Goal: Task Accomplishment & Management: Use online tool/utility

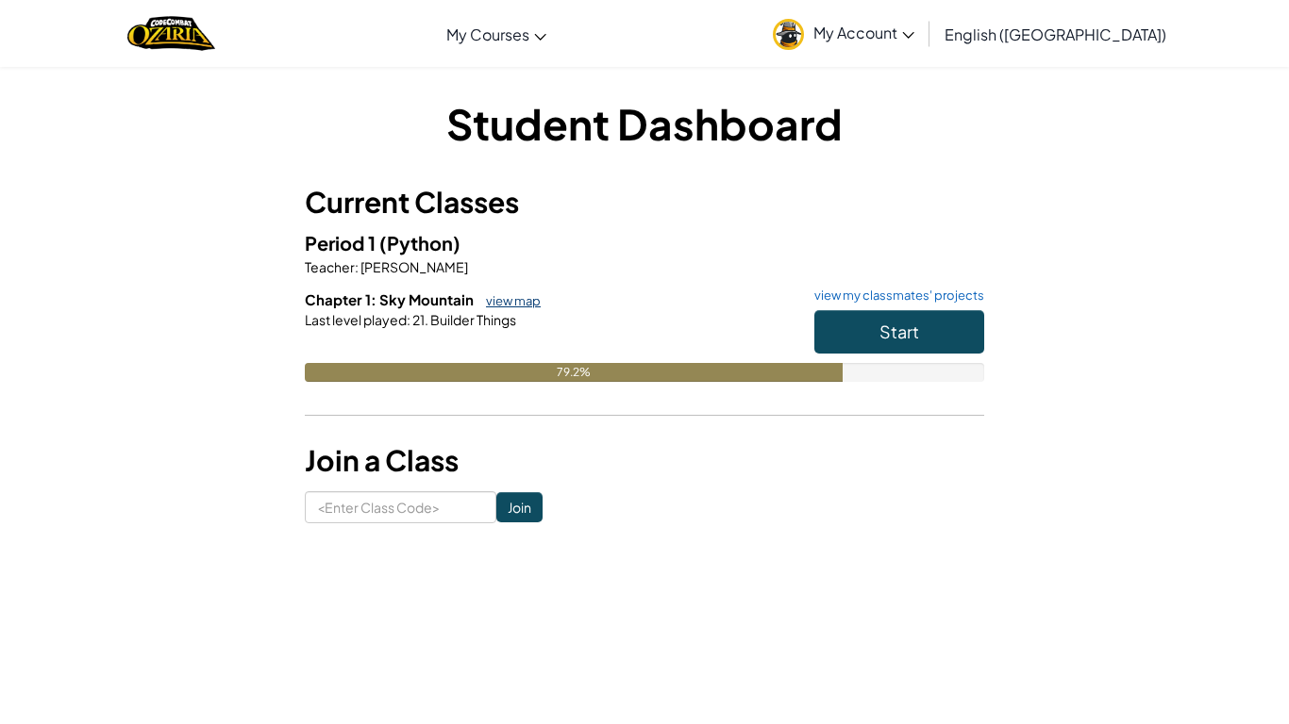
click at [524, 298] on link "view map" at bounding box center [508, 300] width 64 height 15
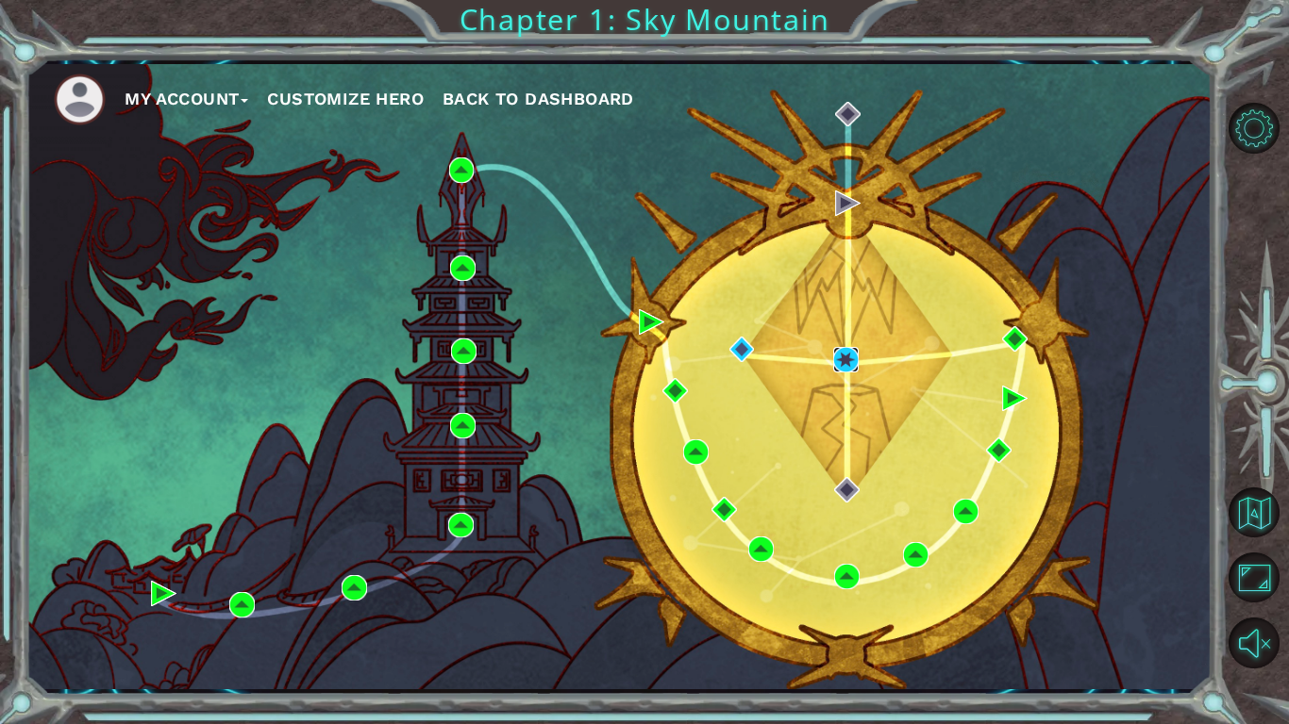
click at [839, 349] on img at bounding box center [845, 359] width 25 height 25
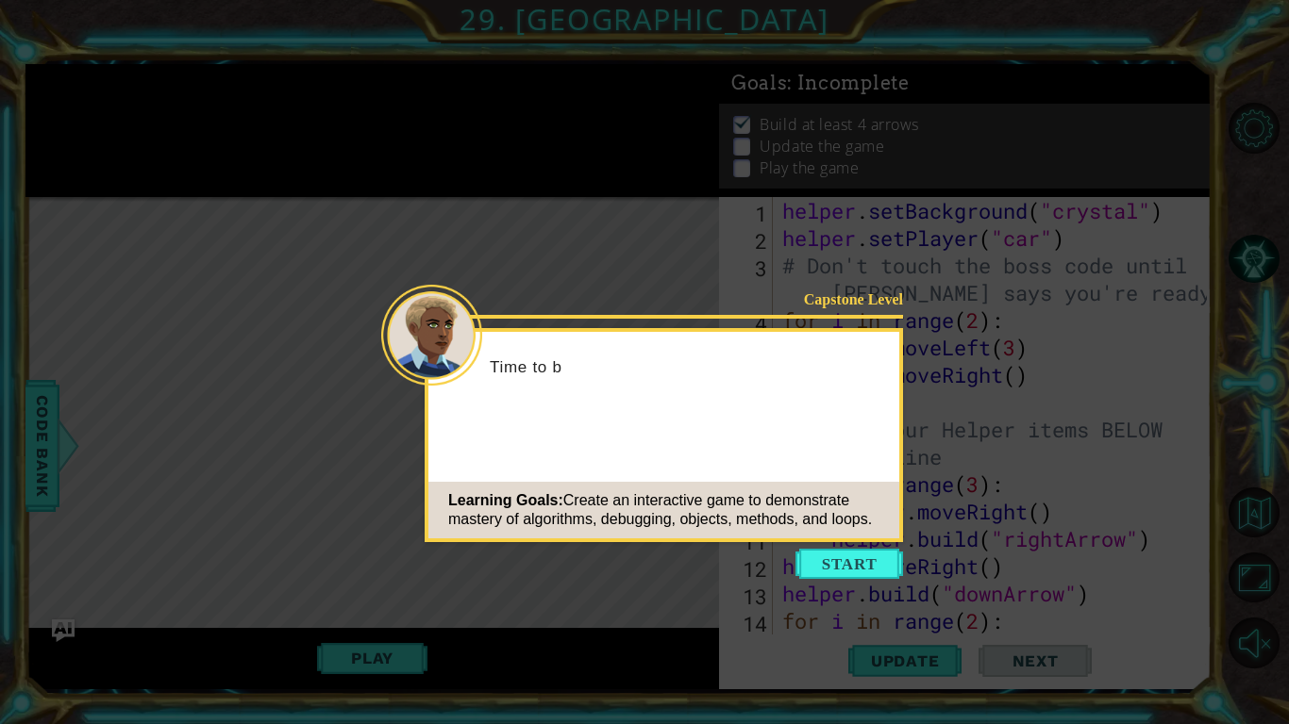
scroll to position [1012, 0]
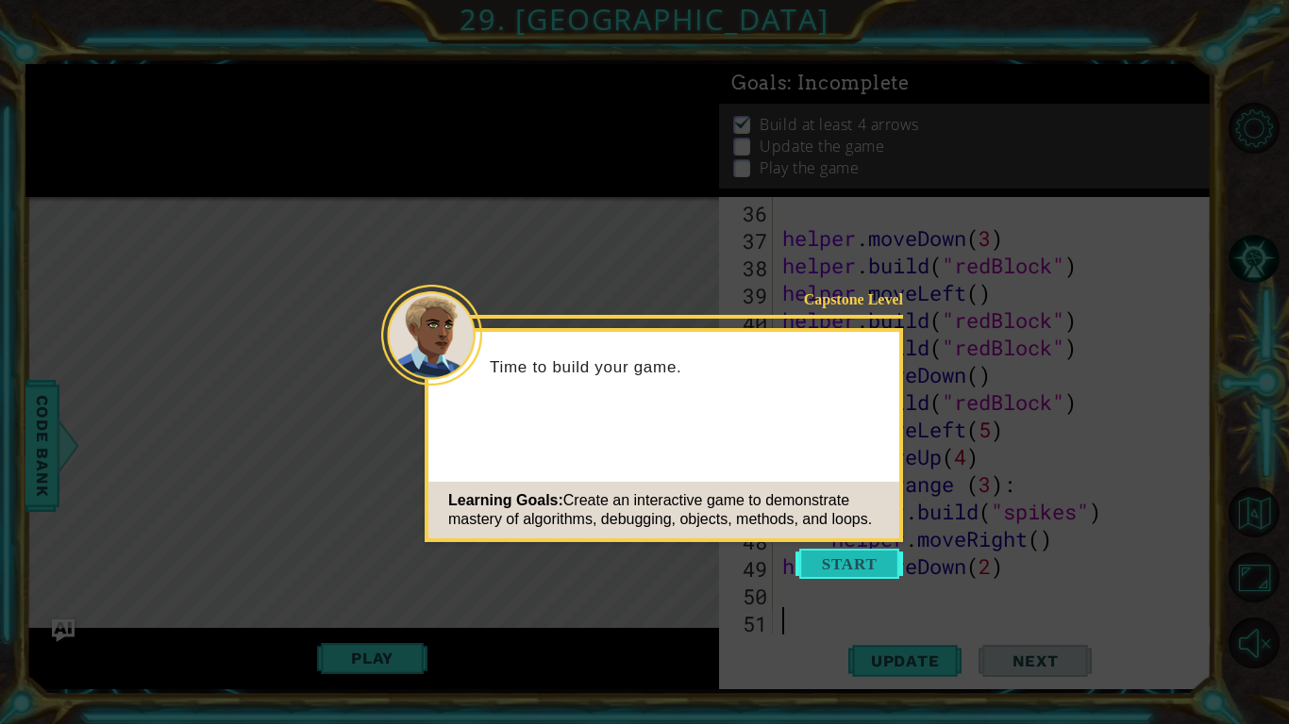
click at [889, 563] on button "Start" at bounding box center [849, 564] width 108 height 30
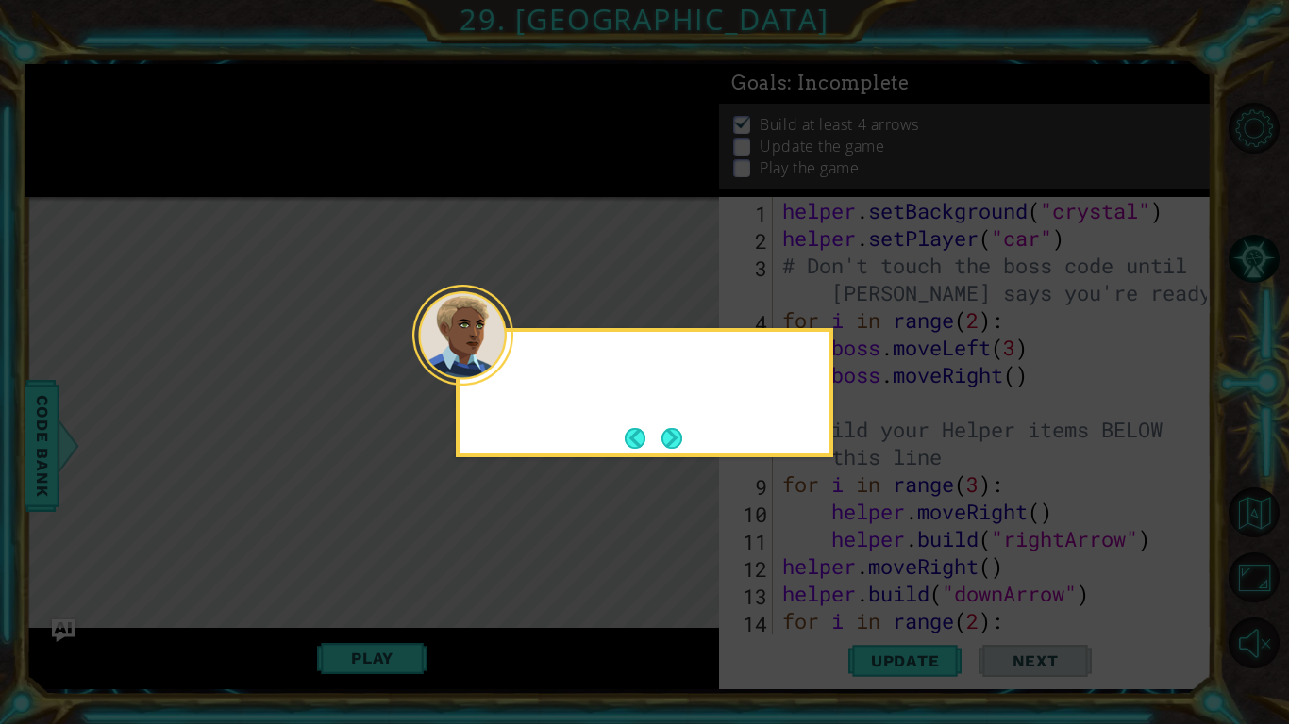
scroll to position [0, 0]
click at [671, 436] on button "Next" at bounding box center [671, 438] width 35 height 35
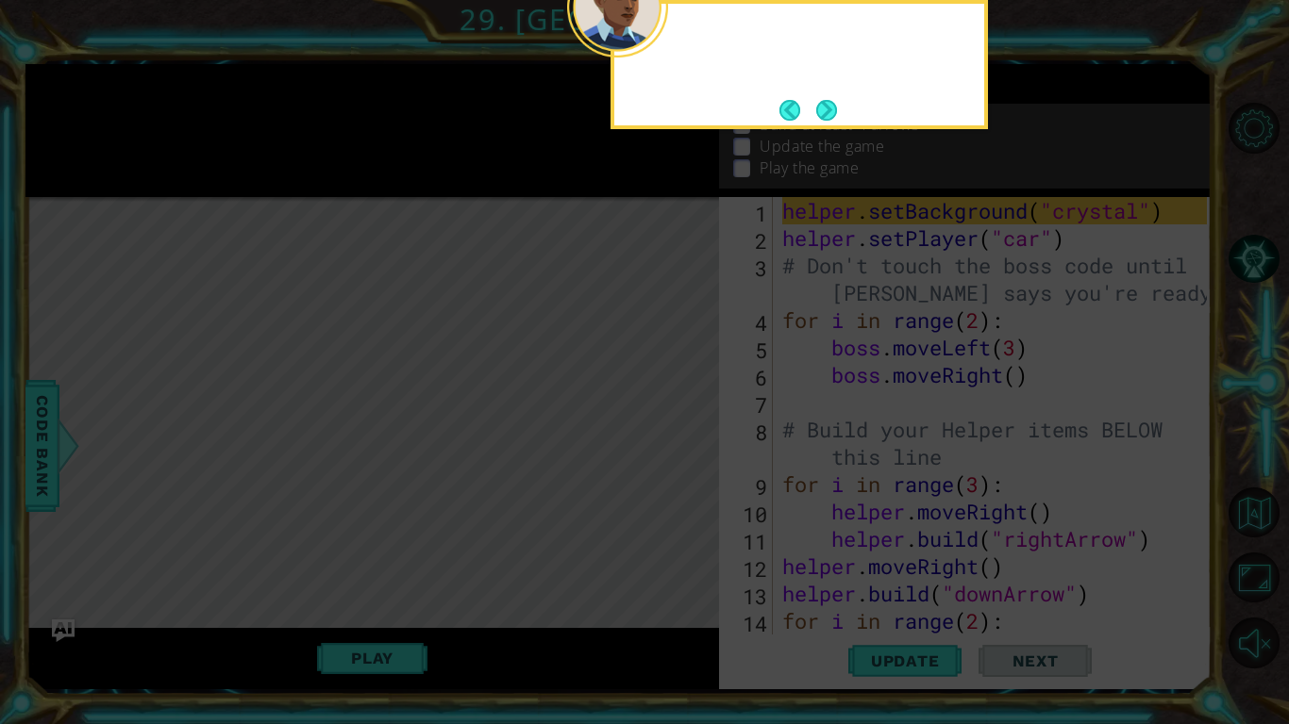
click at [671, 436] on icon at bounding box center [644, 116] width 1289 height 1215
click at [835, 100] on button "Next" at bounding box center [826, 110] width 21 height 21
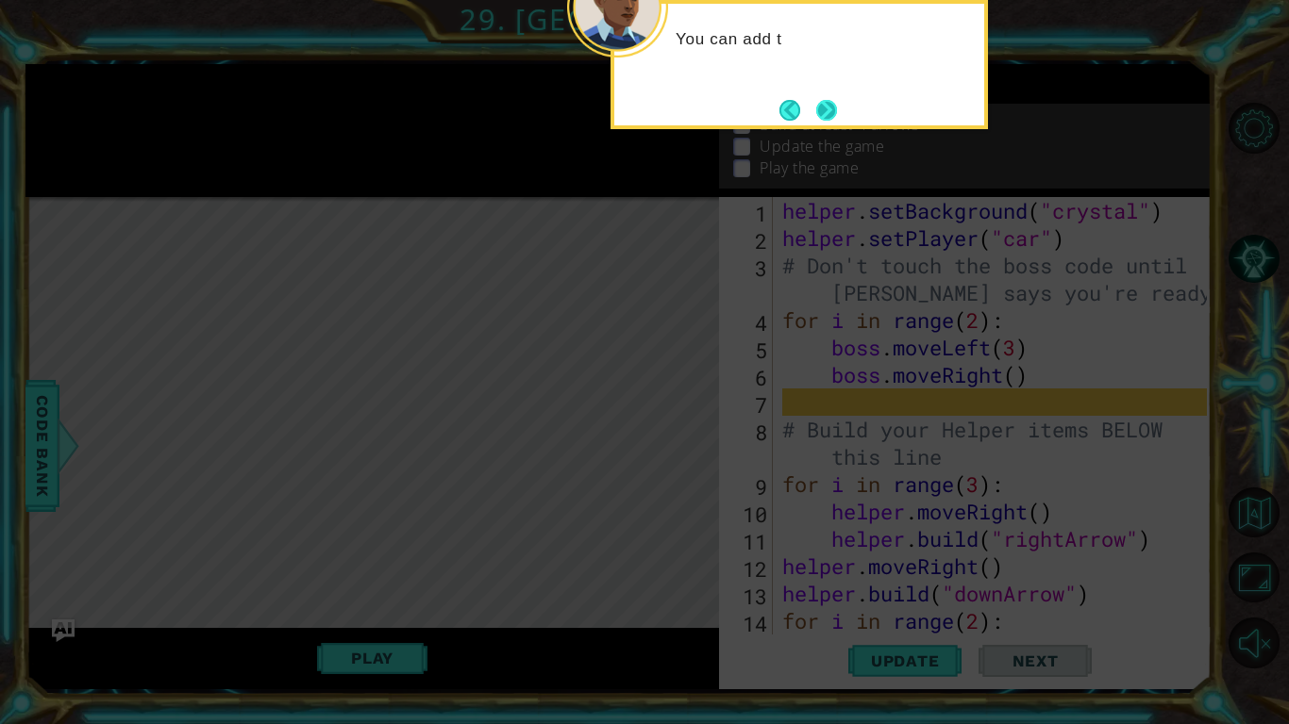
click at [830, 105] on button "Next" at bounding box center [825, 109] width 35 height 35
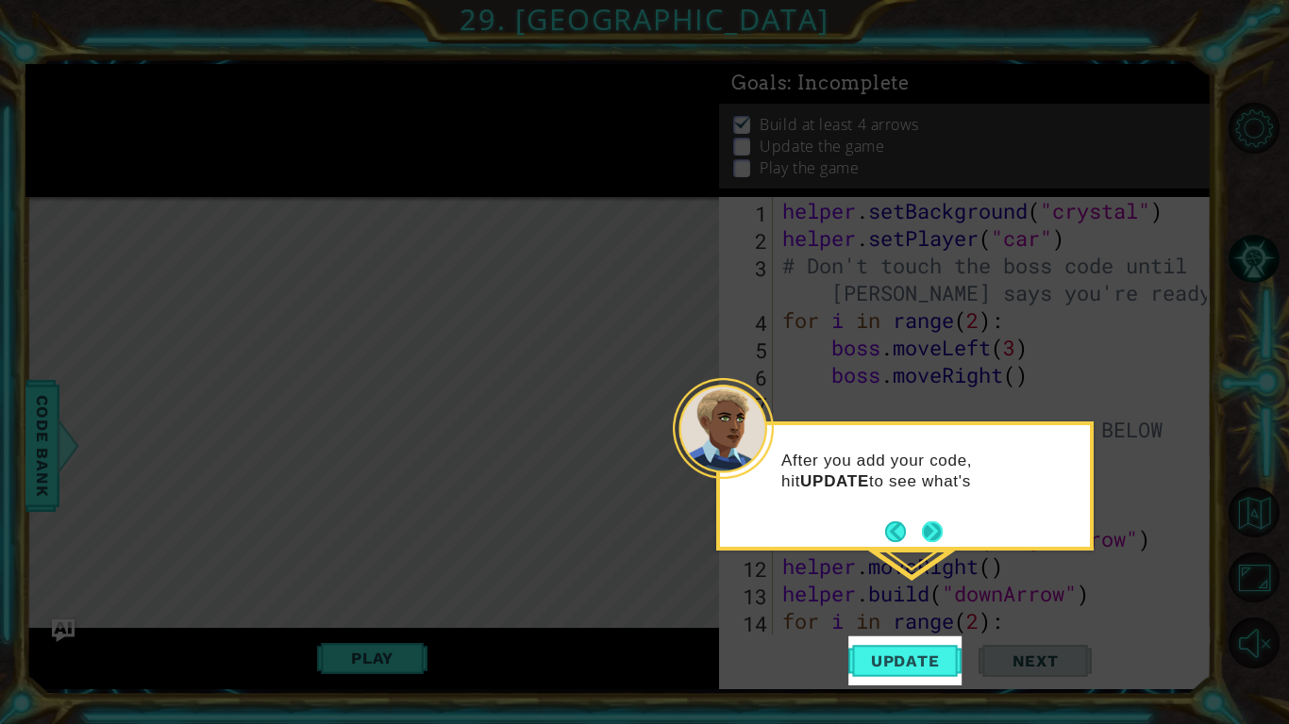
click at [935, 541] on button "Next" at bounding box center [932, 532] width 23 height 23
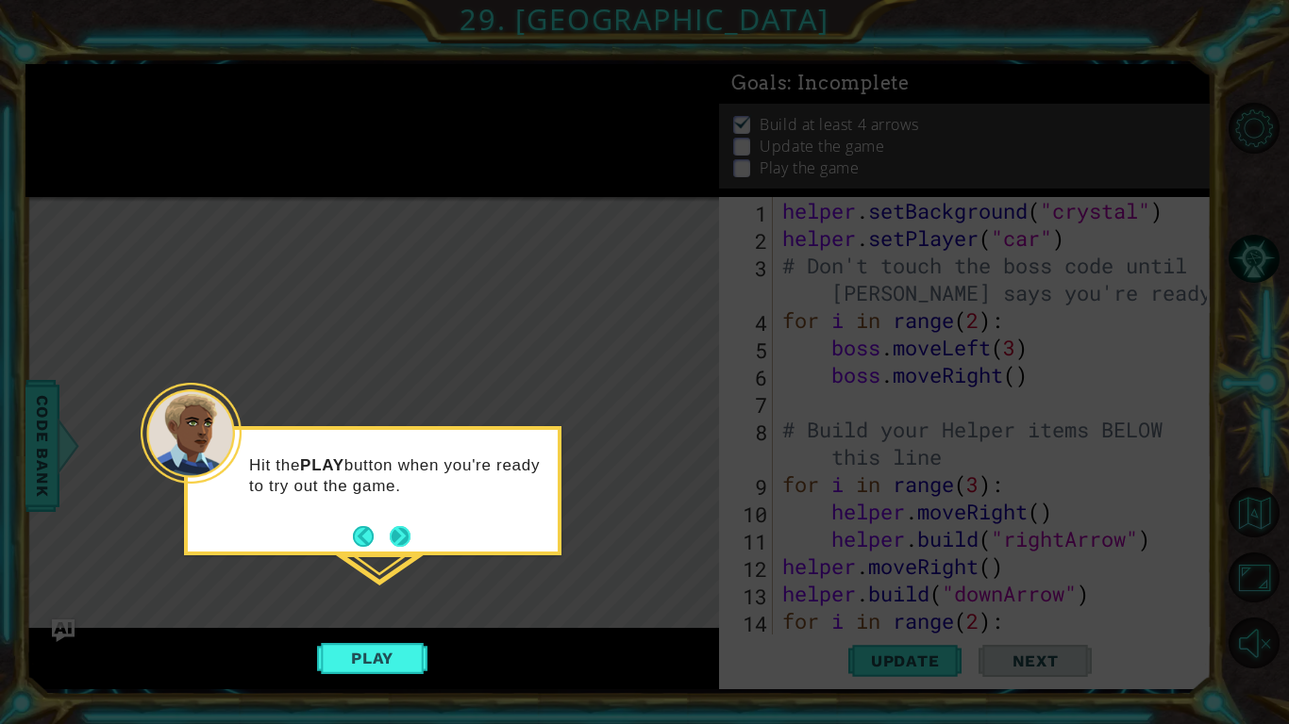
click at [404, 526] on button "Next" at bounding box center [399, 536] width 35 height 35
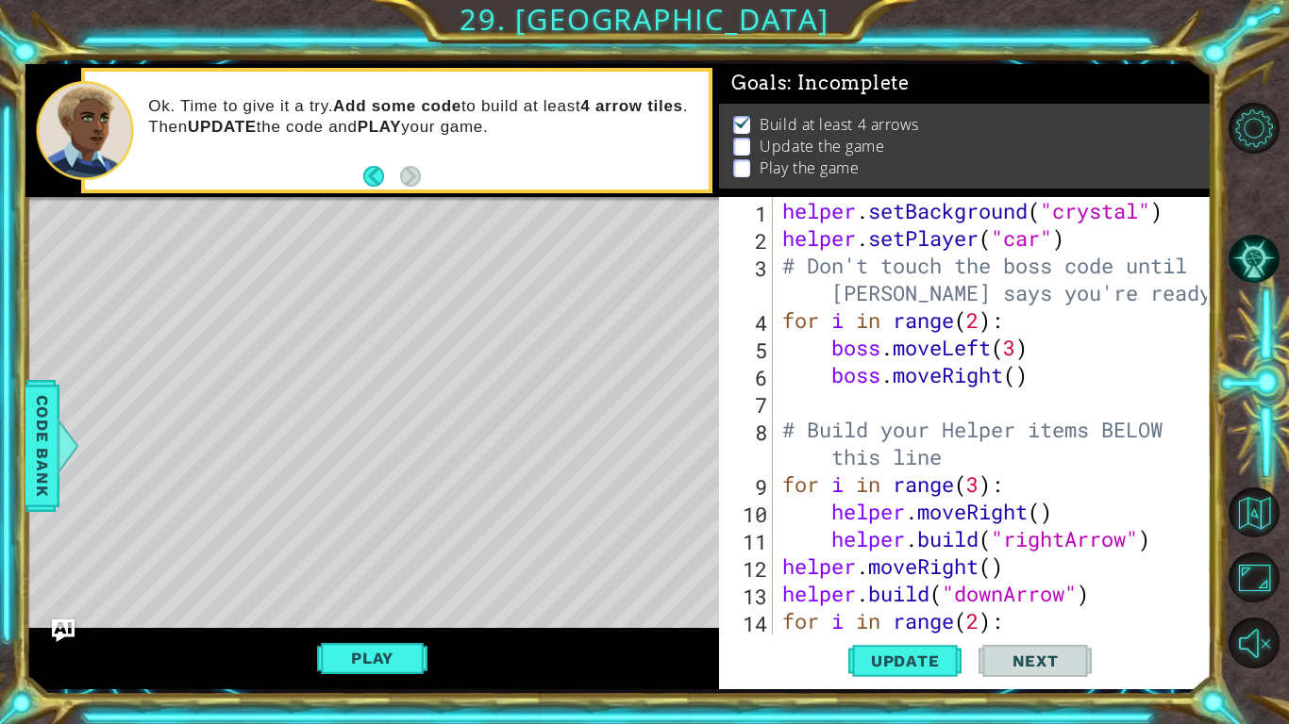
scroll to position [1012, 0]
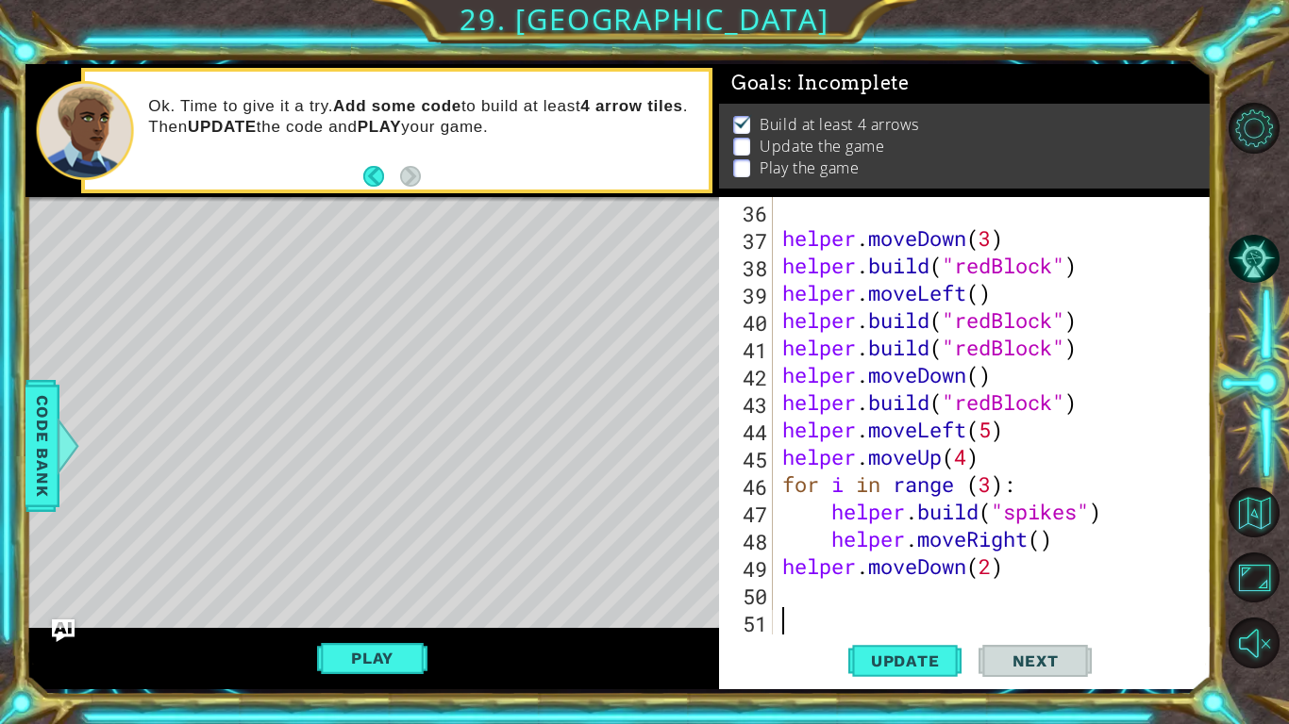
type textarea "helper.moveDown(2)"
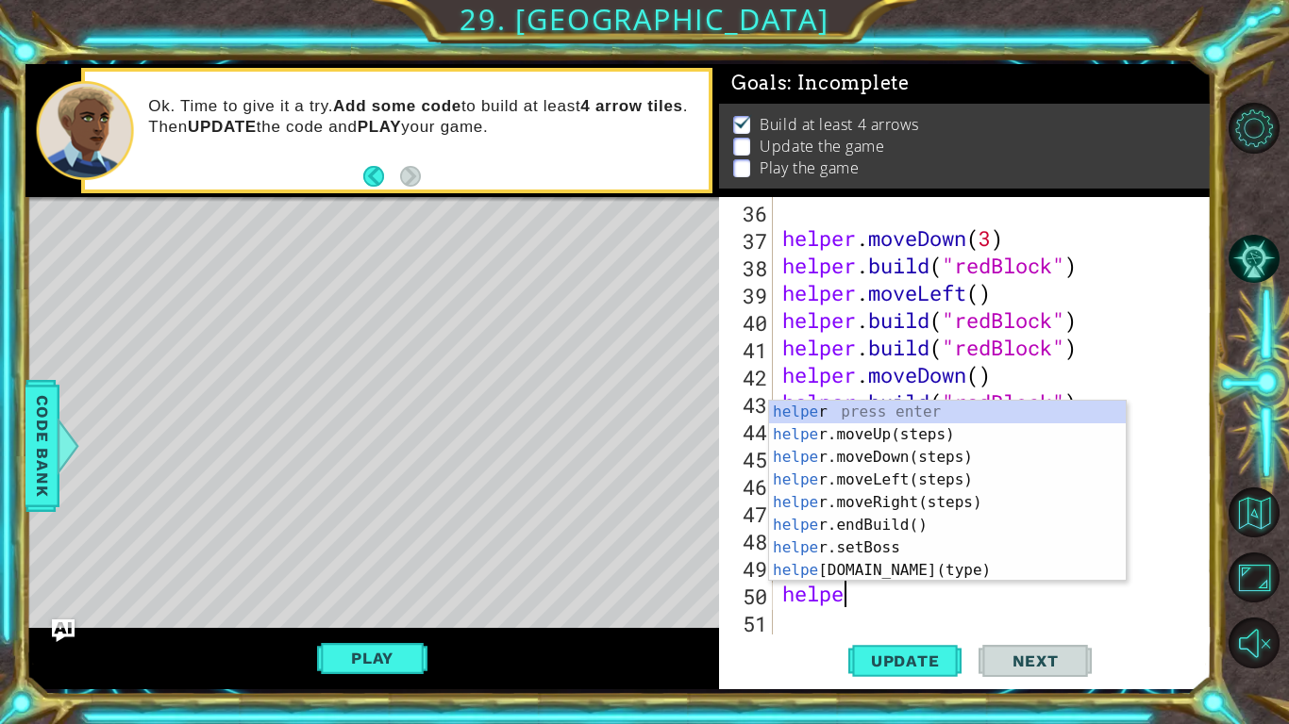
scroll to position [0, 2]
click at [850, 560] on div "helper press enter helper .moveUp(steps) press enter helper .moveDown(steps) pr…" at bounding box center [947, 514] width 357 height 226
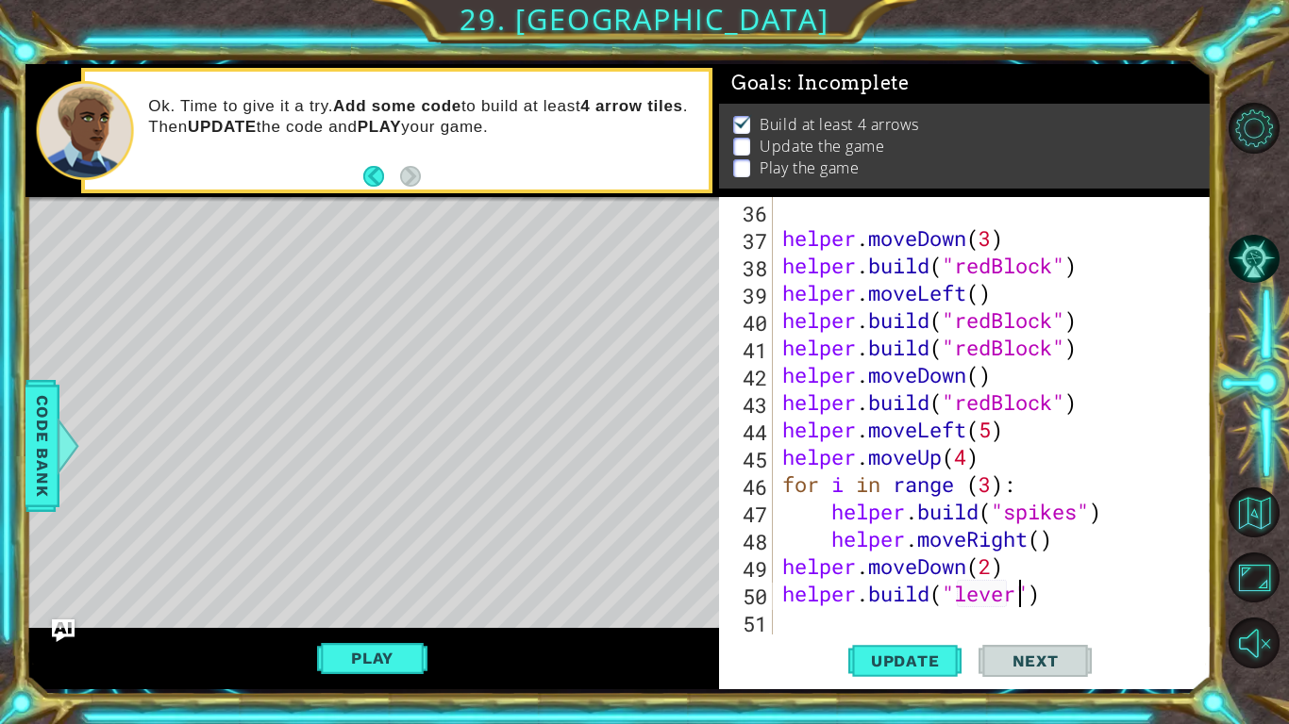
scroll to position [0, 10]
click at [874, 564] on span "Update" at bounding box center [905, 661] width 107 height 19
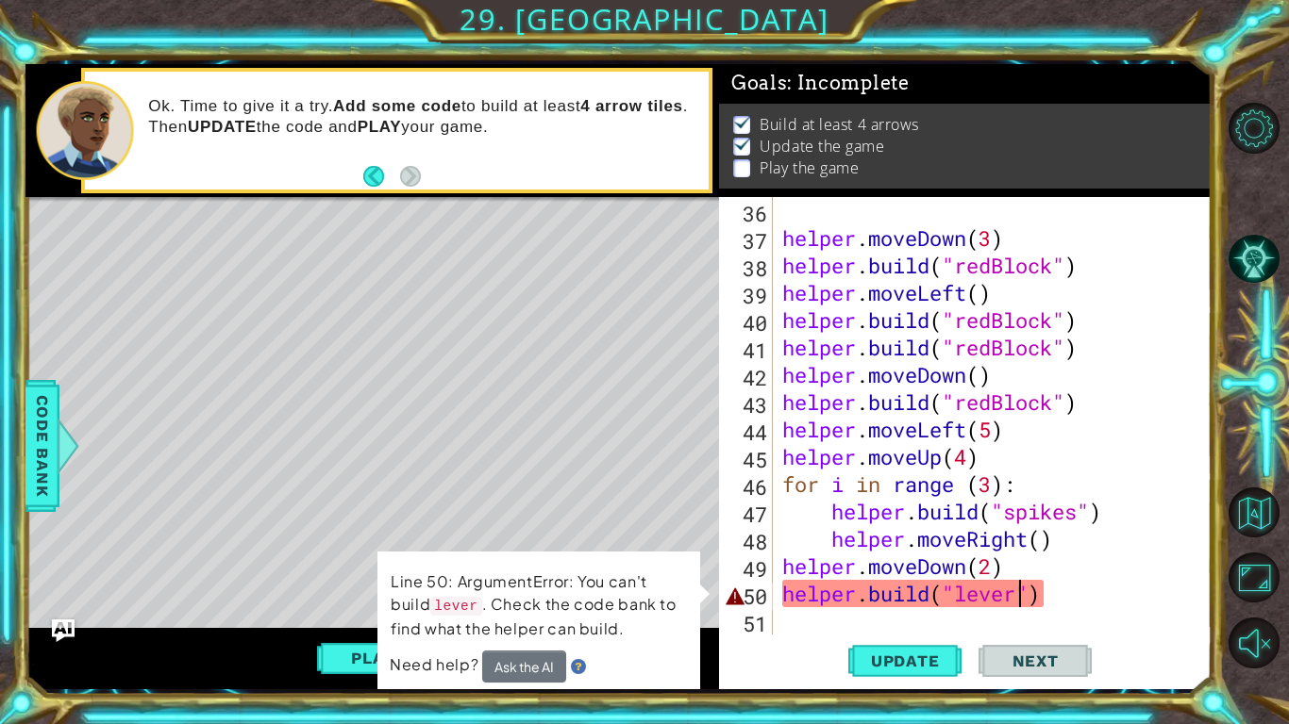
click at [1125, 564] on div "helper . moveDown ( 3 ) helper . build ( "redBlock" ) helper . moveLeft ( ) hel…" at bounding box center [997, 443] width 438 height 492
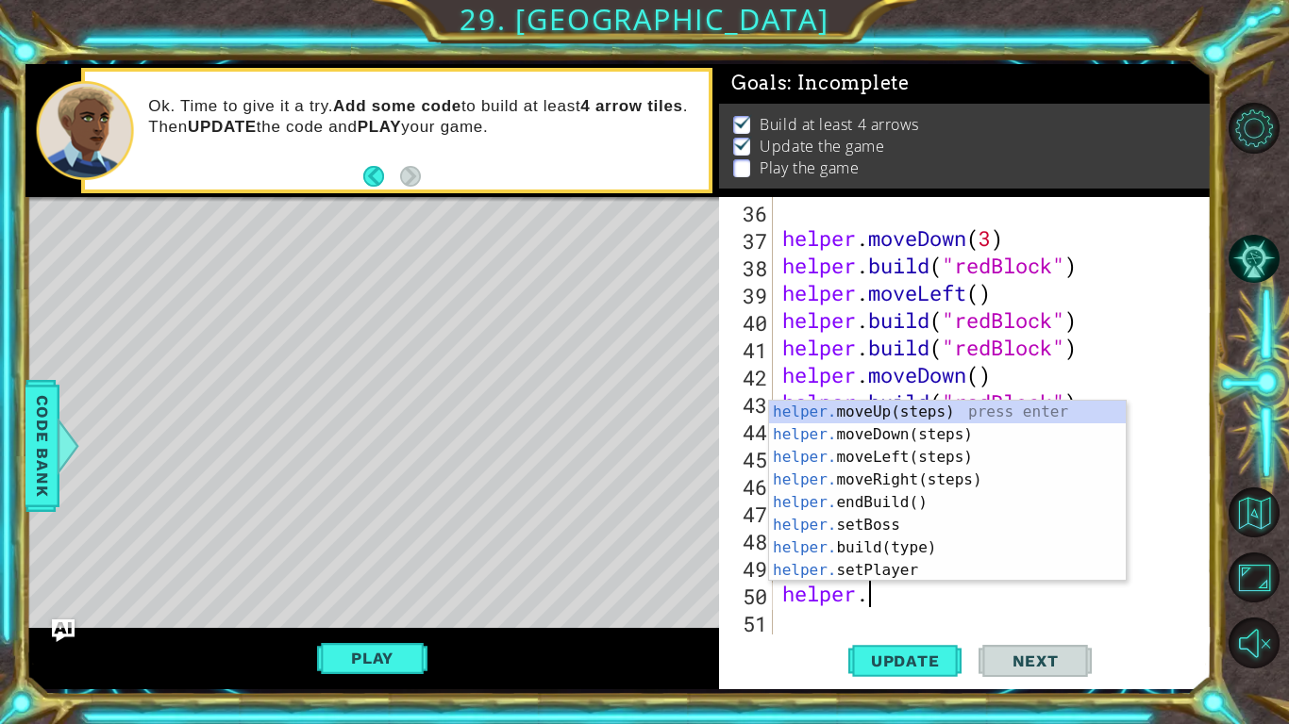
scroll to position [0, 3]
click at [974, 551] on div "helper. moveUp(steps) press enter helper. moveDown(steps) press enter helper. m…" at bounding box center [947, 514] width 357 height 226
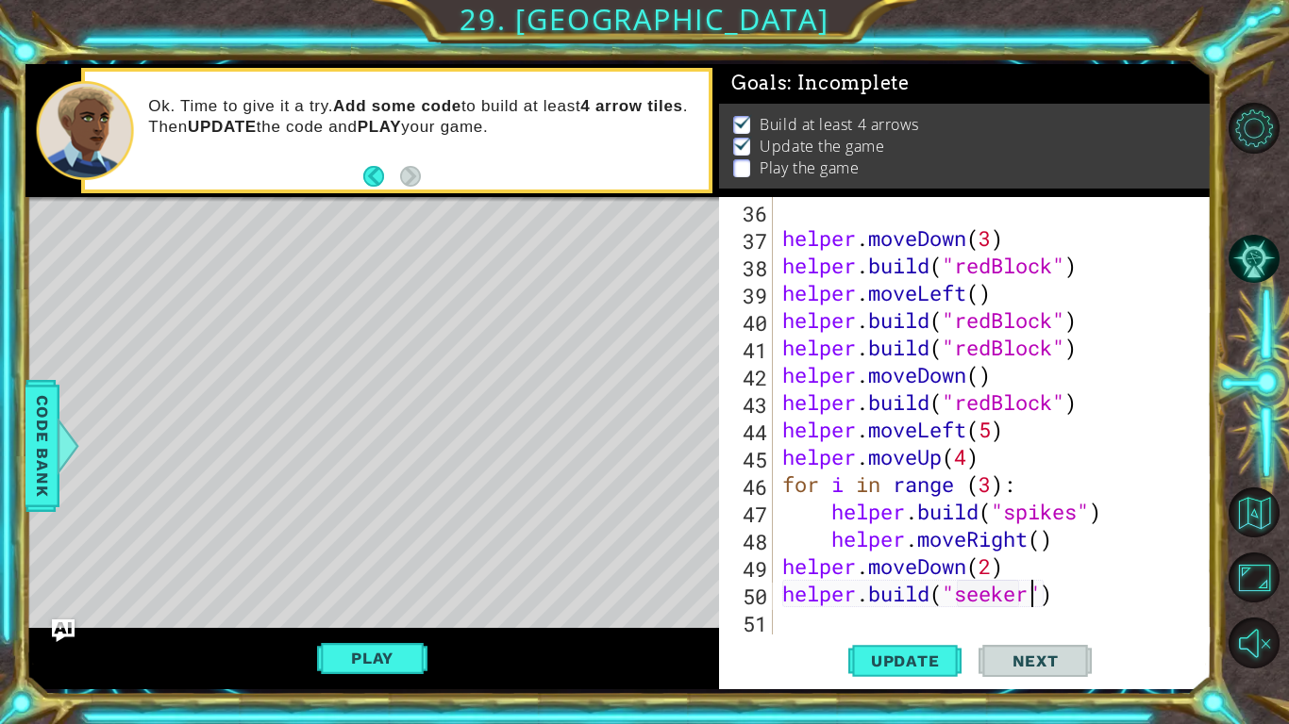
scroll to position [0, 11]
type textarea "helper.build("seeker")"
click at [919, 564] on span "Update" at bounding box center [905, 661] width 107 height 19
click at [31, 427] on span "Code Bank" at bounding box center [42, 445] width 30 height 115
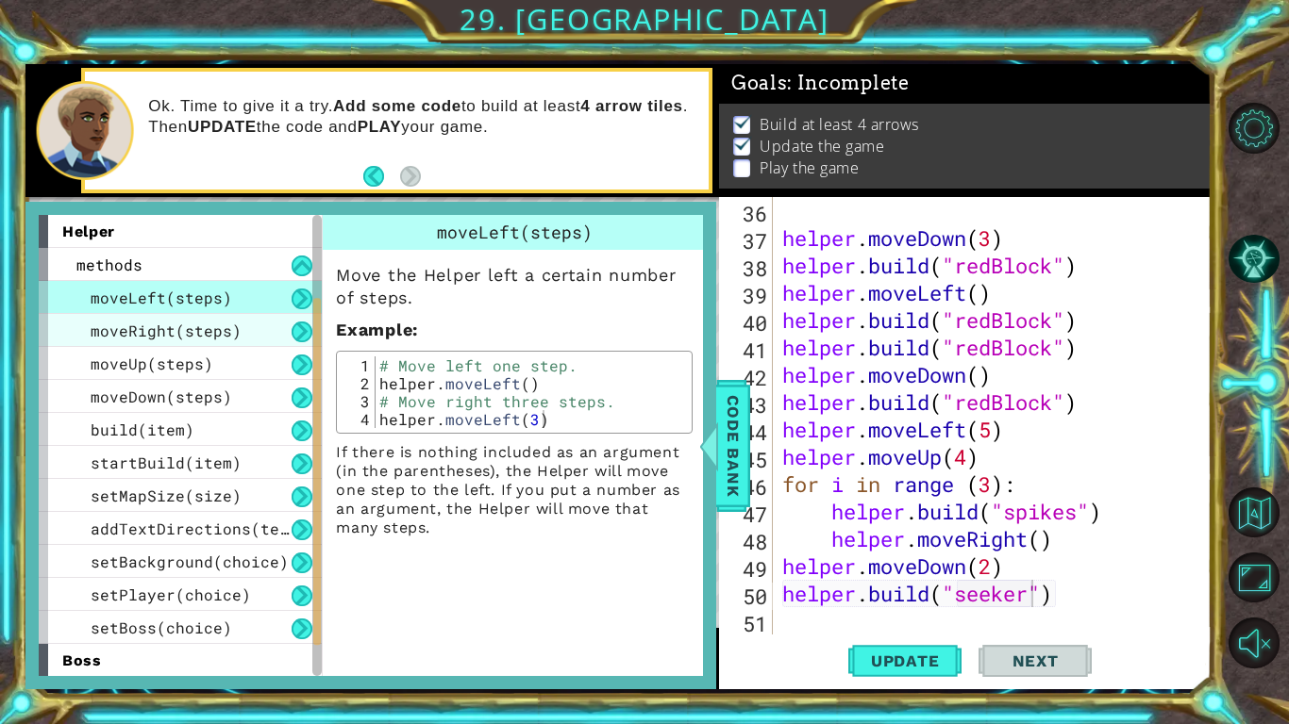
scroll to position [199, 0]
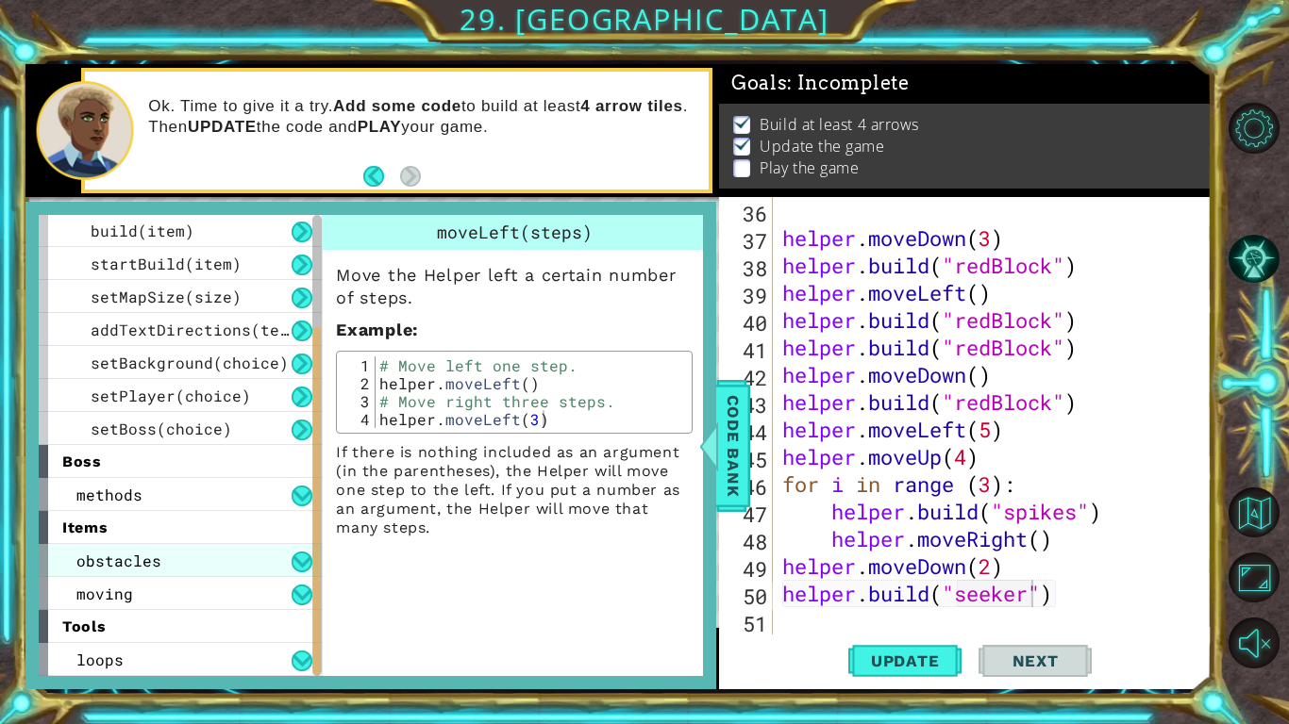
click at [97, 564] on span "obstacles" at bounding box center [118, 561] width 85 height 20
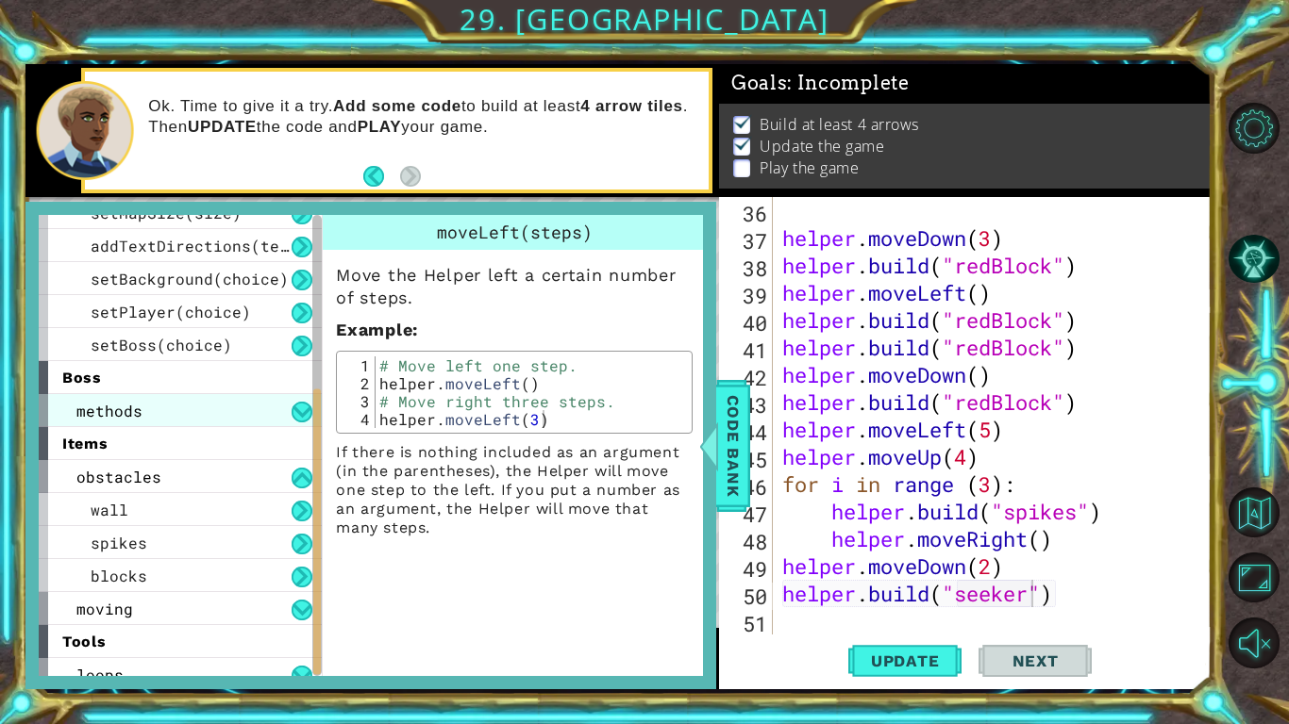
scroll to position [298, 0]
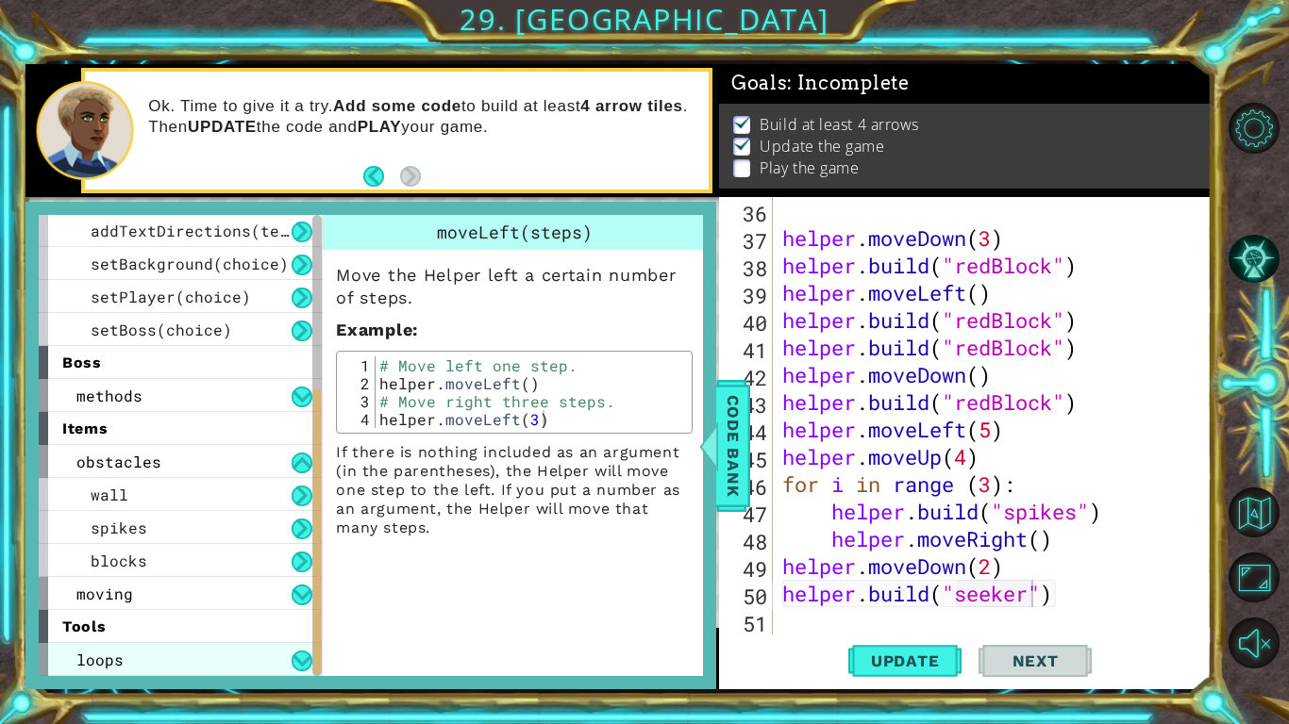
click at [83, 564] on span "loops" at bounding box center [99, 660] width 47 height 20
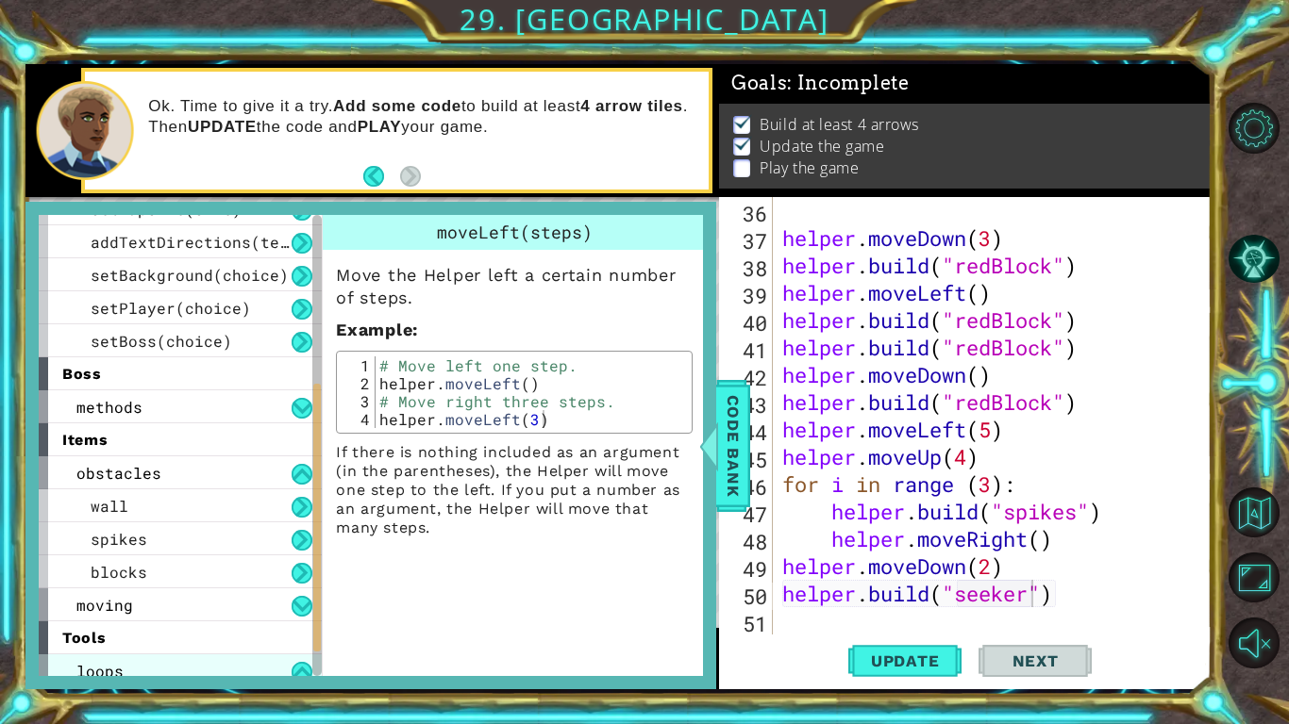
scroll to position [283, 0]
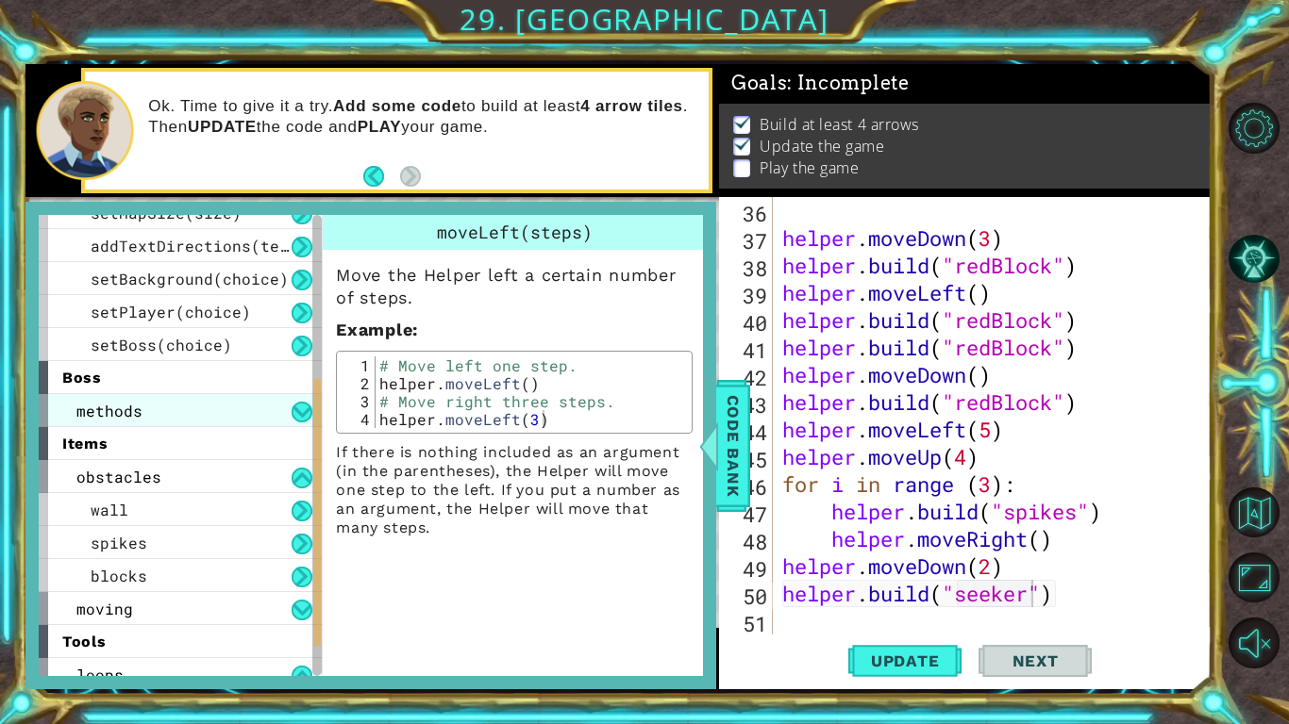
click at [167, 416] on div "methods" at bounding box center [180, 410] width 283 height 33
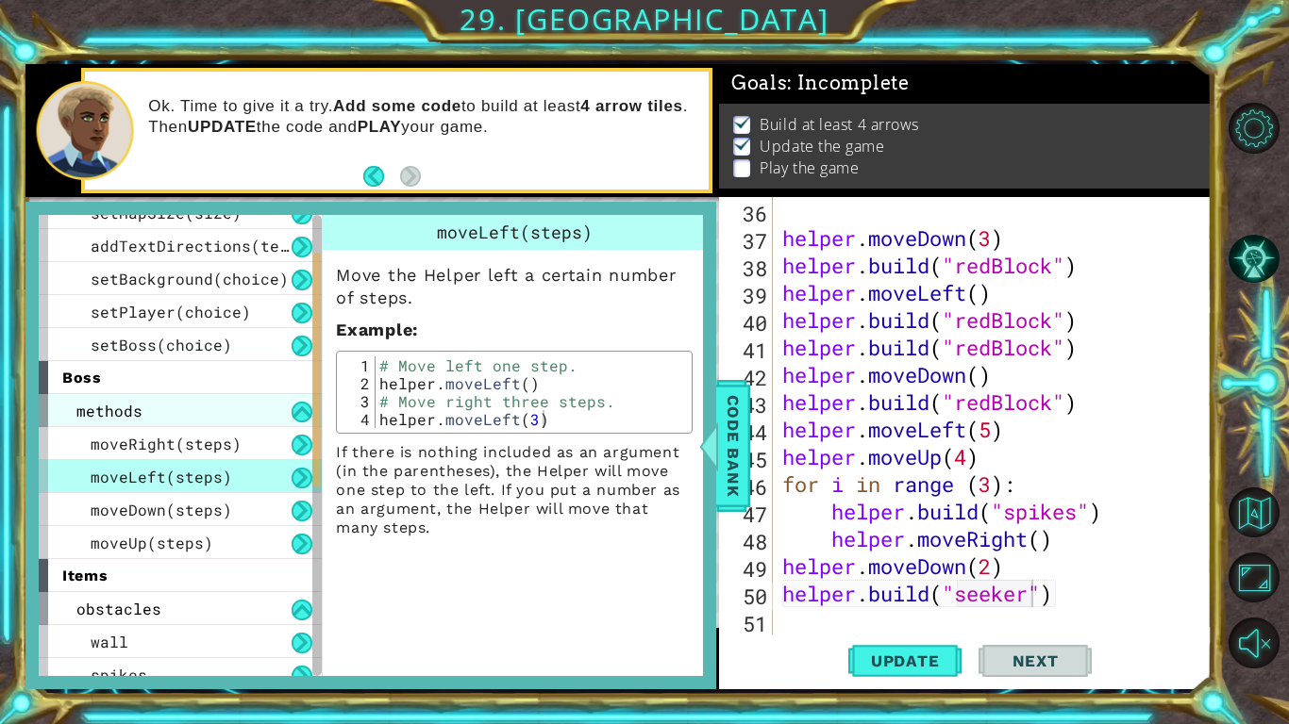
scroll to position [0, 0]
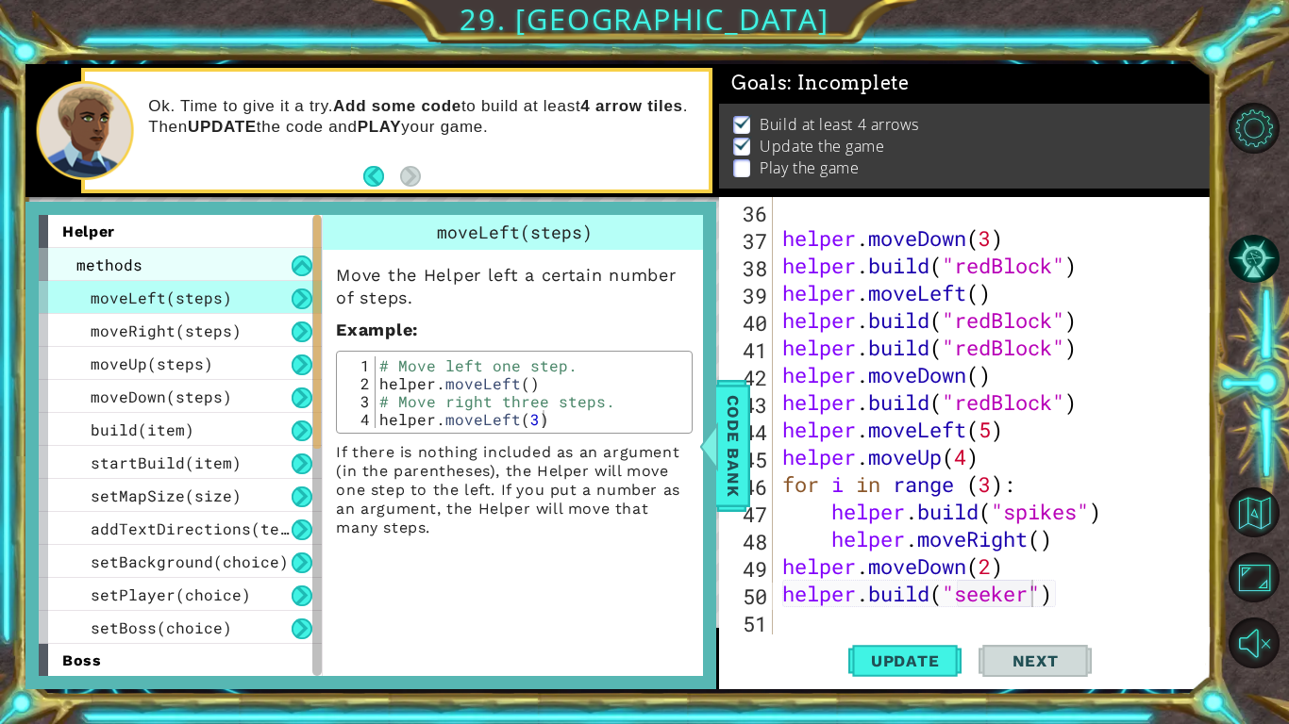
click at [201, 262] on div "methods" at bounding box center [180, 264] width 283 height 33
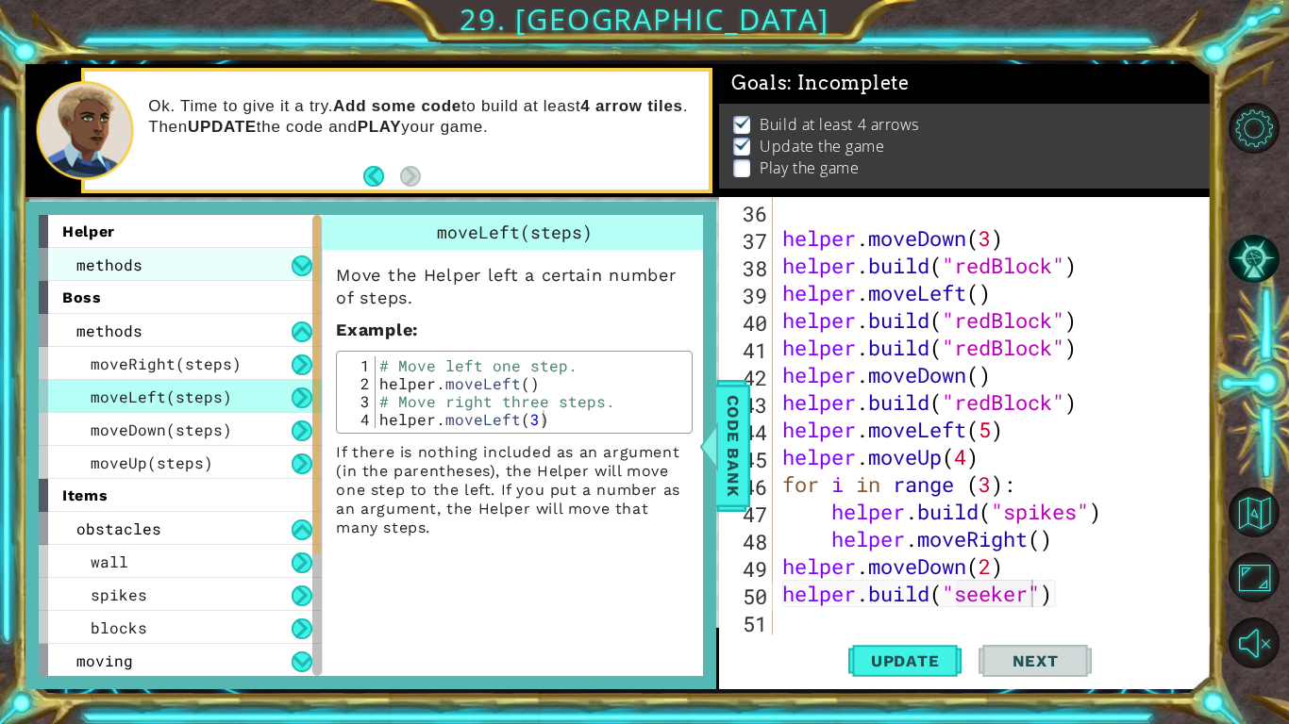
click at [201, 262] on div "methods" at bounding box center [180, 264] width 283 height 33
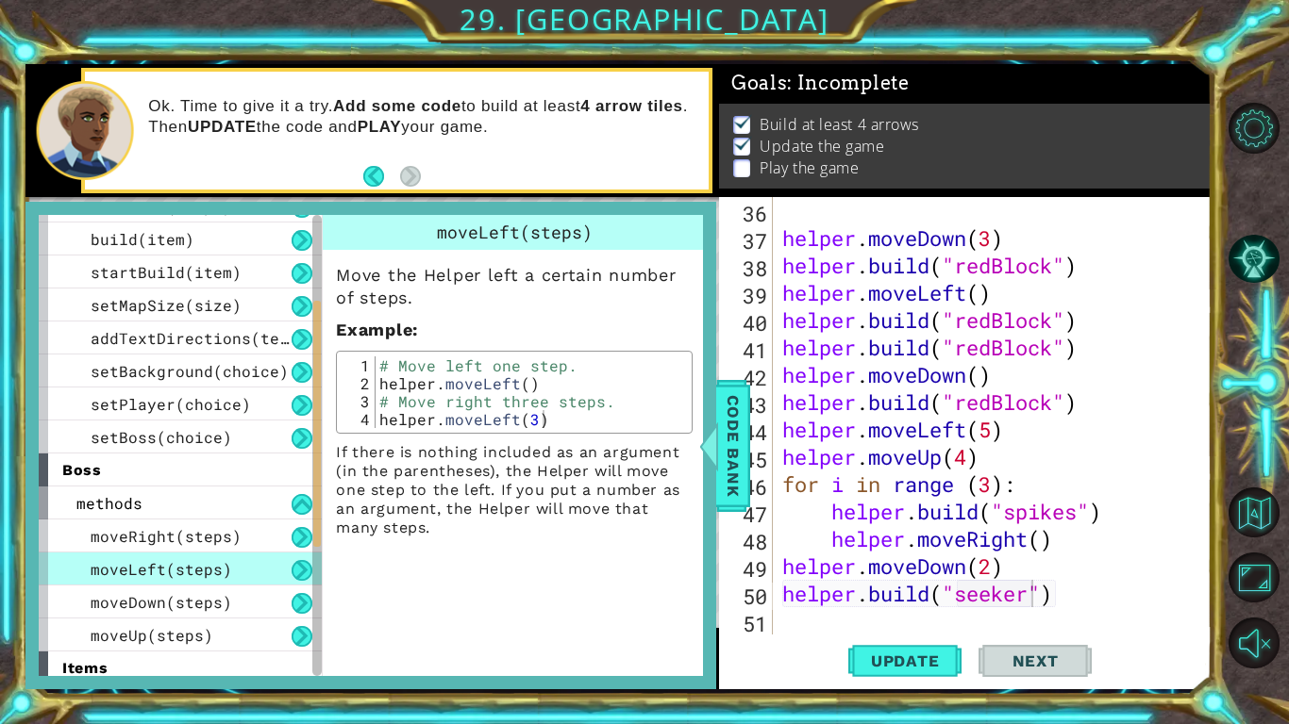
scroll to position [186, 0]
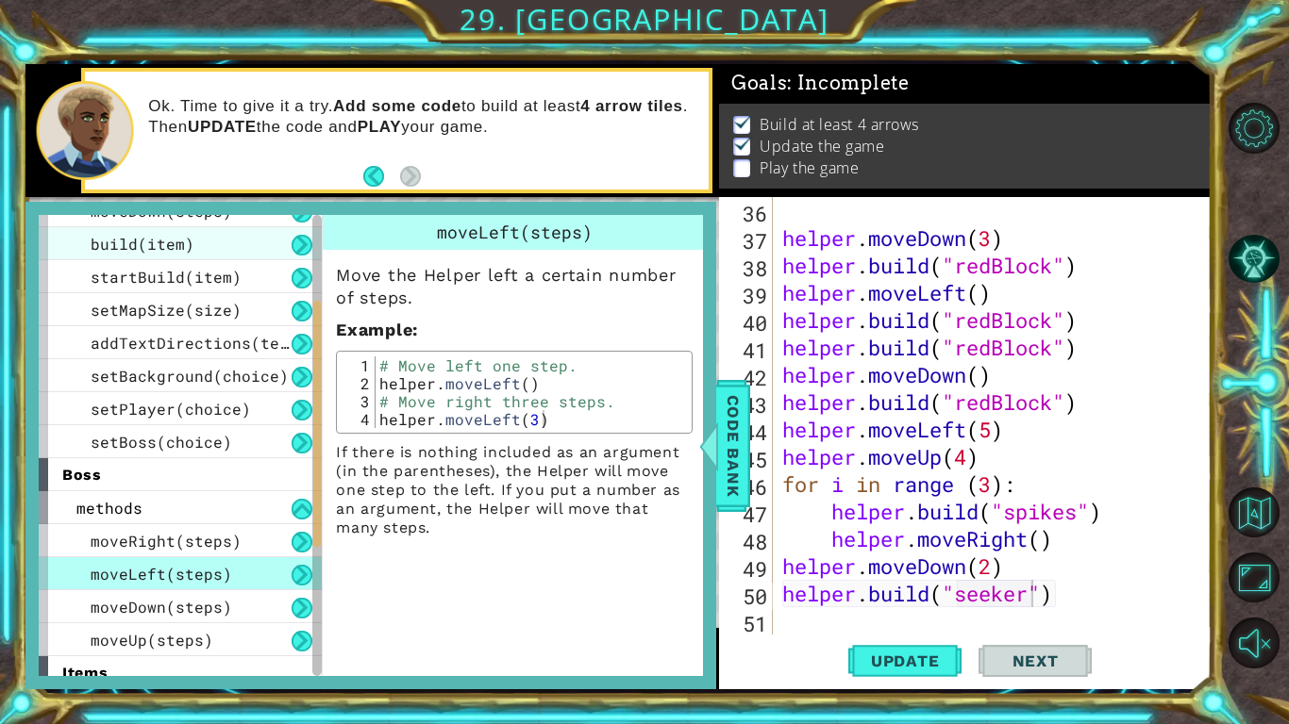
click at [229, 250] on div "build(item)" at bounding box center [180, 243] width 283 height 33
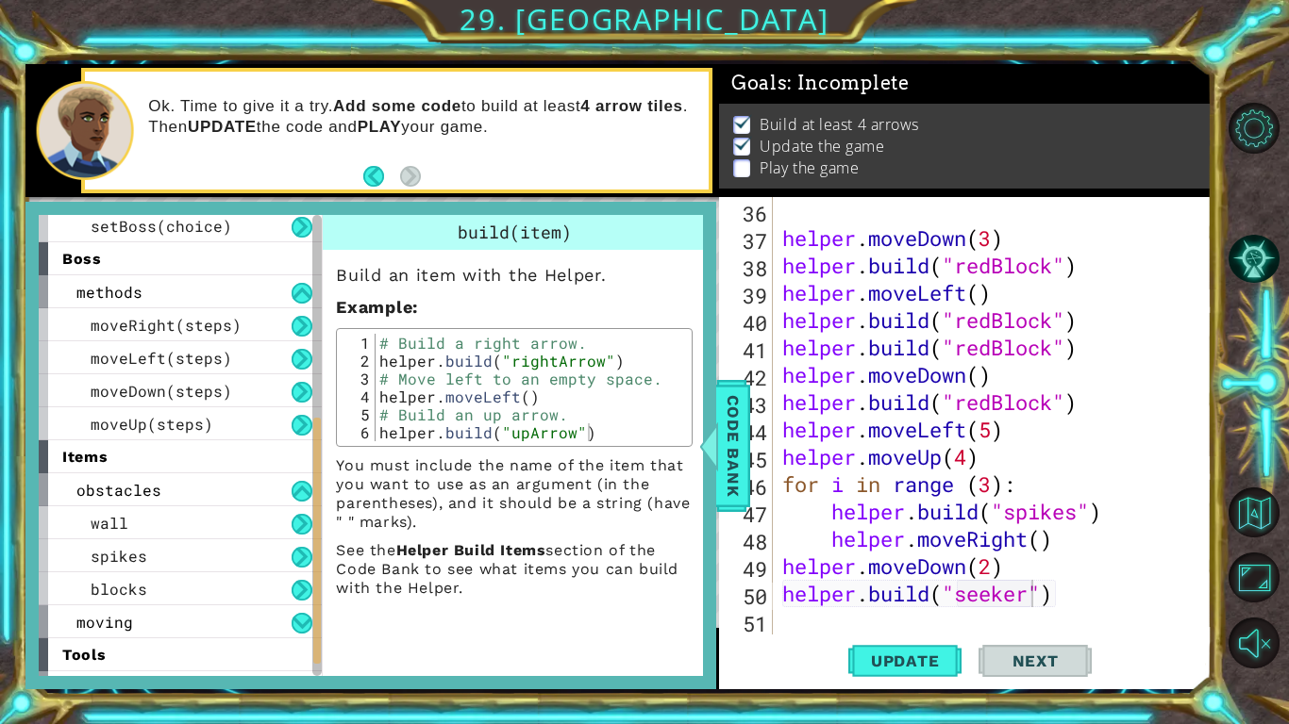
scroll to position [463, 0]
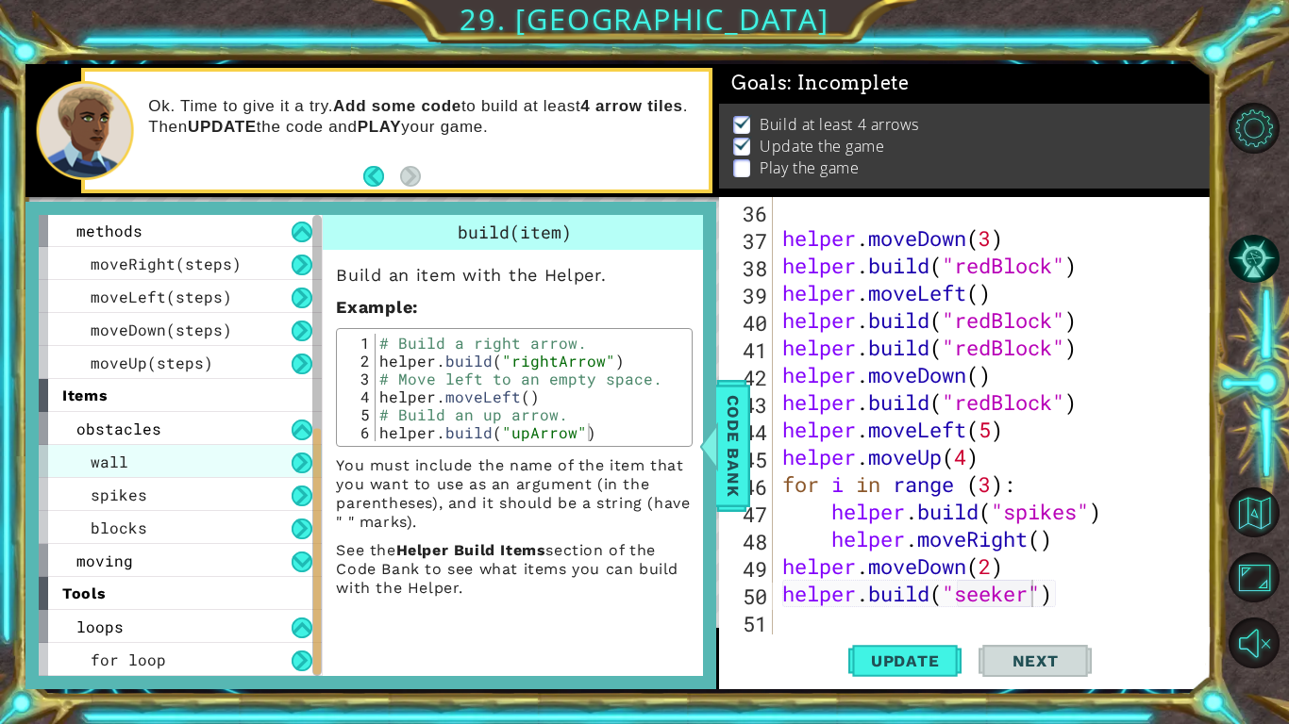
click at [118, 458] on span "wall" at bounding box center [110, 462] width 38 height 20
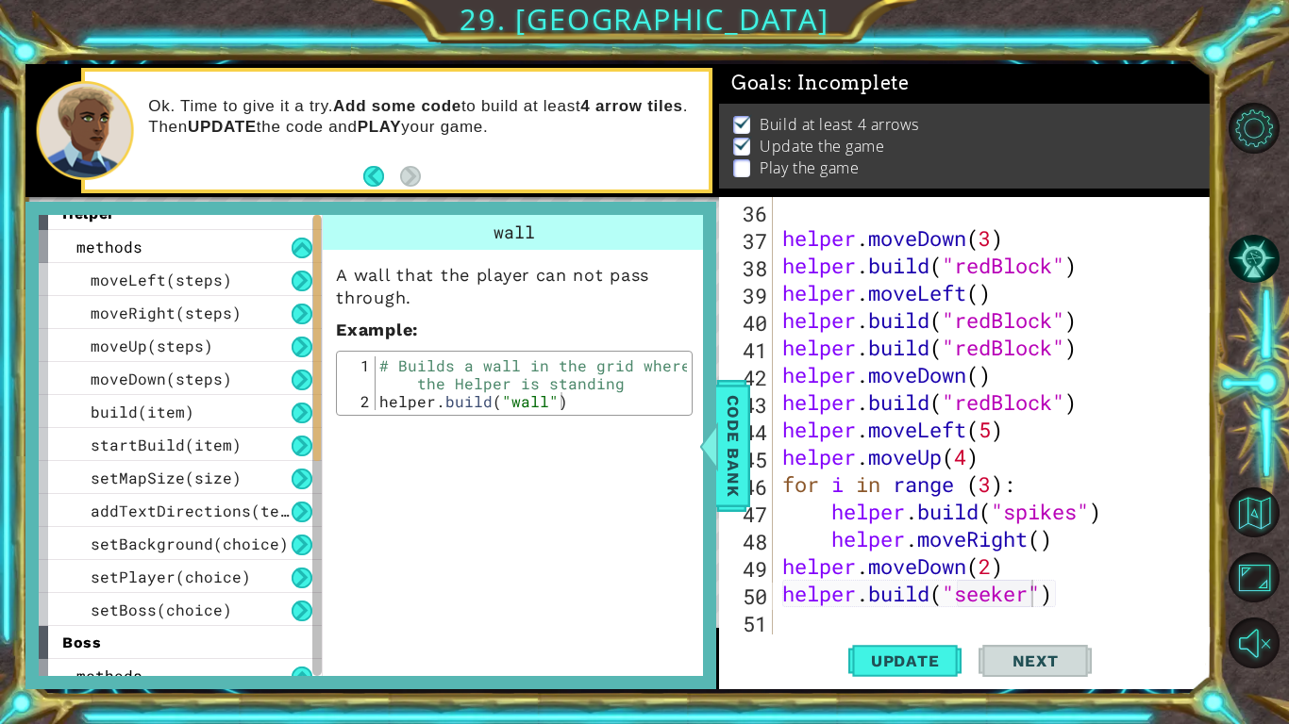
scroll to position [0, 0]
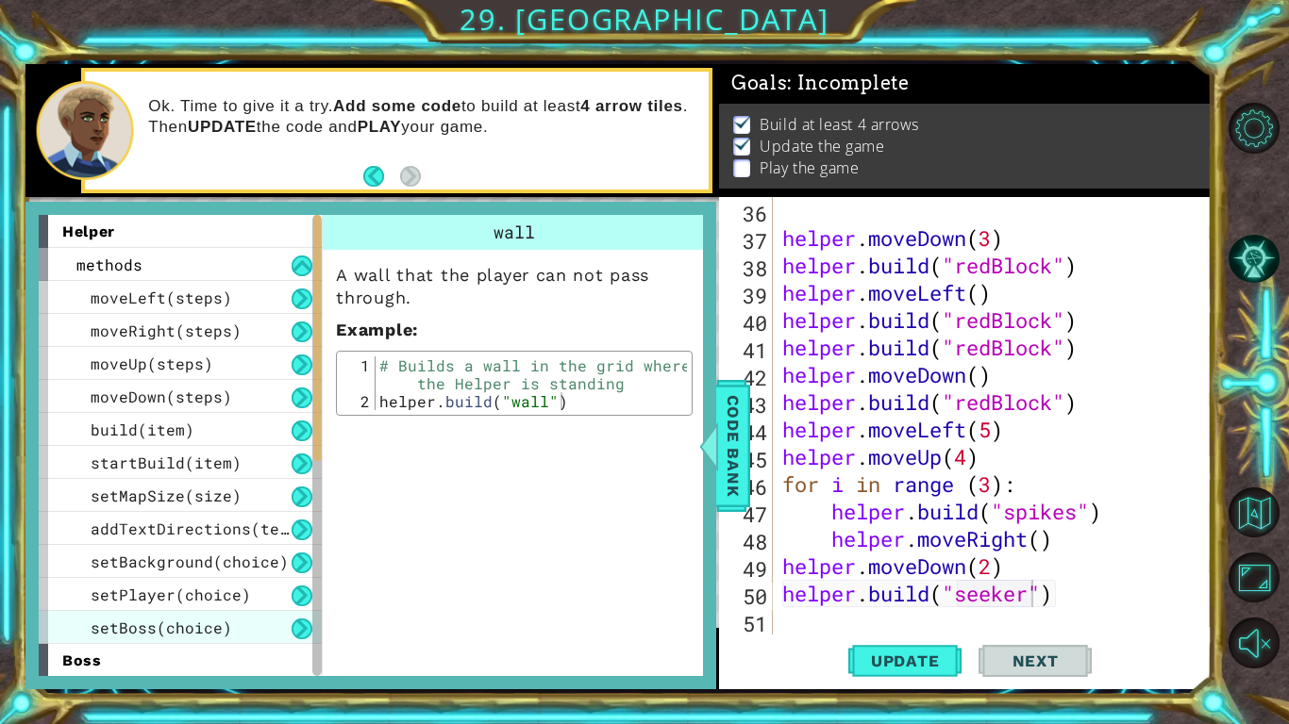
click at [183, 564] on span "setBoss(choice)" at bounding box center [161, 628] width 141 height 20
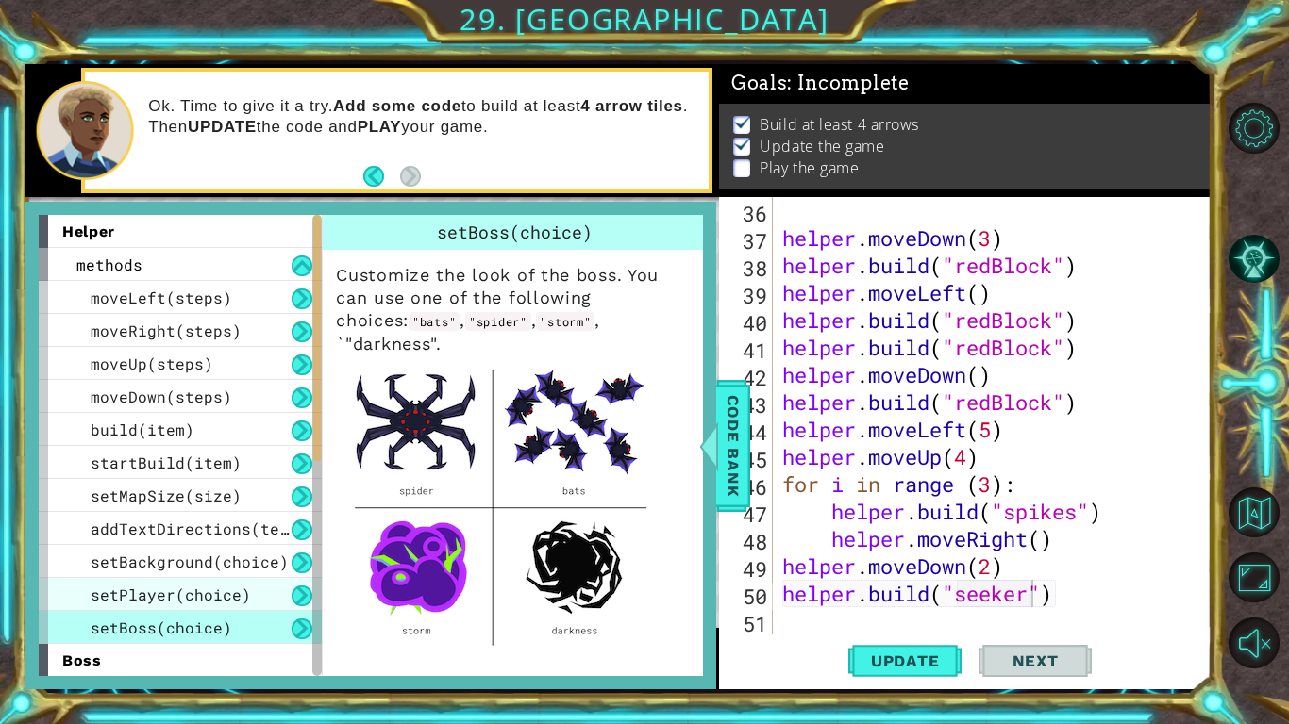
click at [191, 564] on span "setPlayer(choice)" at bounding box center [171, 595] width 160 height 20
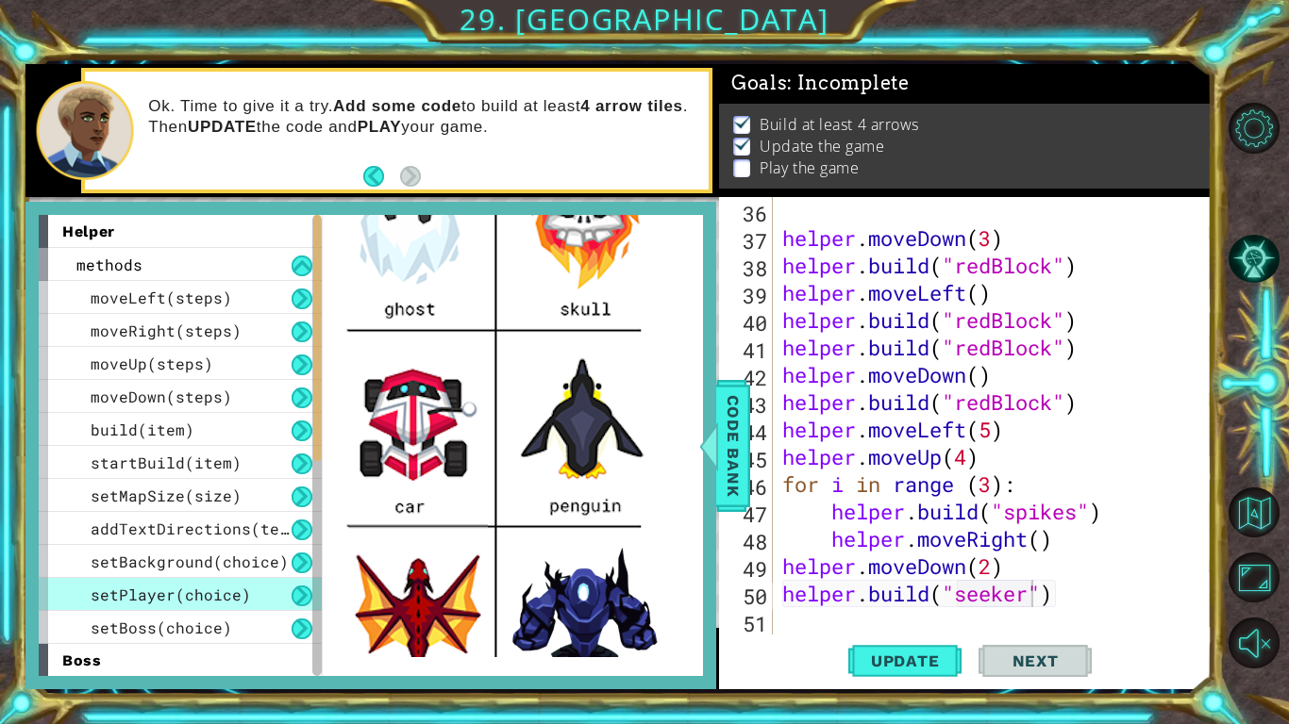
scroll to position [392, 0]
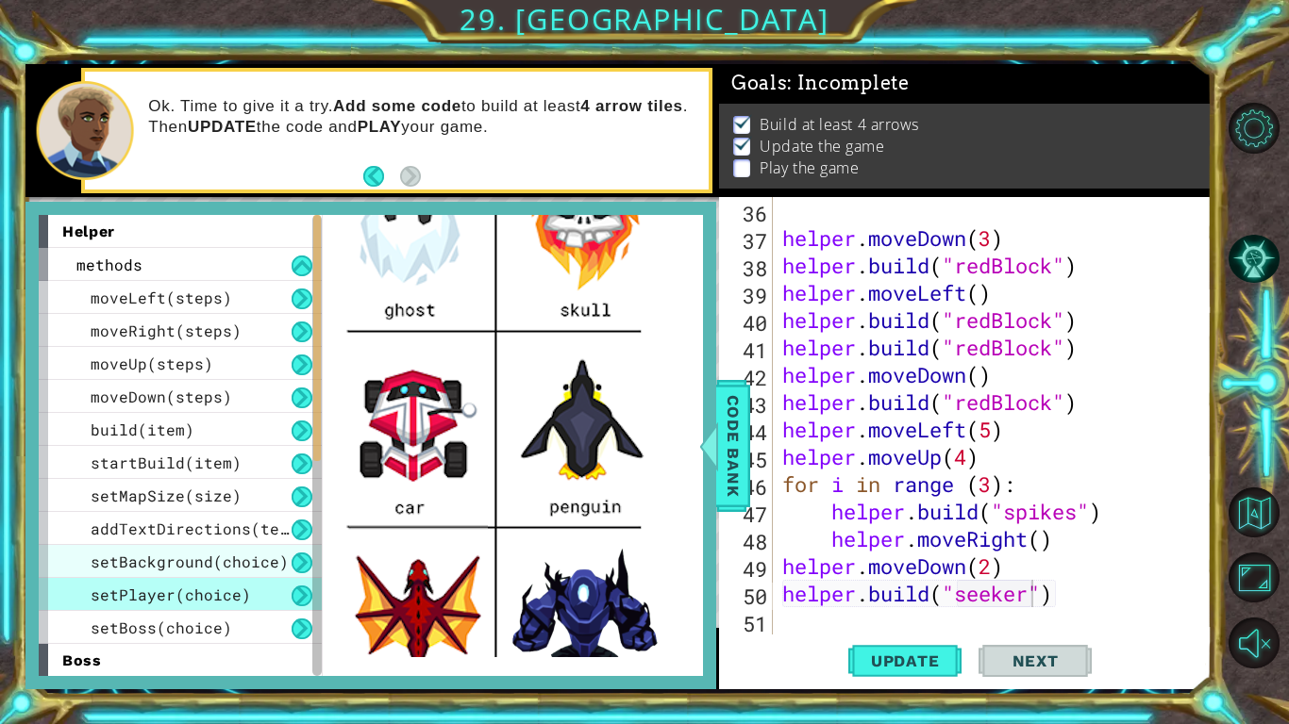
click at [171, 564] on span "setBackground(choice)" at bounding box center [190, 562] width 198 height 20
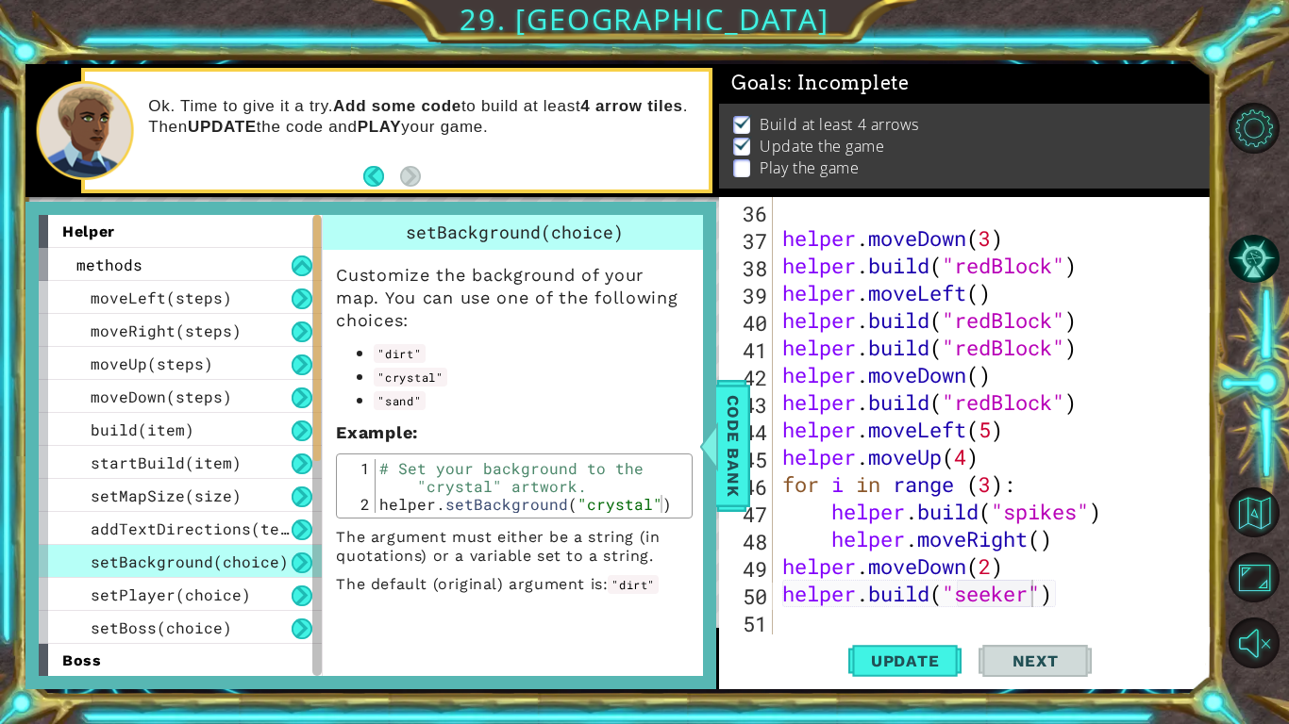
scroll to position [0, 0]
click at [168, 507] on div "setMapSize(size)" at bounding box center [180, 495] width 283 height 33
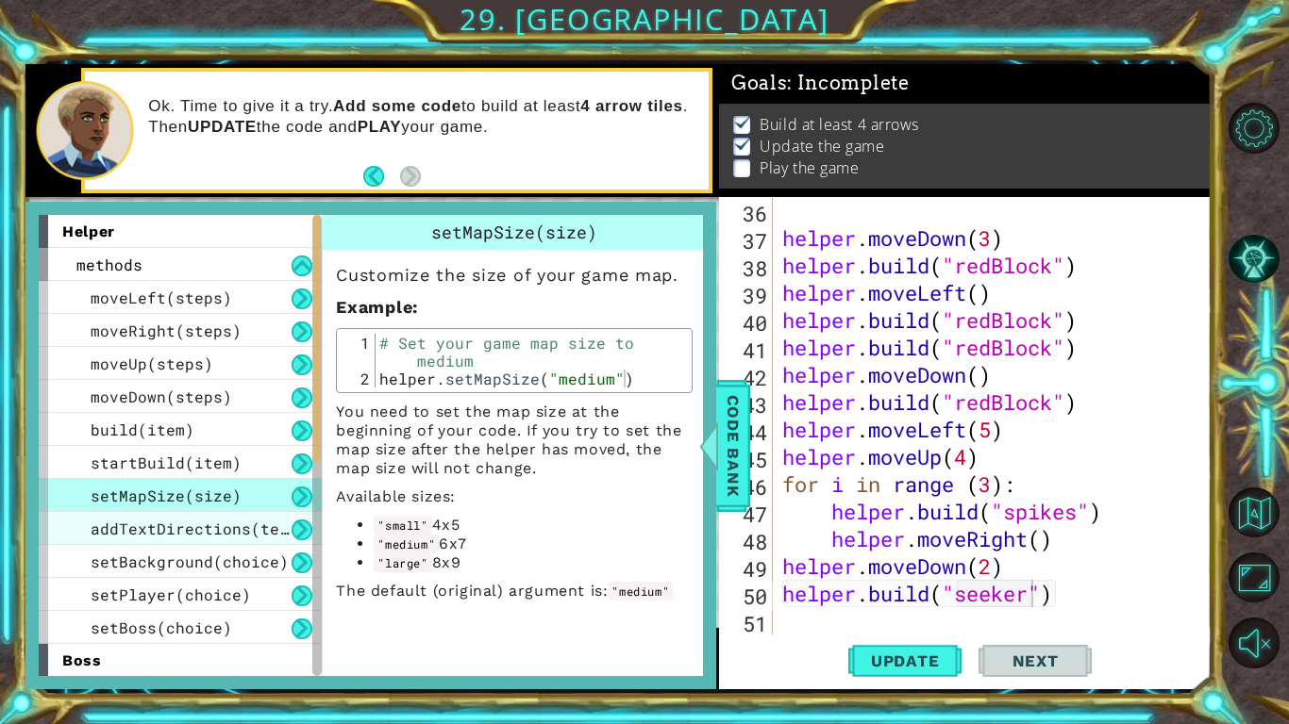
click at [167, 524] on span "addTextDirections(text)" at bounding box center [199, 529] width 217 height 20
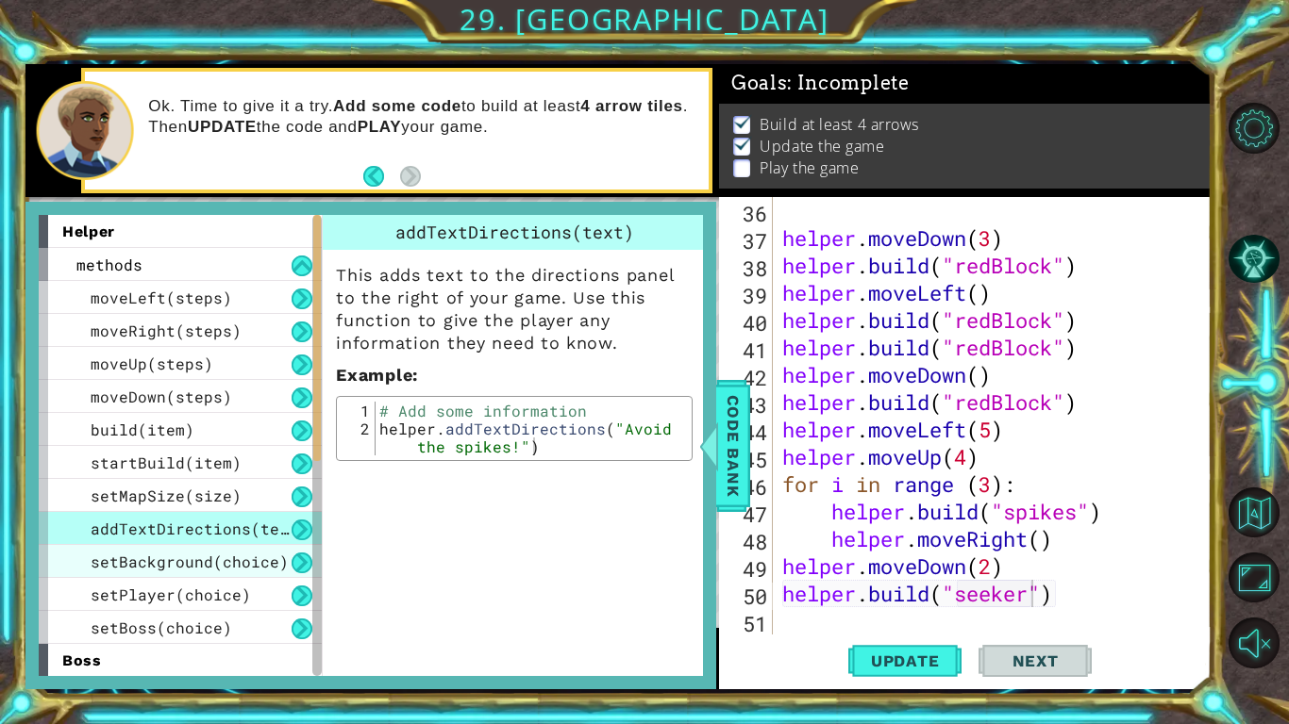
click at [166, 553] on span "setBackground(choice)" at bounding box center [190, 562] width 198 height 20
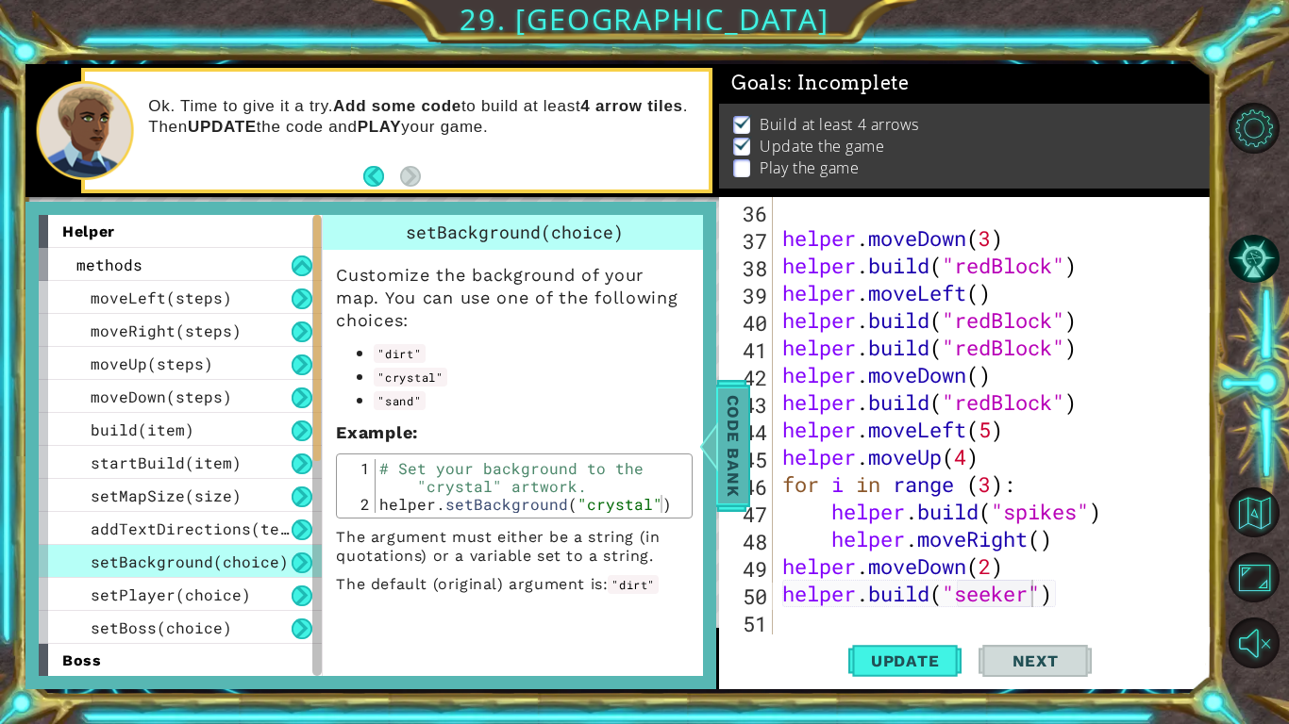
click at [732, 430] on span "Code Bank" at bounding box center [733, 445] width 30 height 115
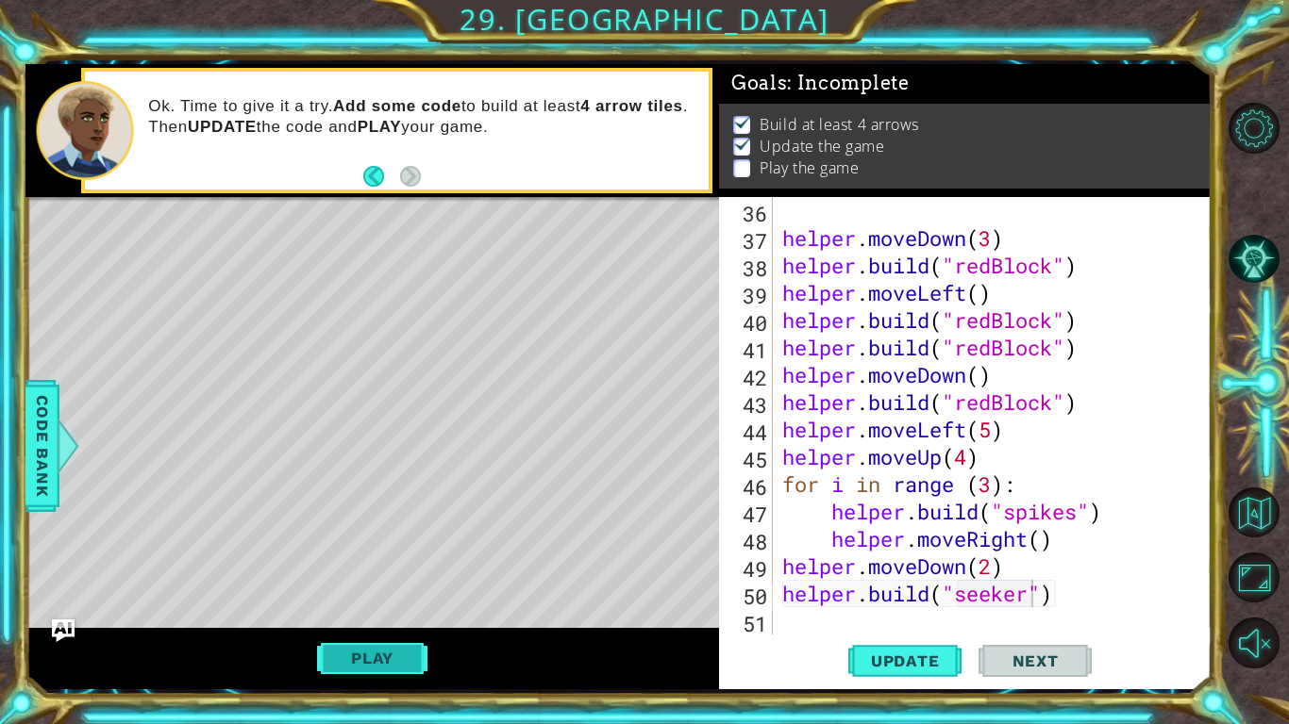
click at [329, 564] on button "Play" at bounding box center [372, 659] width 110 height 36
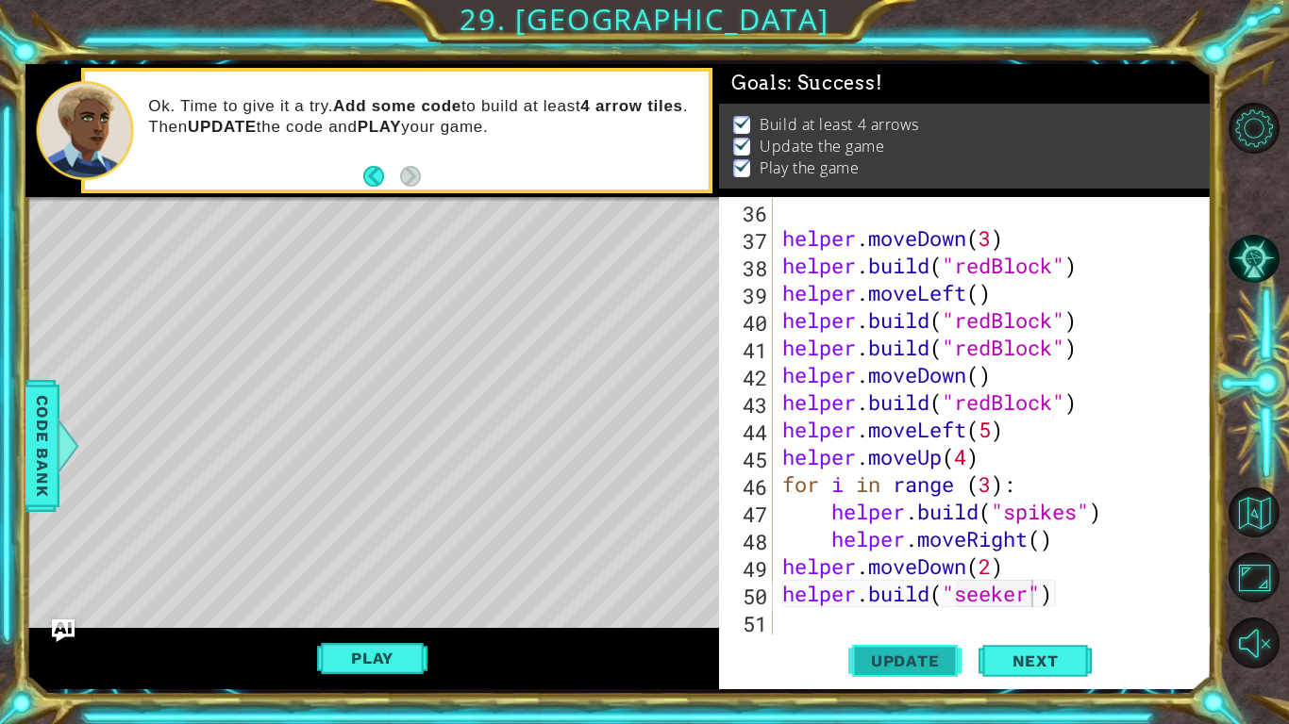
click at [907, 564] on span "Update" at bounding box center [905, 661] width 107 height 19
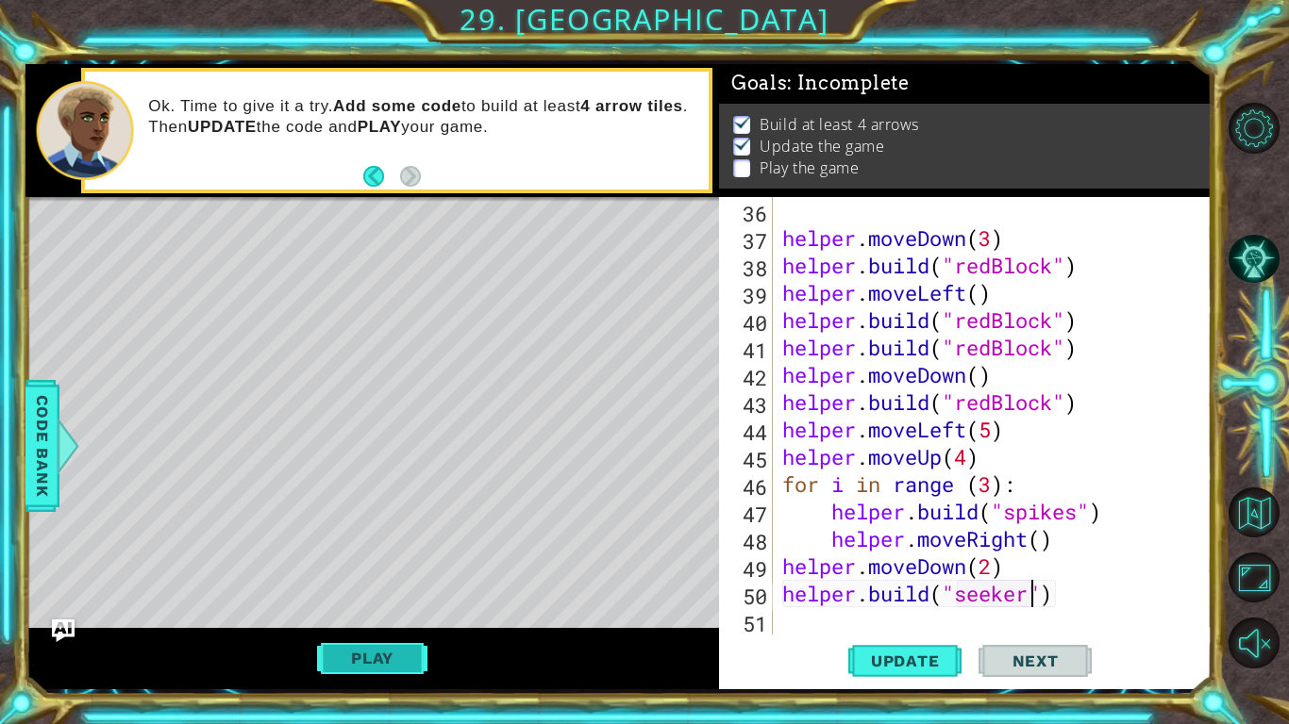
click at [394, 564] on button "Play" at bounding box center [372, 659] width 110 height 36
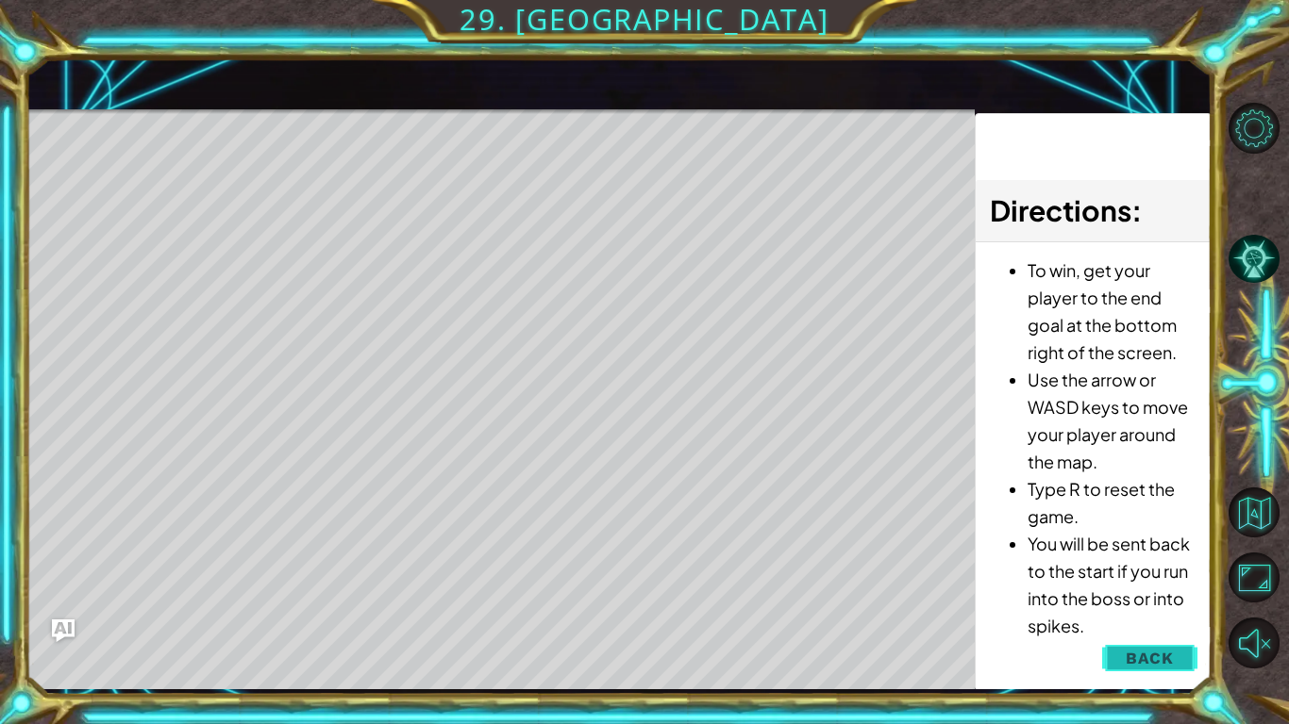
click at [1138, 564] on span "Back" at bounding box center [1149, 658] width 48 height 19
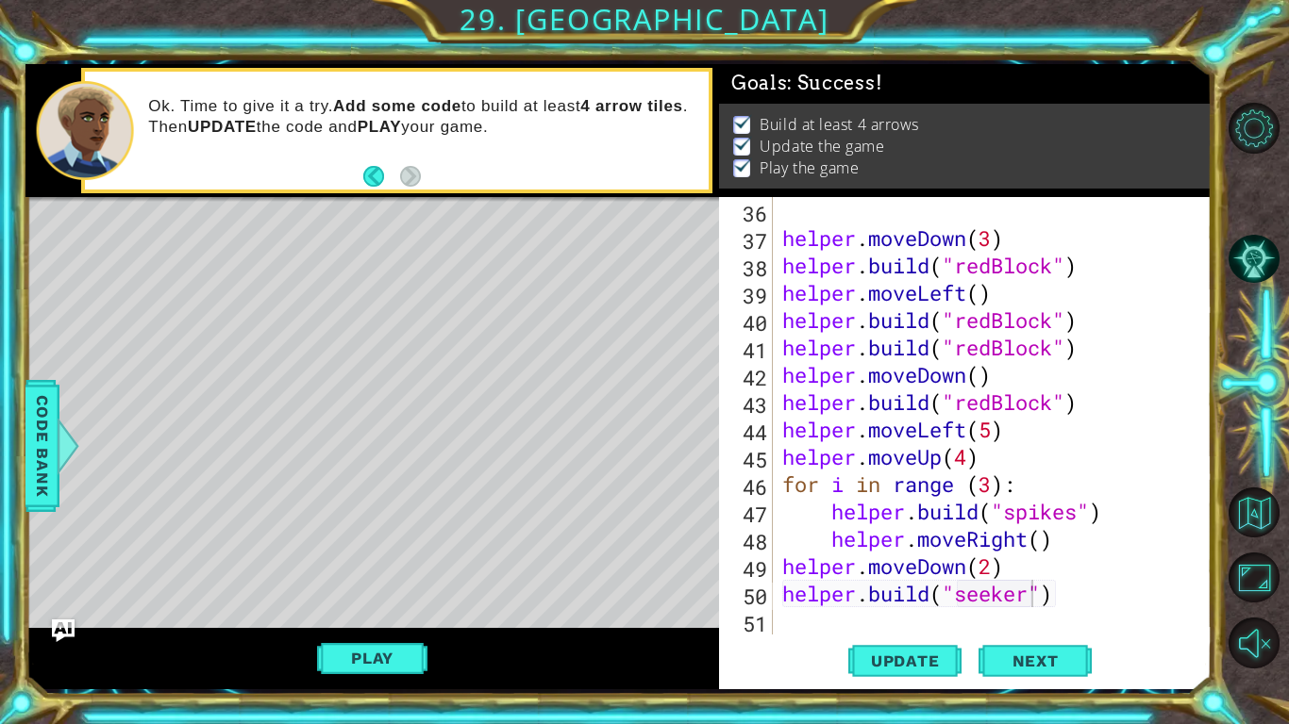
scroll to position [1007, 0]
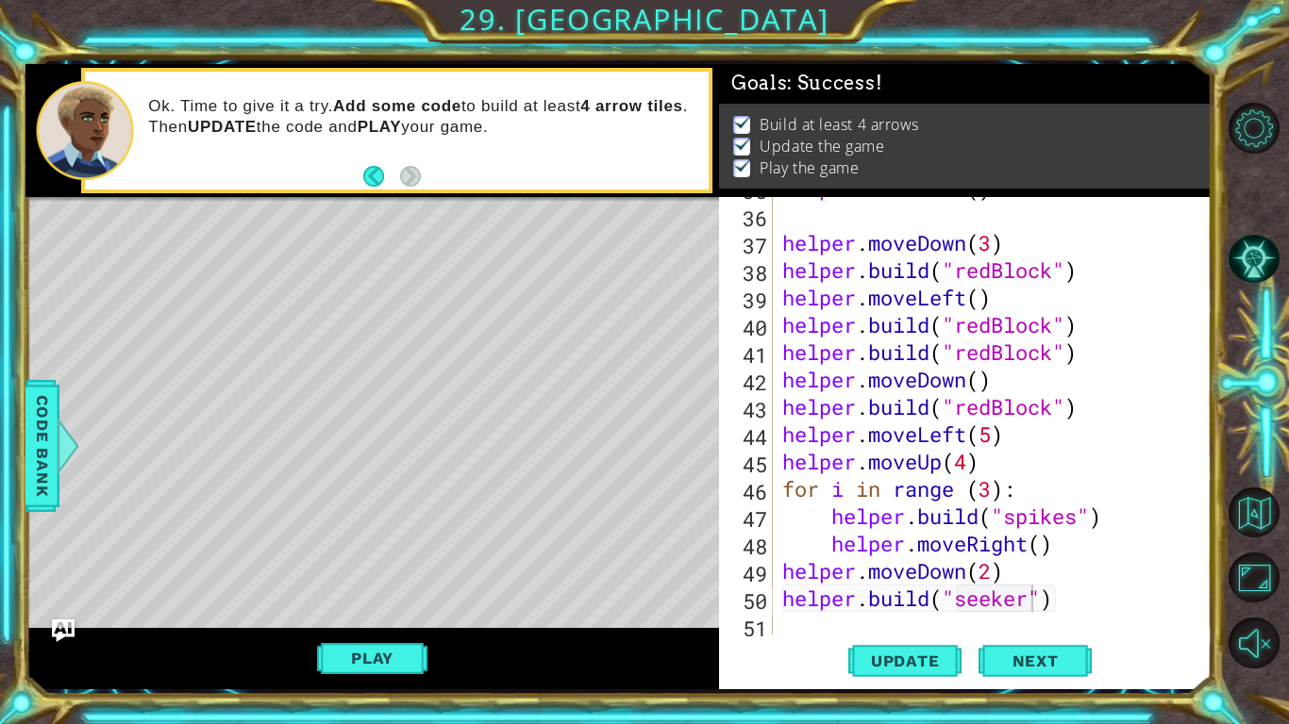
click at [1087, 564] on div "helper . moveDown ( ) helper . moveDown ( 3 ) helper . build ( "redBlock" ) hel…" at bounding box center [997, 421] width 438 height 492
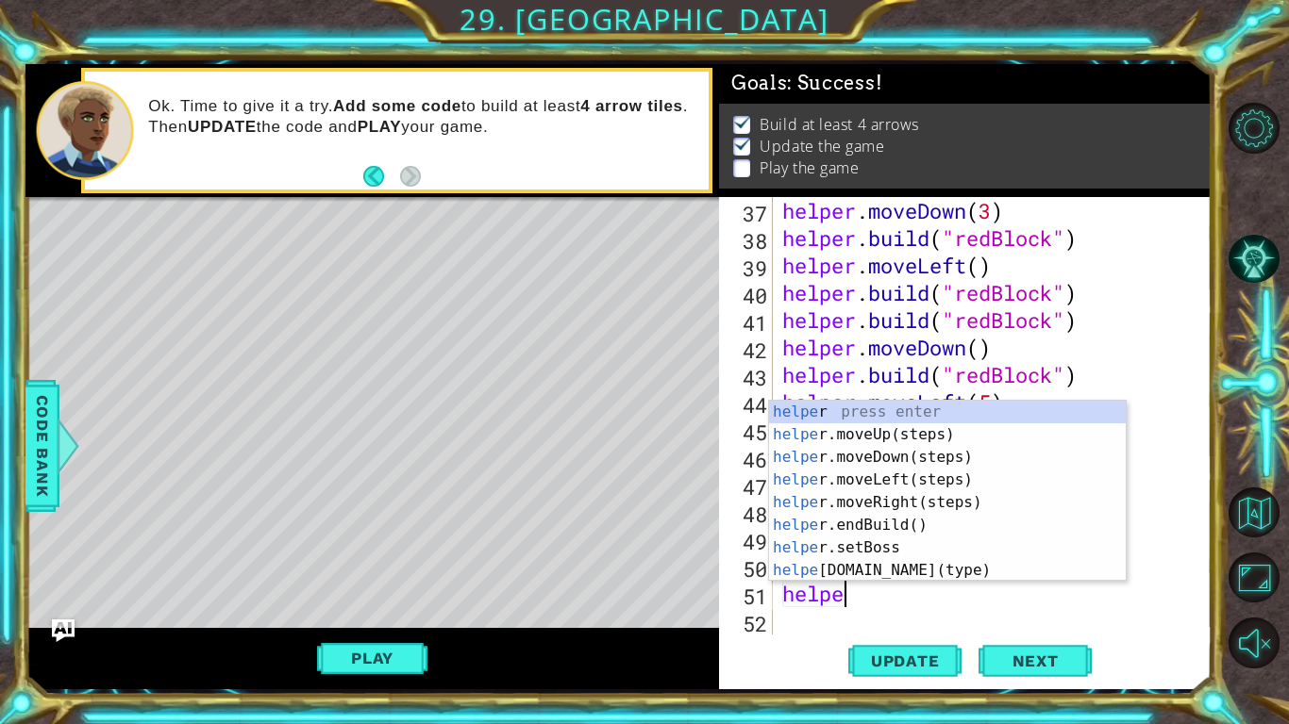
scroll to position [0, 2]
type textarea "helper"
click at [956, 506] on div "helper press enter helper .moveUp(steps) press enter helper .moveDown(steps) pr…" at bounding box center [947, 514] width 357 height 226
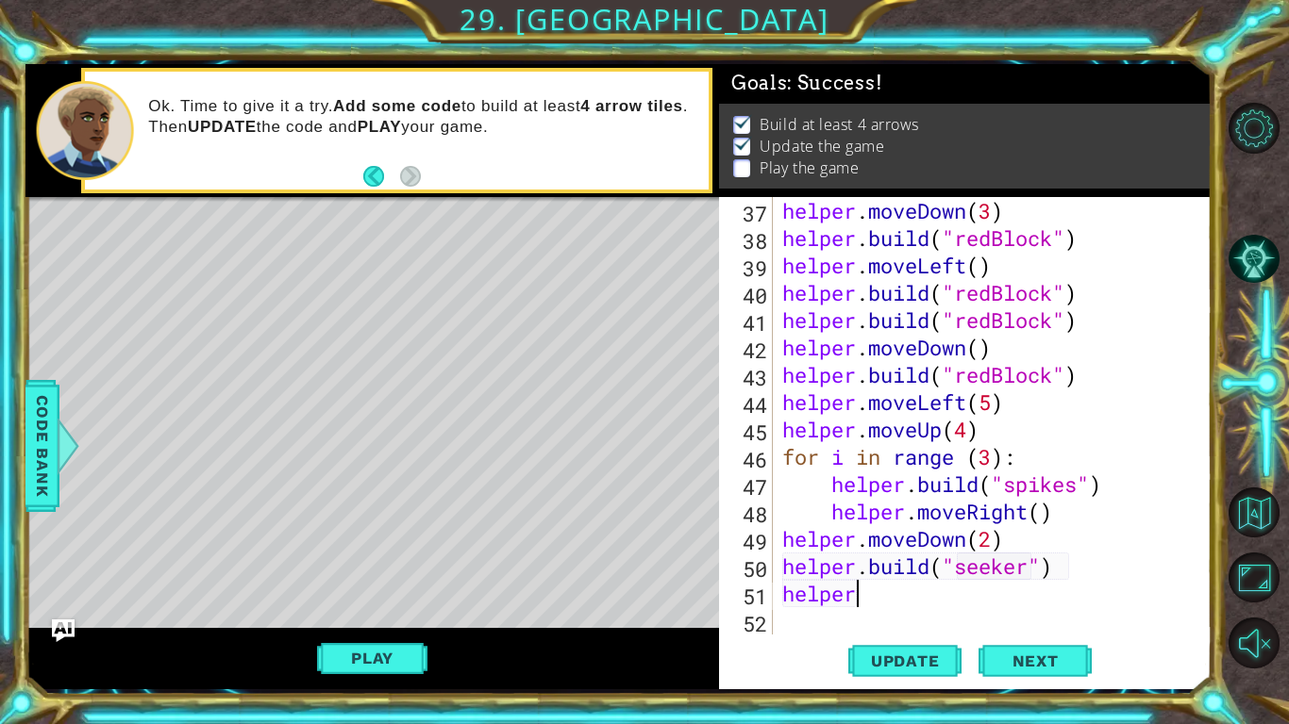
scroll to position [1067, 0]
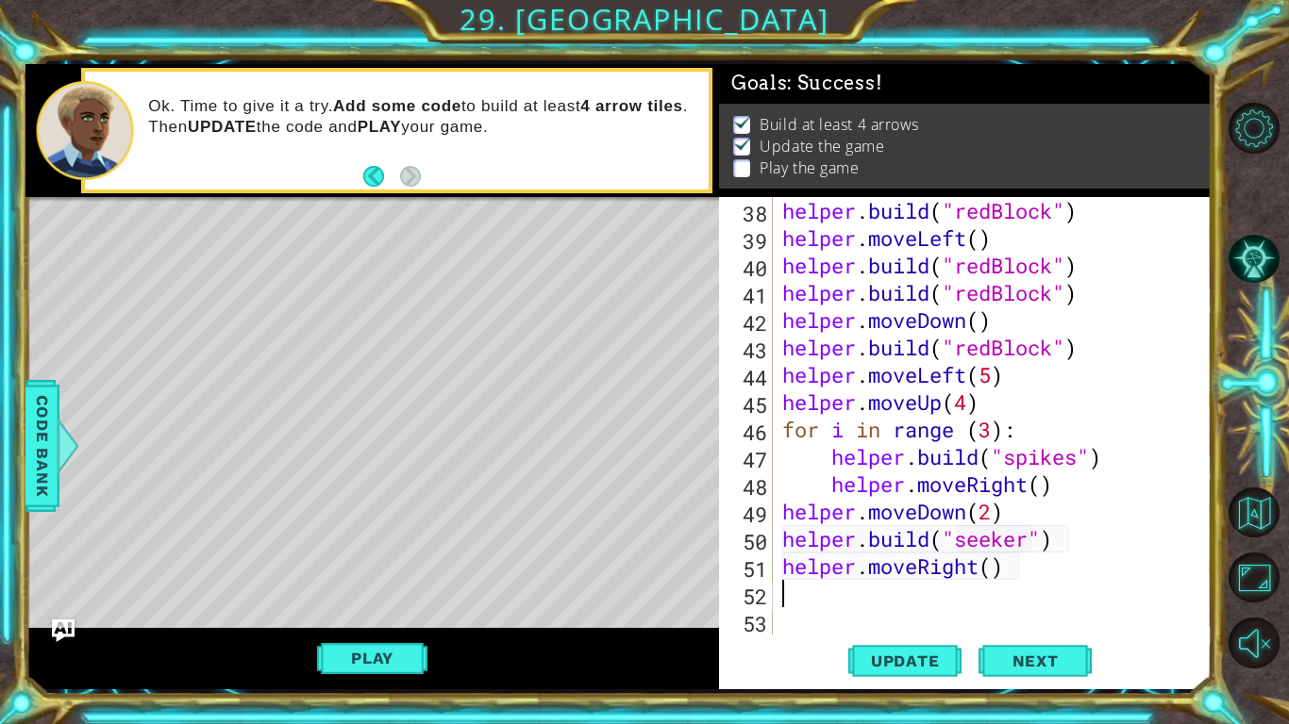
click at [997, 564] on div "helper . build ( "redBlock" ) helper . moveLeft ( ) helper . build ( "redBlock"…" at bounding box center [997, 443] width 438 height 492
type textarea "helper.moveRight(2)"
click at [912, 564] on div "helper . build ( "redBlock" ) helper . moveLeft ( ) helper . build ( "redBlock"…" at bounding box center [997, 443] width 438 height 492
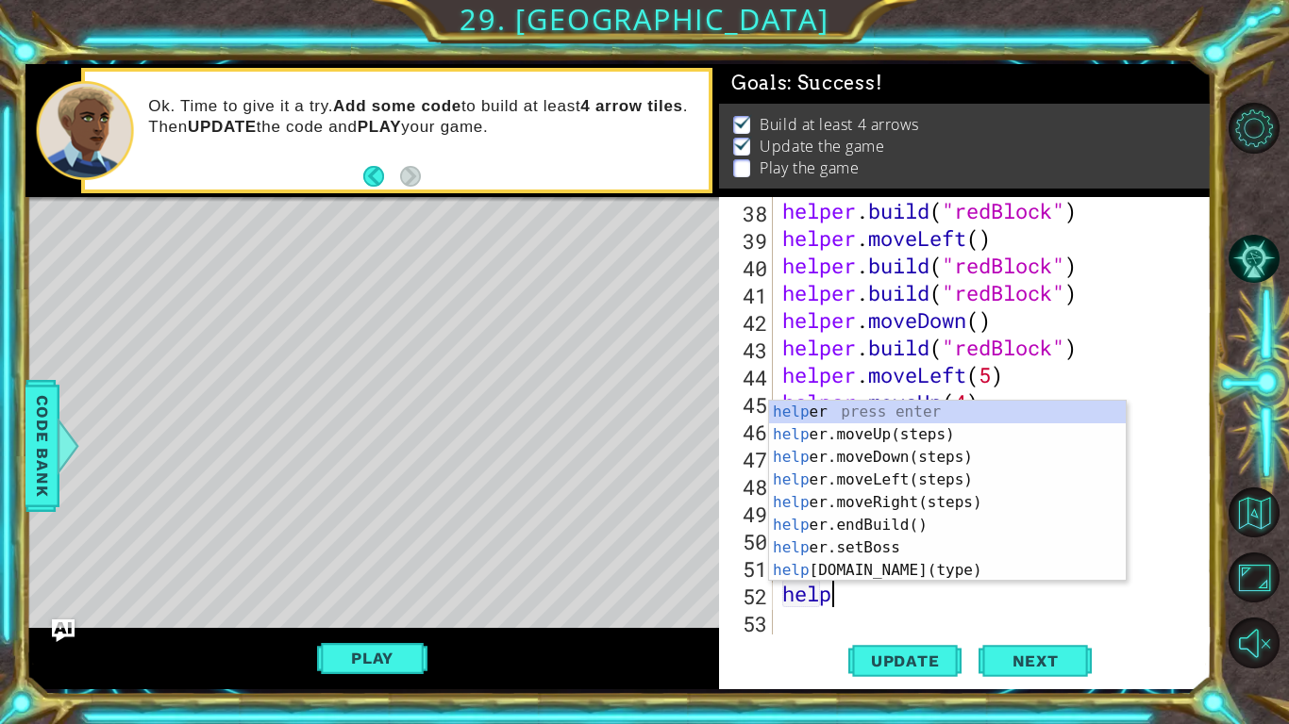
scroll to position [0, 2]
click at [818, 564] on div "helper press enter helper .moveUp(steps) press enter helper .moveDown(steps) pr…" at bounding box center [947, 514] width 357 height 226
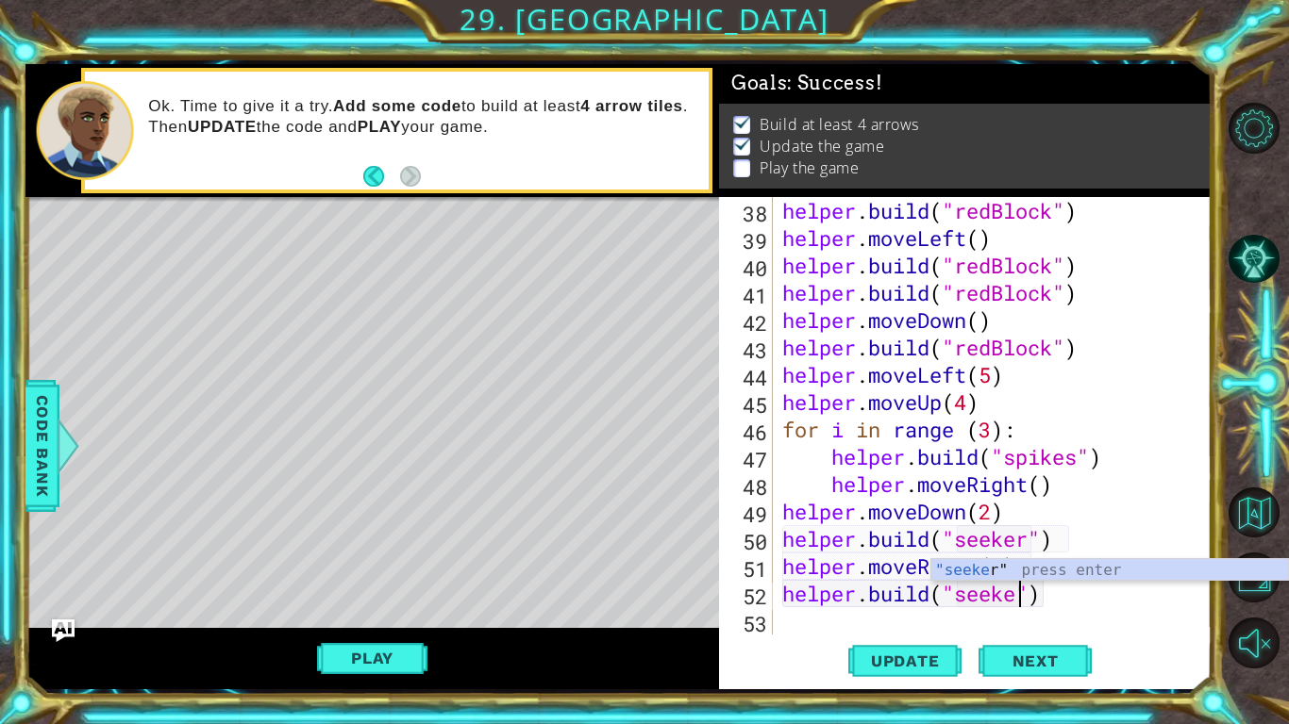
scroll to position [0, 11]
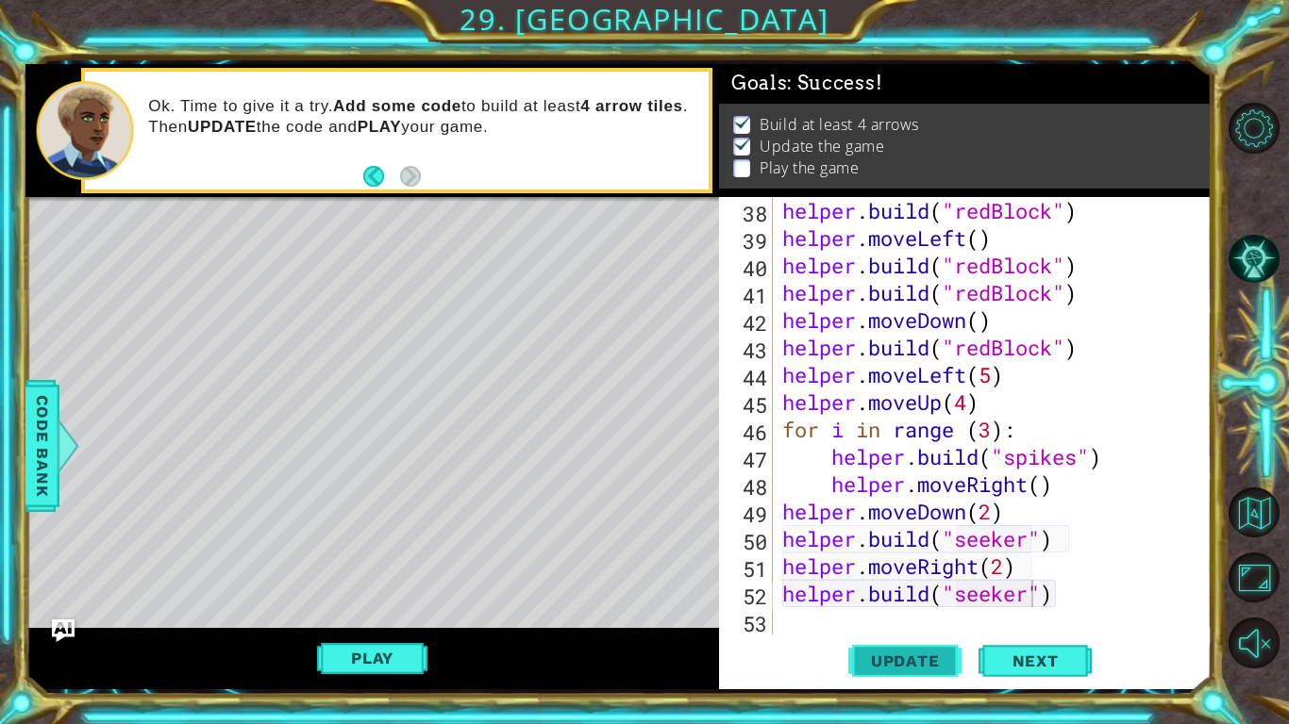
click at [899, 564] on span "Update" at bounding box center [905, 661] width 107 height 19
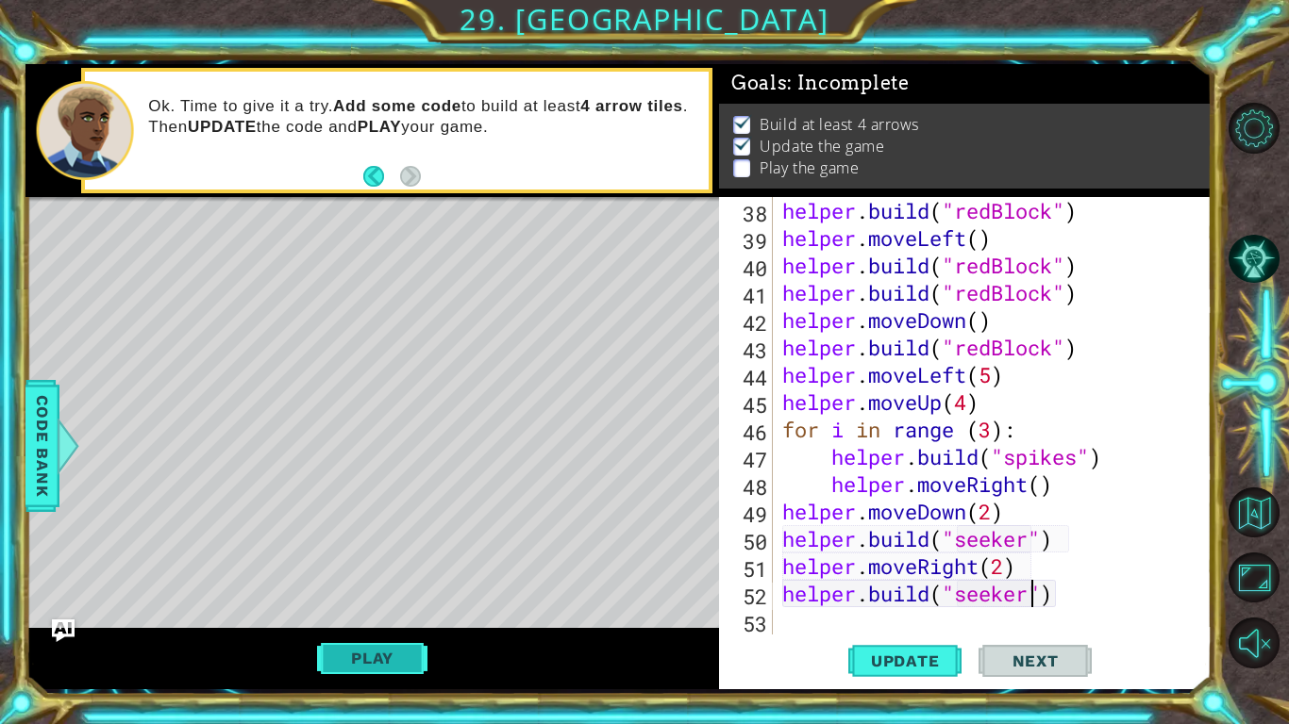
click at [351, 564] on button "Play" at bounding box center [372, 659] width 110 height 36
click at [378, 564] on button "Play" at bounding box center [372, 659] width 110 height 36
click at [0, 473] on div "1 ההההההההההההההההההההההההההההההההההההההההההההההההההההההההההההההההההההההההההההה…" at bounding box center [644, 362] width 1289 height 724
click at [352, 564] on div "Play" at bounding box center [371, 658] width 693 height 61
click at [353, 564] on button "Play" at bounding box center [372, 659] width 110 height 36
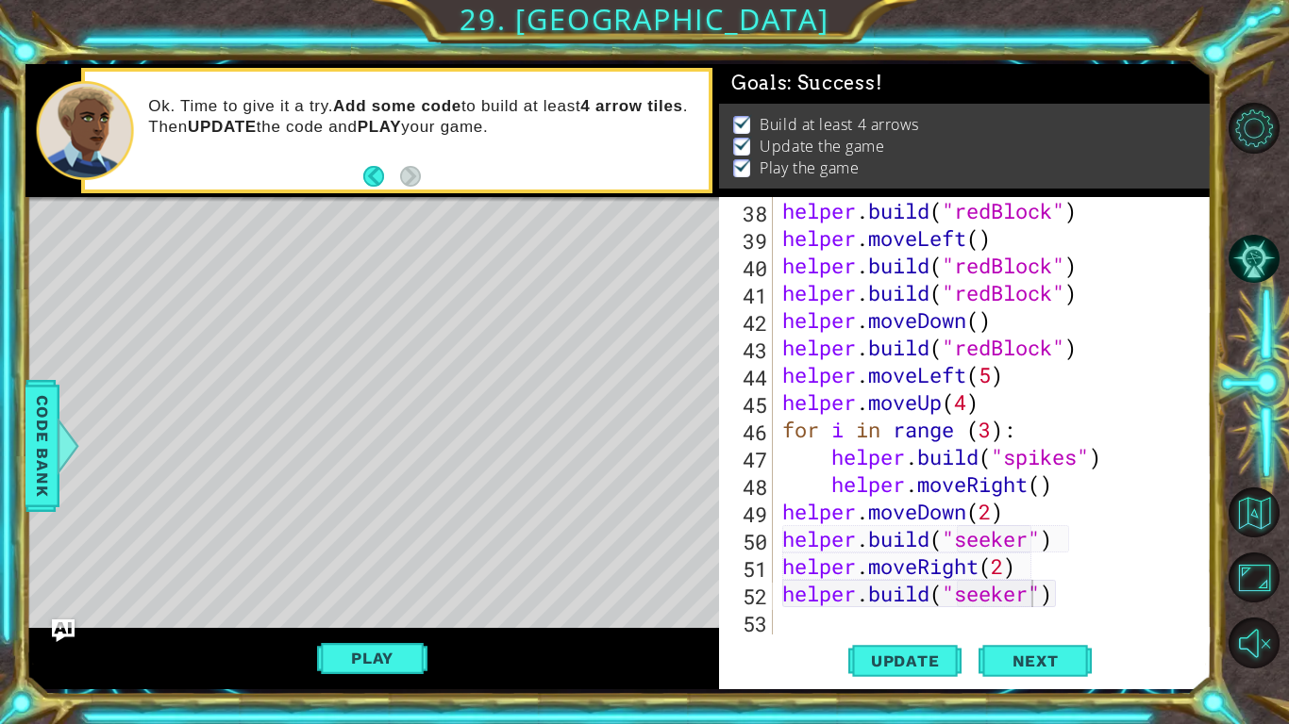
click at [905, 494] on div "helper . build ( "redBlock" ) helper . moveLeft ( ) helper . build ( "redBlock"…" at bounding box center [997, 443] width 438 height 492
click at [954, 564] on div "helper . build ( "redBlock" ) helper . moveLeft ( ) helper . build ( "redBlock"…" at bounding box center [997, 443] width 438 height 492
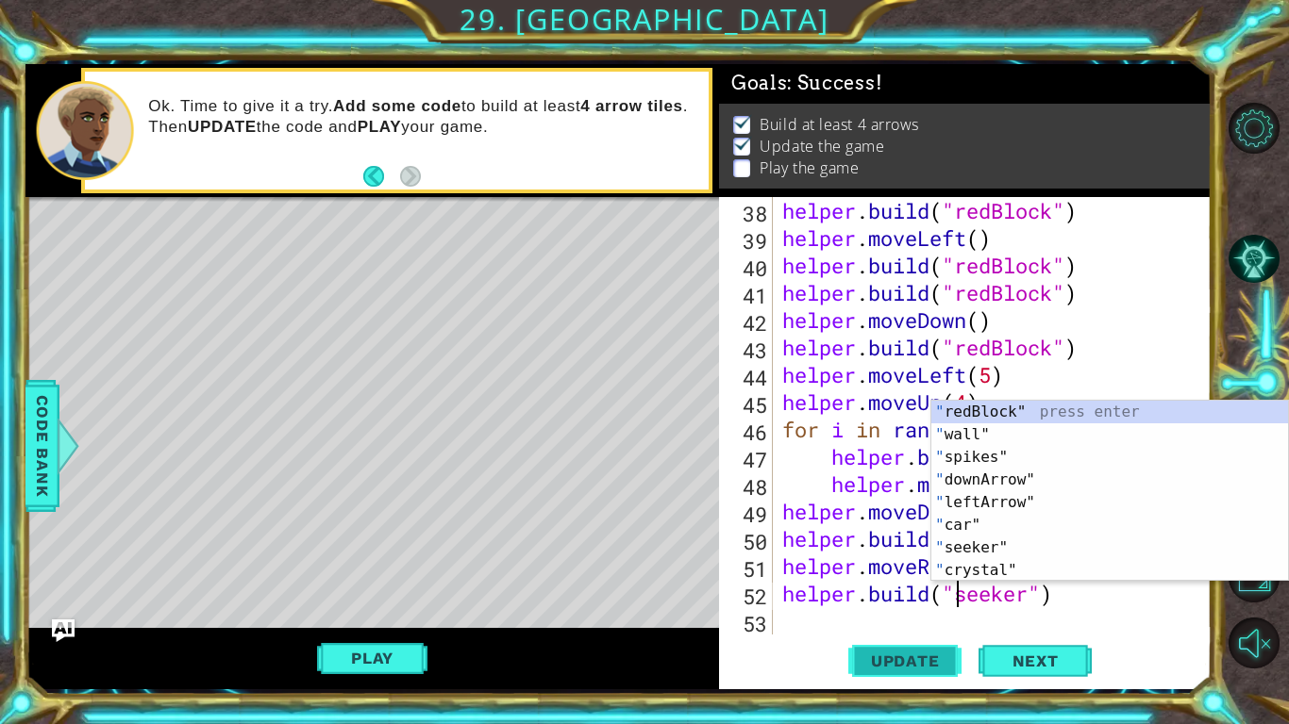
click at [852, 564] on span "Update" at bounding box center [905, 661] width 107 height 19
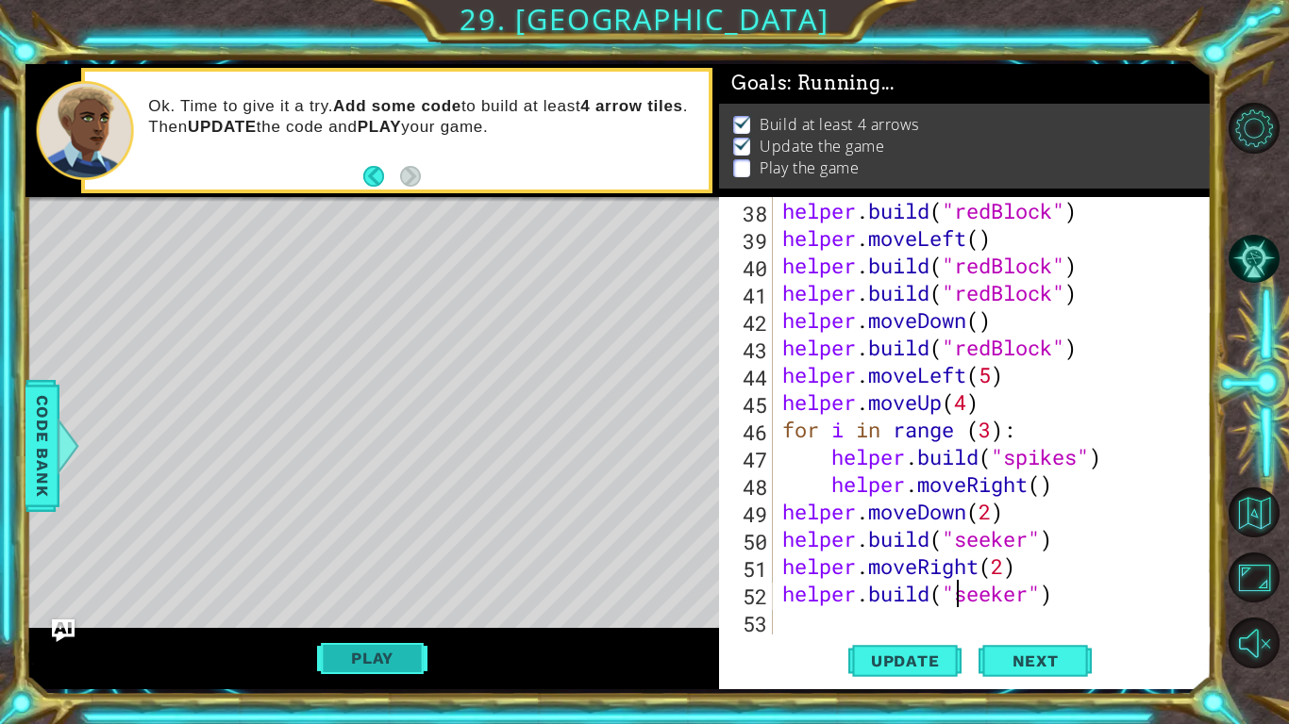
click at [378, 564] on button "Play" at bounding box center [372, 659] width 110 height 36
click at [884, 494] on div "helper . build ( "redBlock" ) helper . moveLeft ( ) helper . build ( "redBlock"…" at bounding box center [997, 443] width 438 height 492
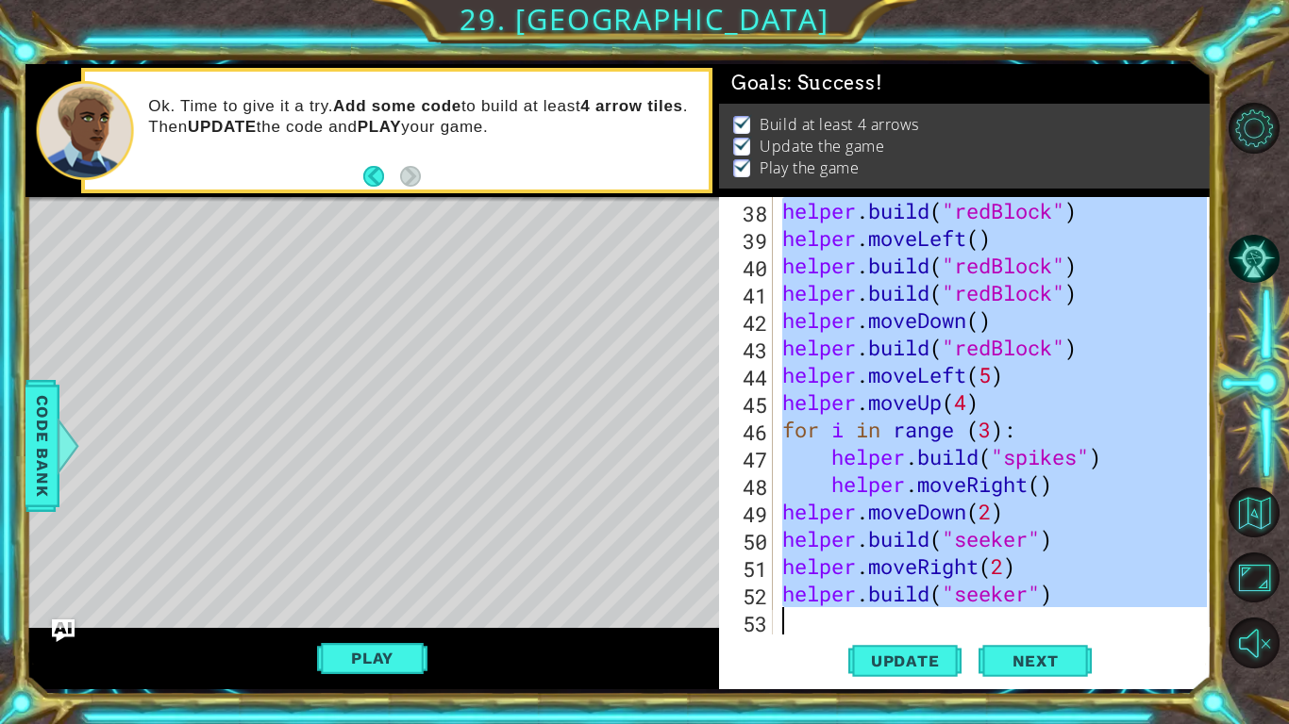
click at [884, 494] on div "helper . build ( "redBlock" ) helper . moveLeft ( ) helper . build ( "redBlock"…" at bounding box center [992, 416] width 428 height 438
type textarea "helper.moveRight()"
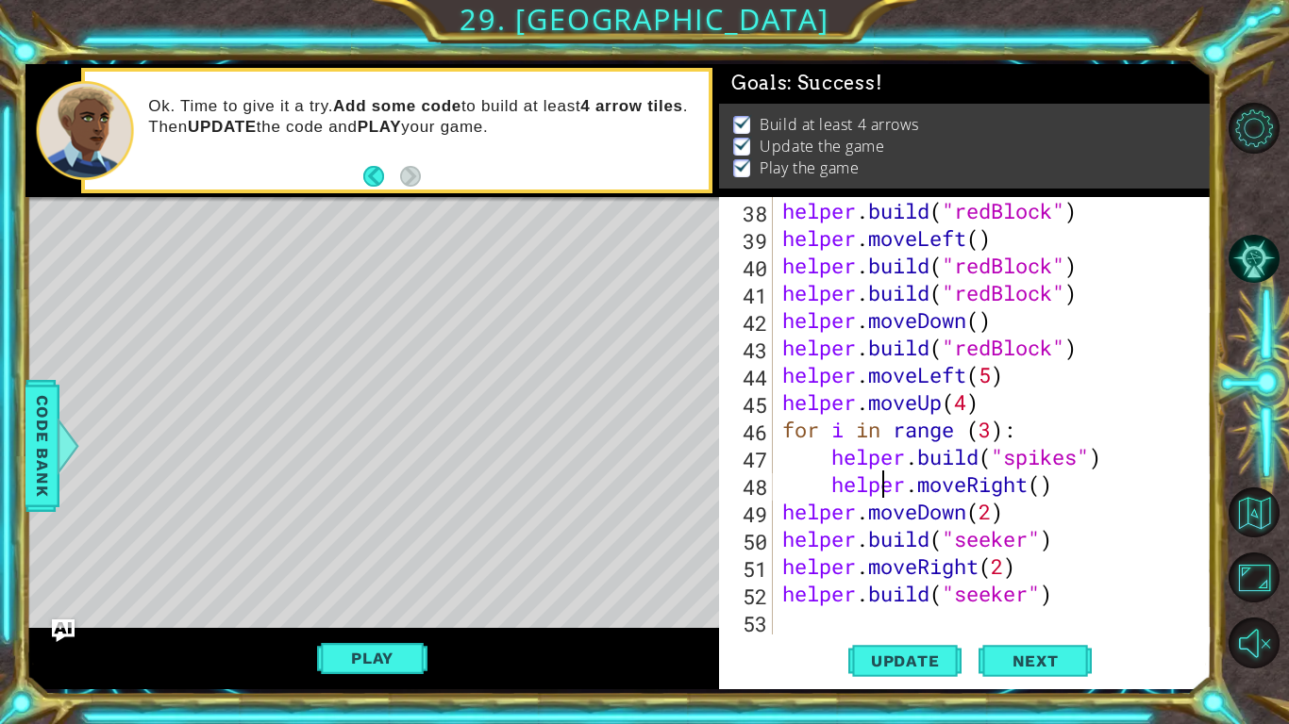
scroll to position [1067, 0]
click at [1246, 564] on button "Maximize Browser" at bounding box center [1253, 578] width 51 height 51
click at [1263, 515] on button "Back to Map" at bounding box center [1253, 513] width 51 height 51
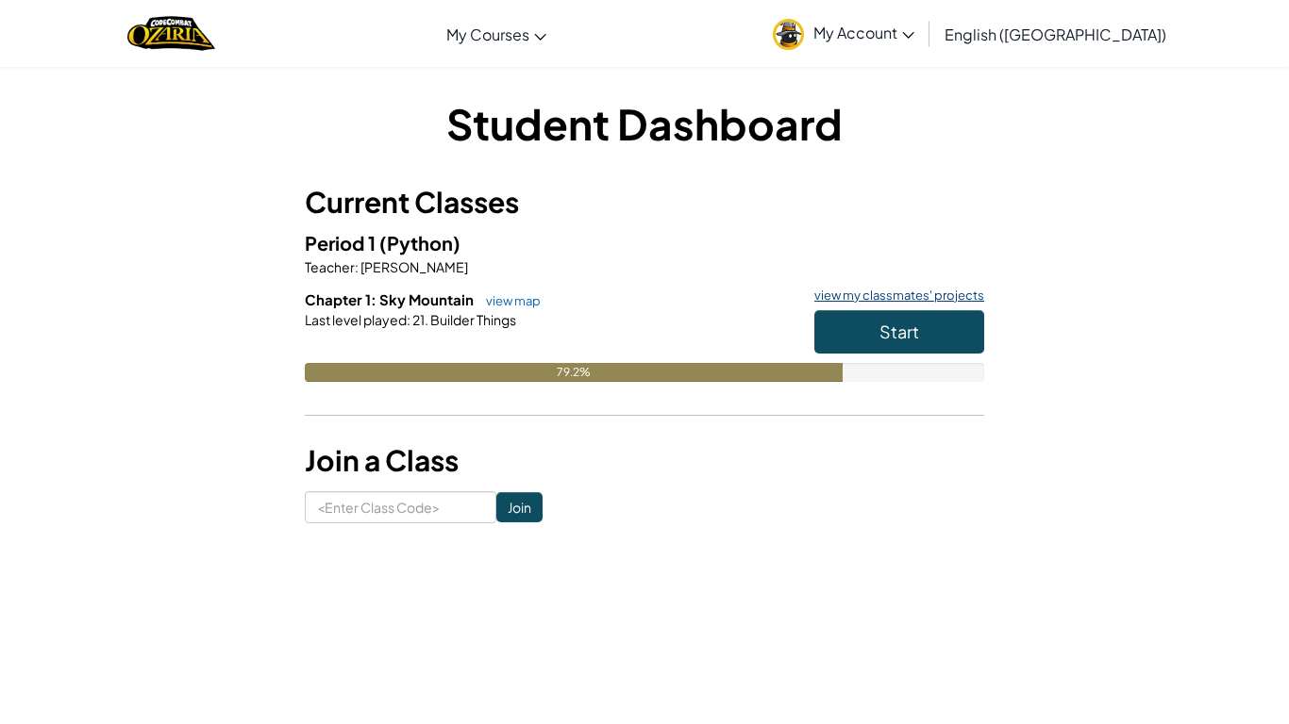
click at [908, 290] on link "view my classmates' projects" at bounding box center [894, 296] width 179 height 12
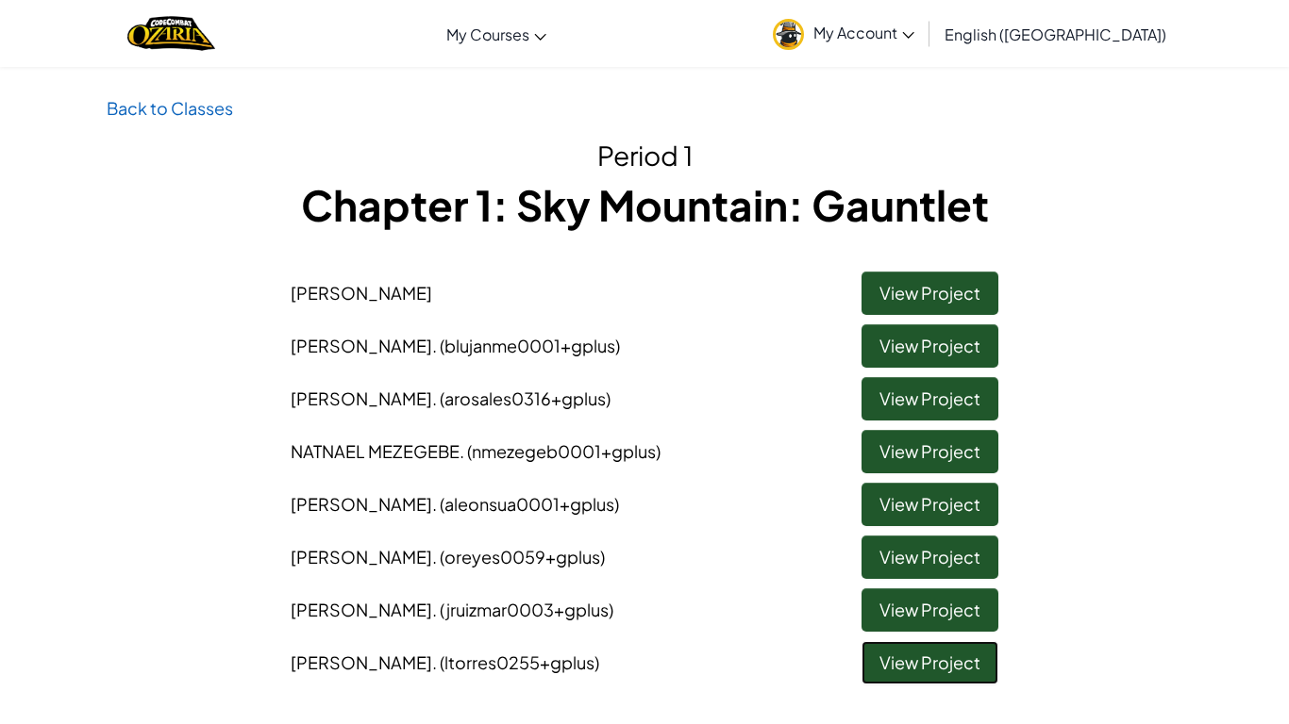
click at [908, 663] on link "View Project" at bounding box center [929, 662] width 137 height 43
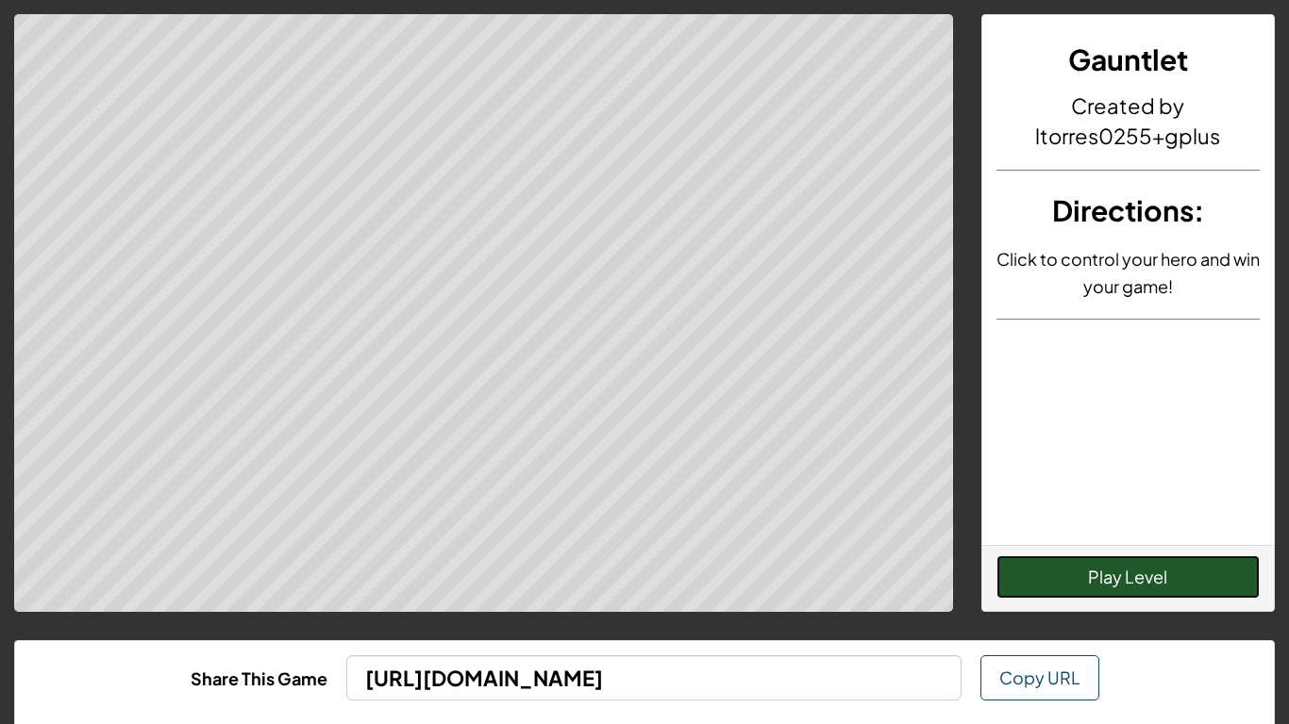
click at [1049, 594] on button "Play Level" at bounding box center [1128, 577] width 264 height 43
click at [1062, 586] on button "Play Level" at bounding box center [1128, 577] width 264 height 43
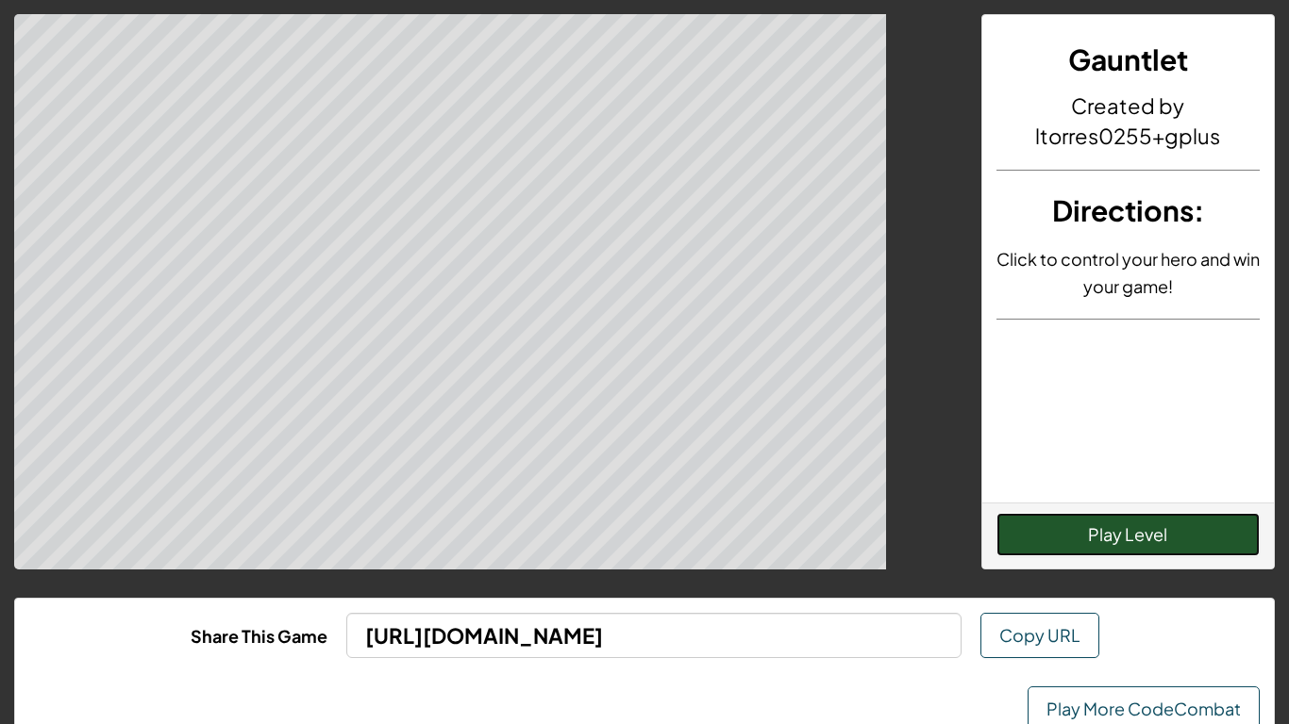
click at [1053, 557] on button "Play Level" at bounding box center [1128, 534] width 264 height 43
click at [1055, 557] on button "Play Level" at bounding box center [1128, 534] width 264 height 43
click at [1052, 557] on button "Play Level" at bounding box center [1128, 534] width 264 height 43
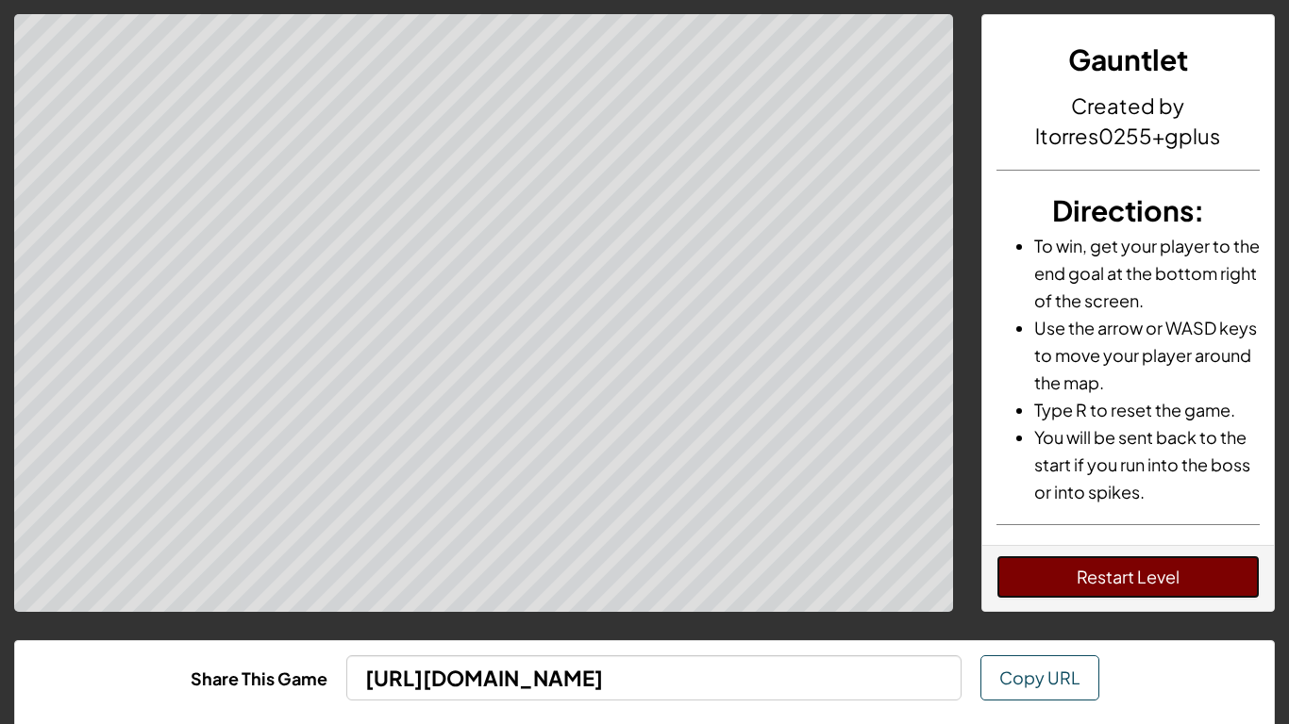
click at [1085, 595] on button "Restart Level" at bounding box center [1128, 577] width 264 height 43
click at [1060, 592] on button "Restart Level" at bounding box center [1128, 577] width 264 height 43
click at [1173, 562] on button "Restart Level" at bounding box center [1128, 577] width 264 height 43
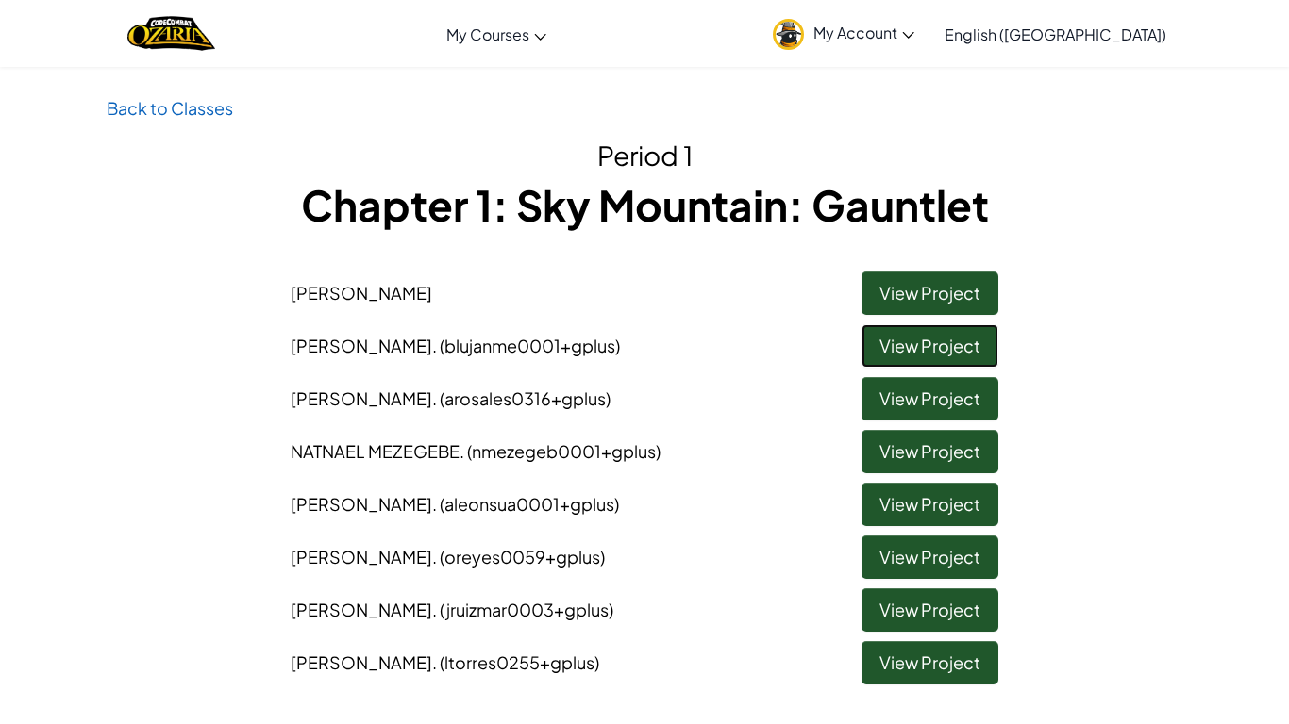
click at [939, 328] on link "View Project" at bounding box center [929, 345] width 137 height 43
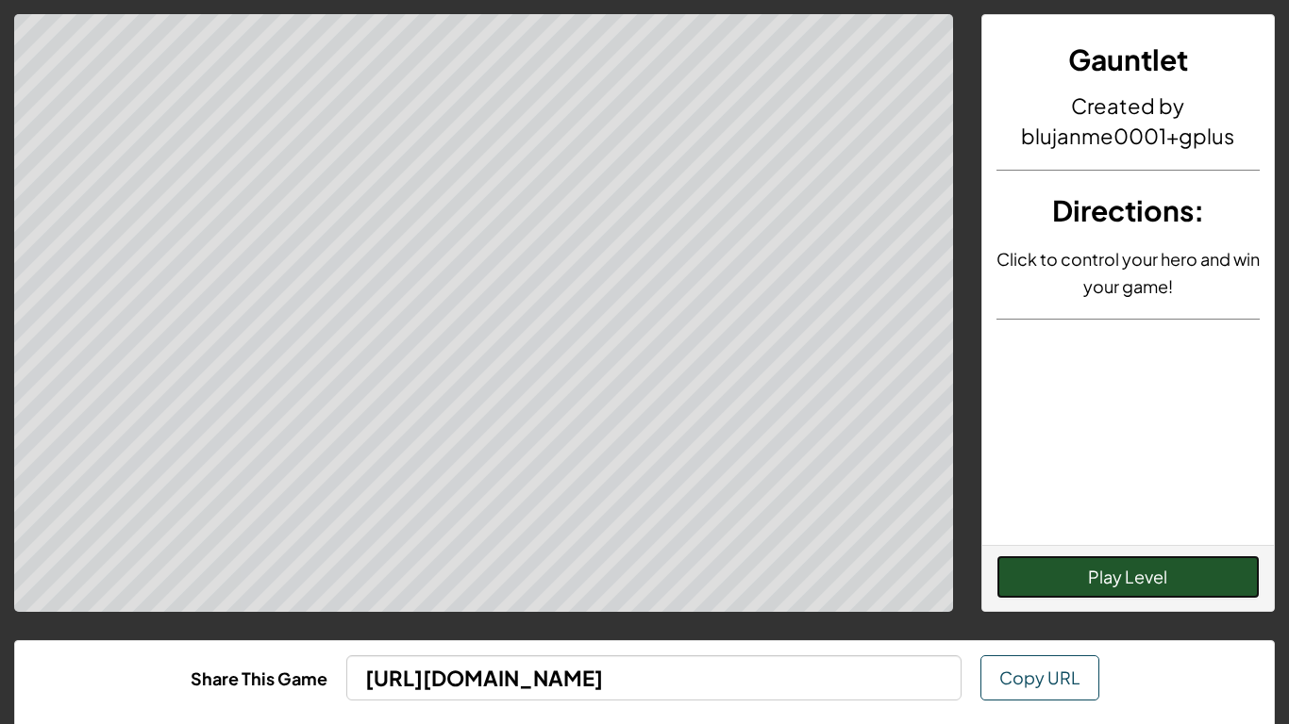
click at [1178, 584] on button "Play Level" at bounding box center [1128, 577] width 264 height 43
click at [1210, 585] on button "Play Level" at bounding box center [1128, 577] width 264 height 43
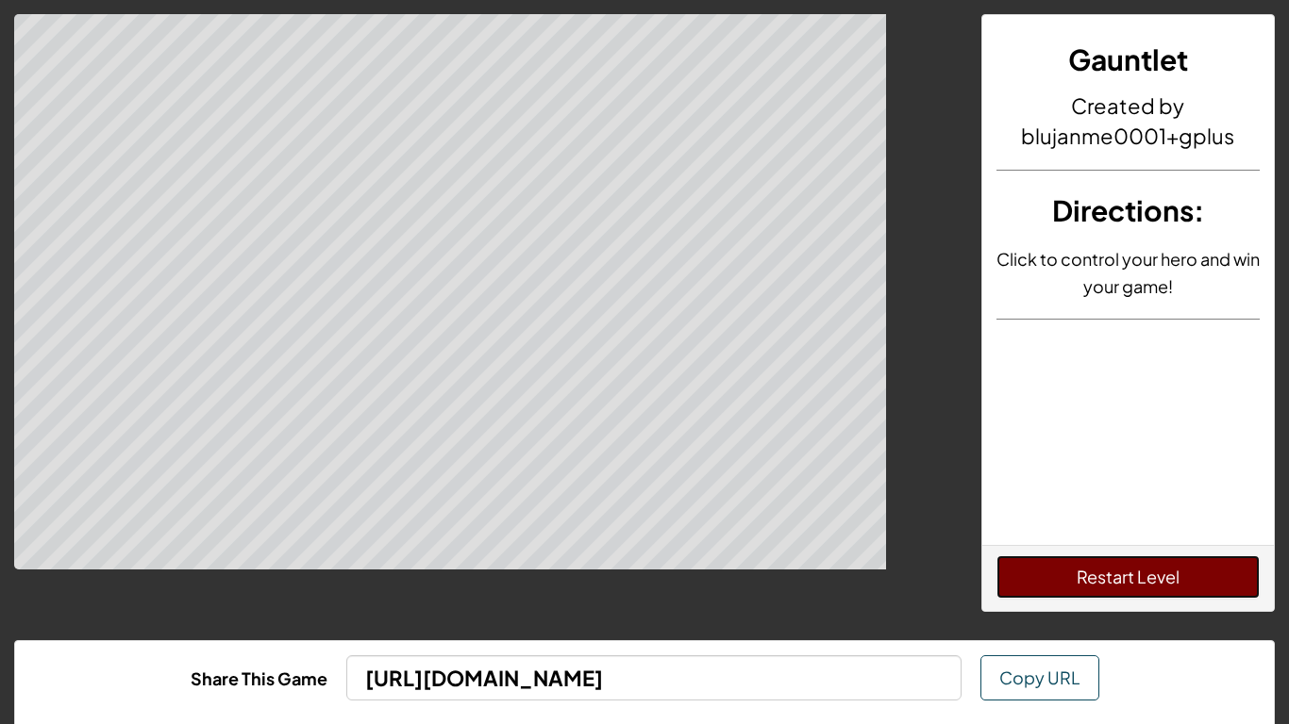
click at [1225, 585] on button "Restart Level" at bounding box center [1128, 577] width 264 height 43
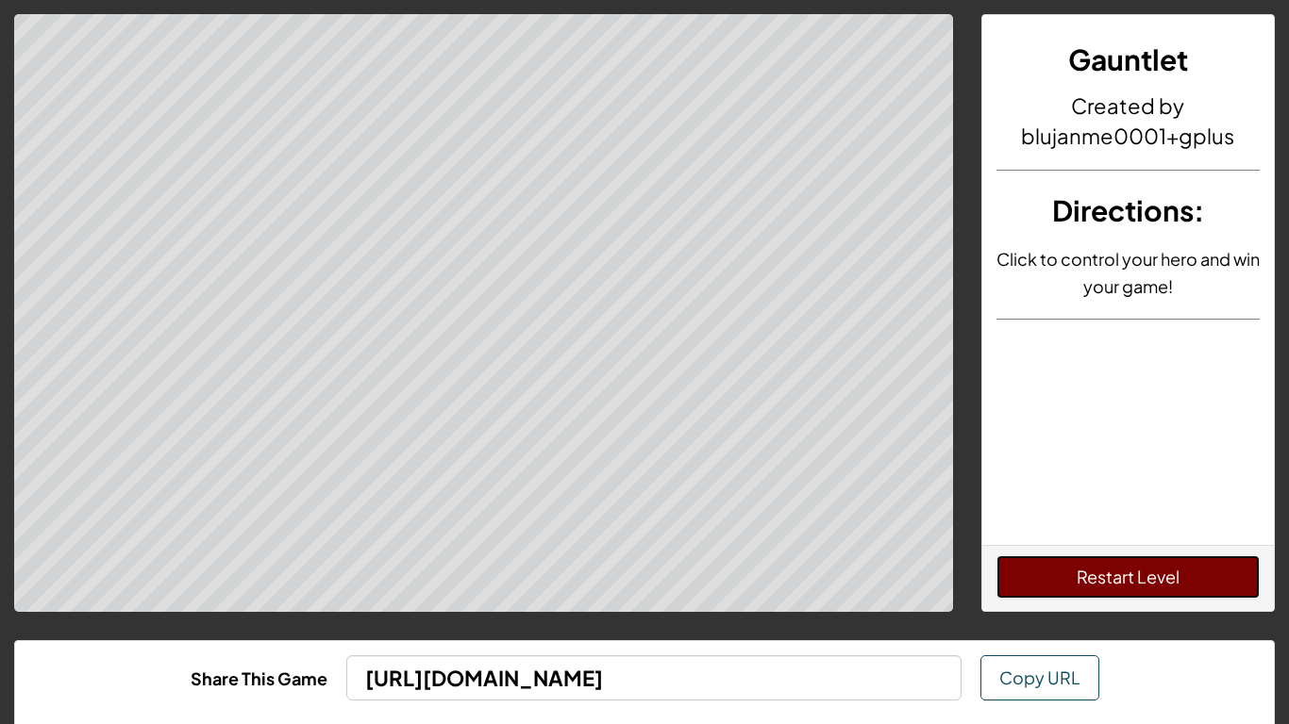
click at [1205, 594] on button "Restart Level" at bounding box center [1128, 577] width 264 height 43
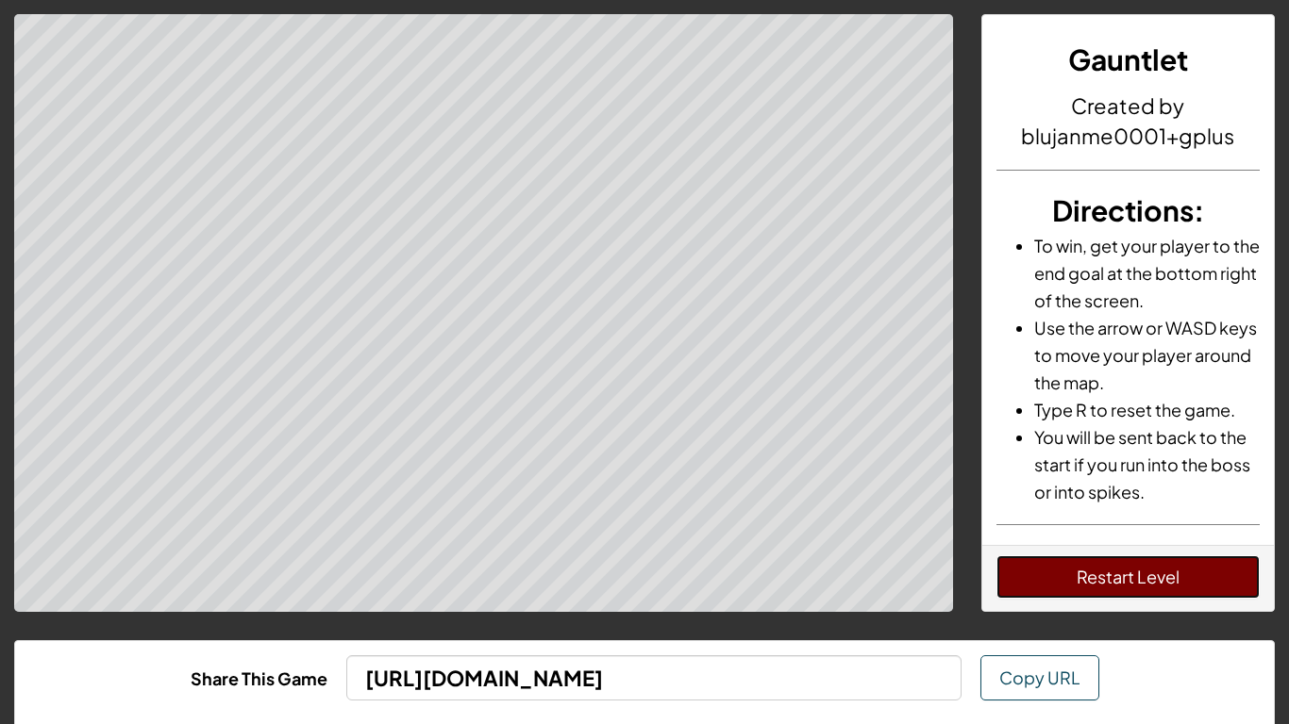
click at [1200, 593] on button "Restart Level" at bounding box center [1128, 577] width 264 height 43
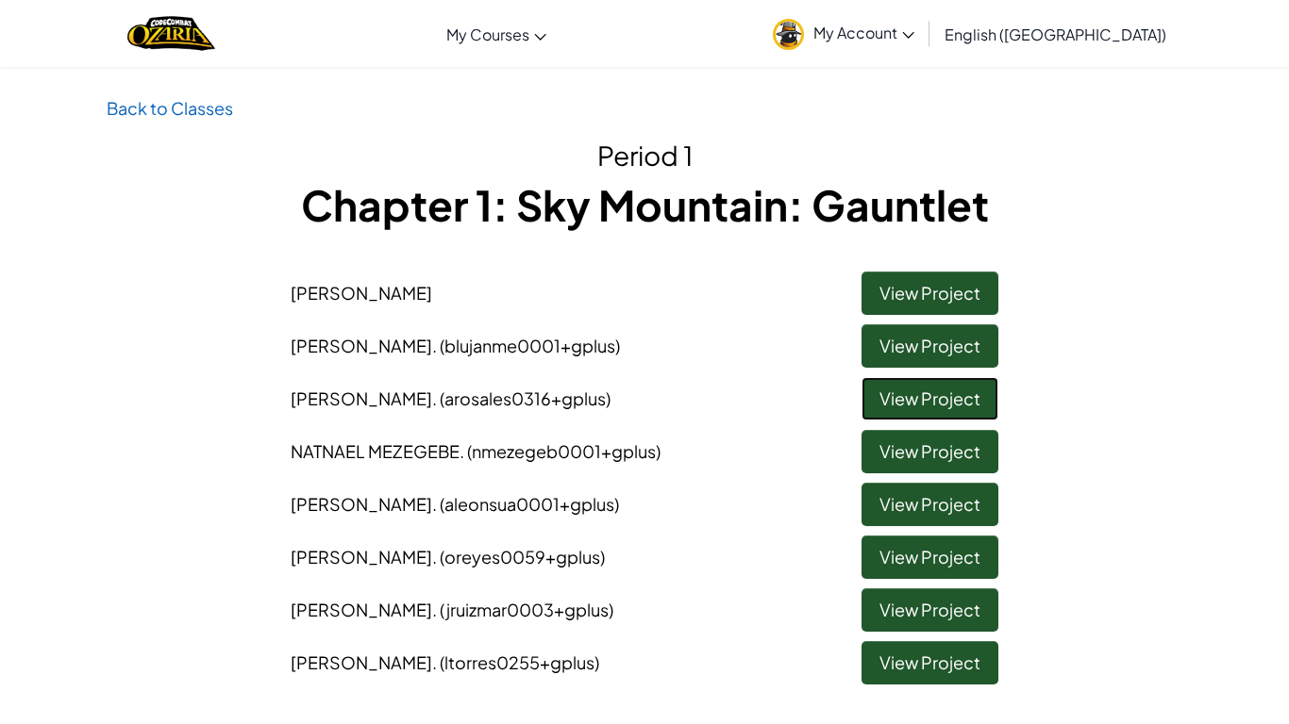
click at [976, 408] on link "View Project" at bounding box center [929, 398] width 137 height 43
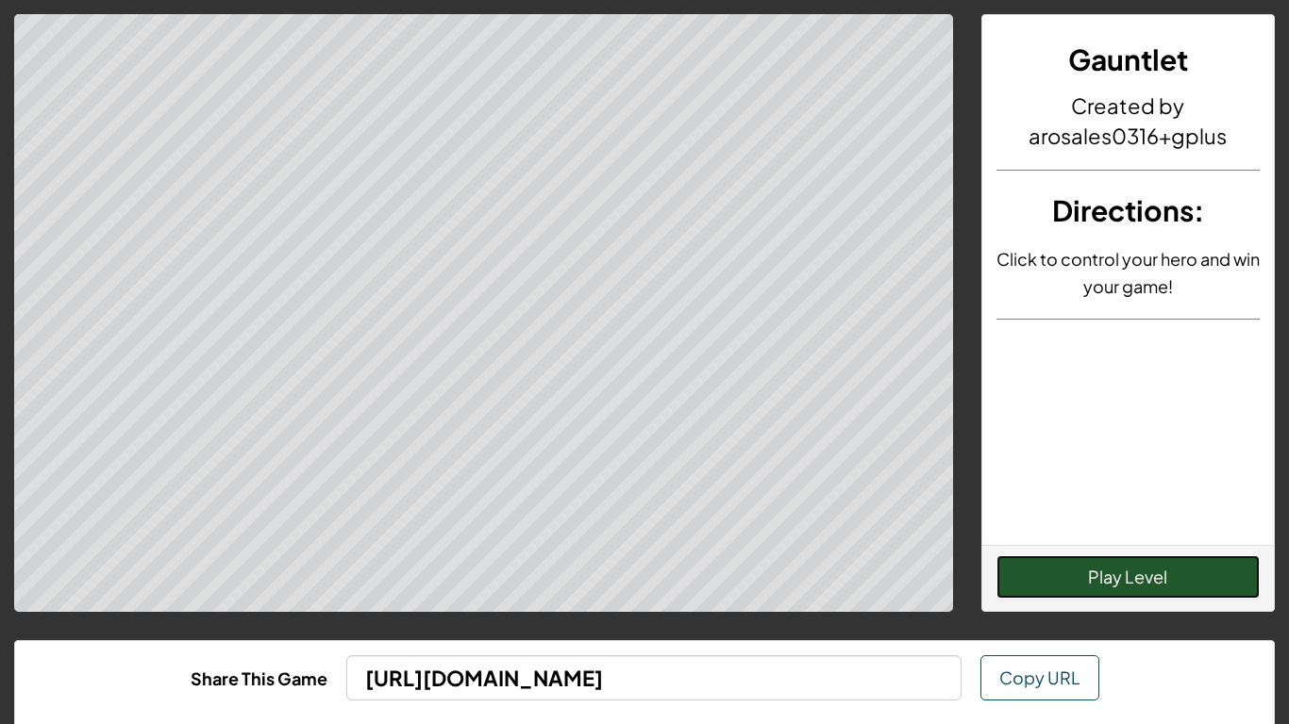
click at [1189, 578] on button "Play Level" at bounding box center [1128, 577] width 264 height 43
click at [1195, 595] on button "Play Level" at bounding box center [1128, 577] width 264 height 43
click at [1192, 589] on button "Play Level" at bounding box center [1128, 577] width 264 height 43
click at [1195, 580] on button "Play Level" at bounding box center [1128, 577] width 264 height 43
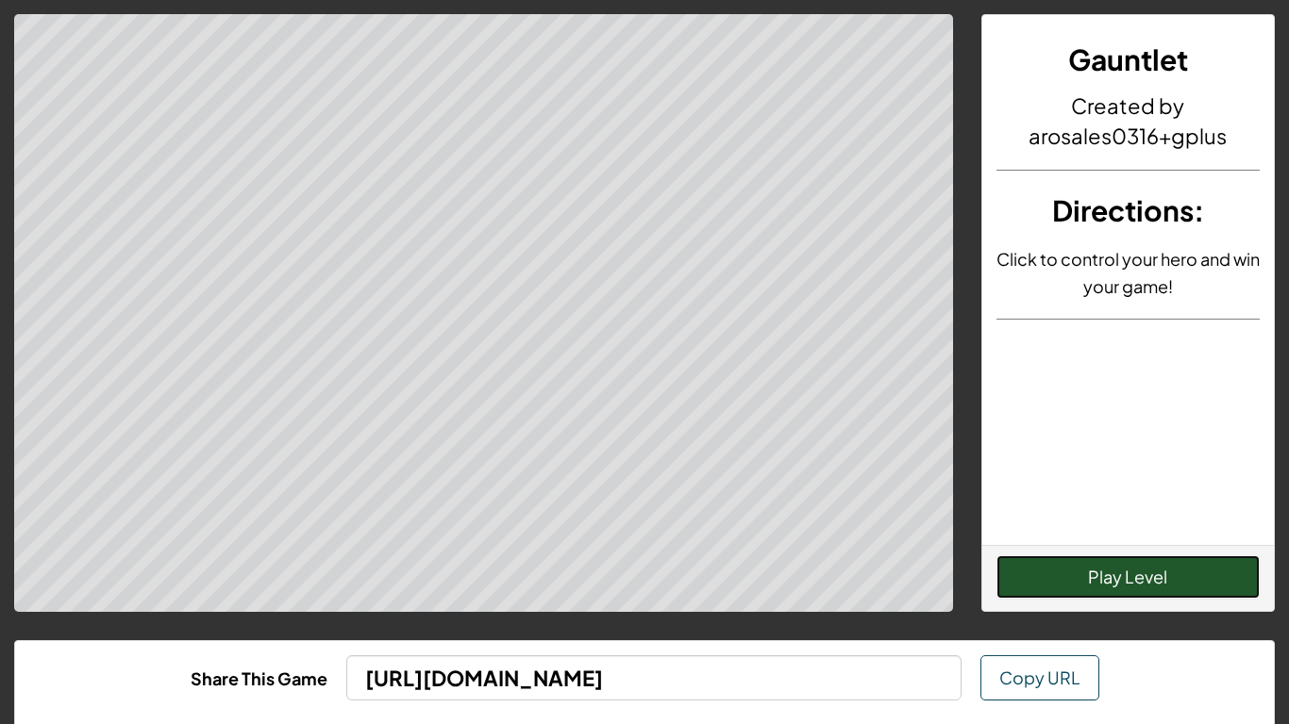
click at [1203, 572] on button "Play Level" at bounding box center [1128, 577] width 264 height 43
click at [1223, 566] on button "Play Level" at bounding box center [1128, 577] width 264 height 43
click at [1192, 595] on button "Play Level" at bounding box center [1128, 577] width 264 height 43
click at [1190, 583] on button "Play Level" at bounding box center [1128, 577] width 264 height 43
click at [1201, 574] on button "Play Level" at bounding box center [1128, 577] width 264 height 43
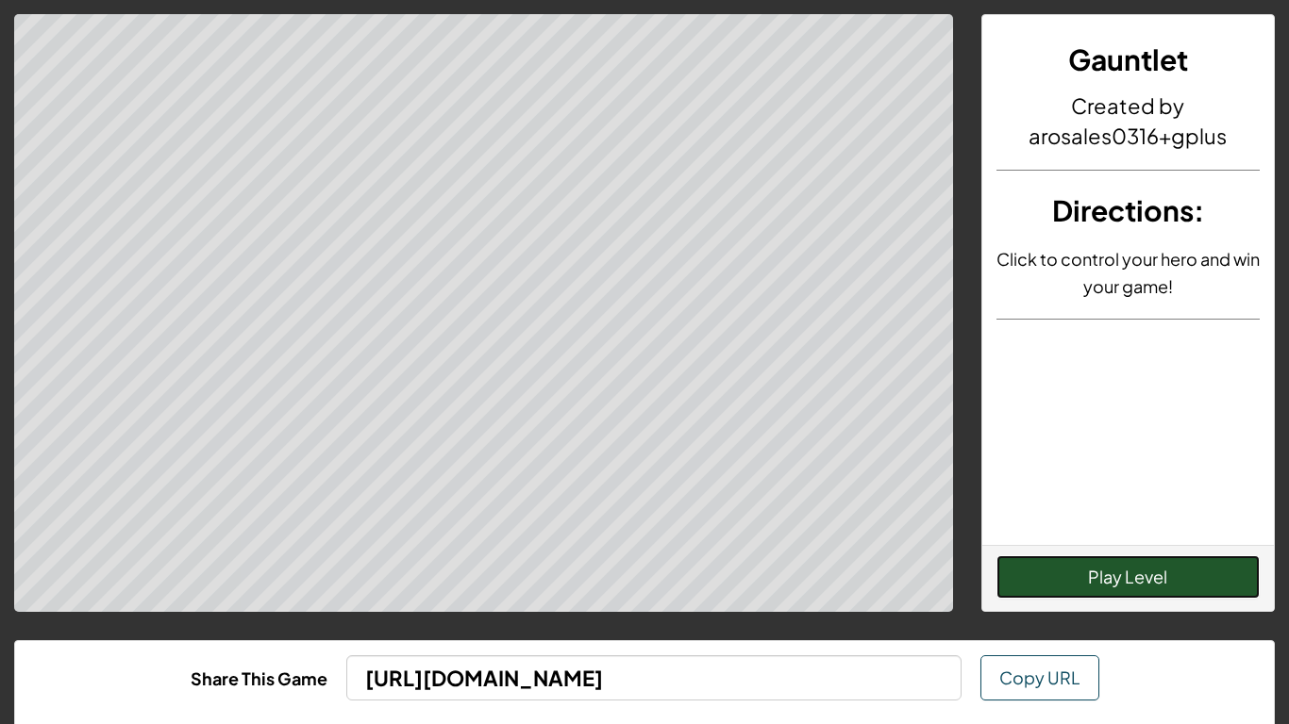
click at [1190, 583] on button "Play Level" at bounding box center [1128, 577] width 264 height 43
click at [1185, 593] on button "Play Level" at bounding box center [1128, 577] width 264 height 43
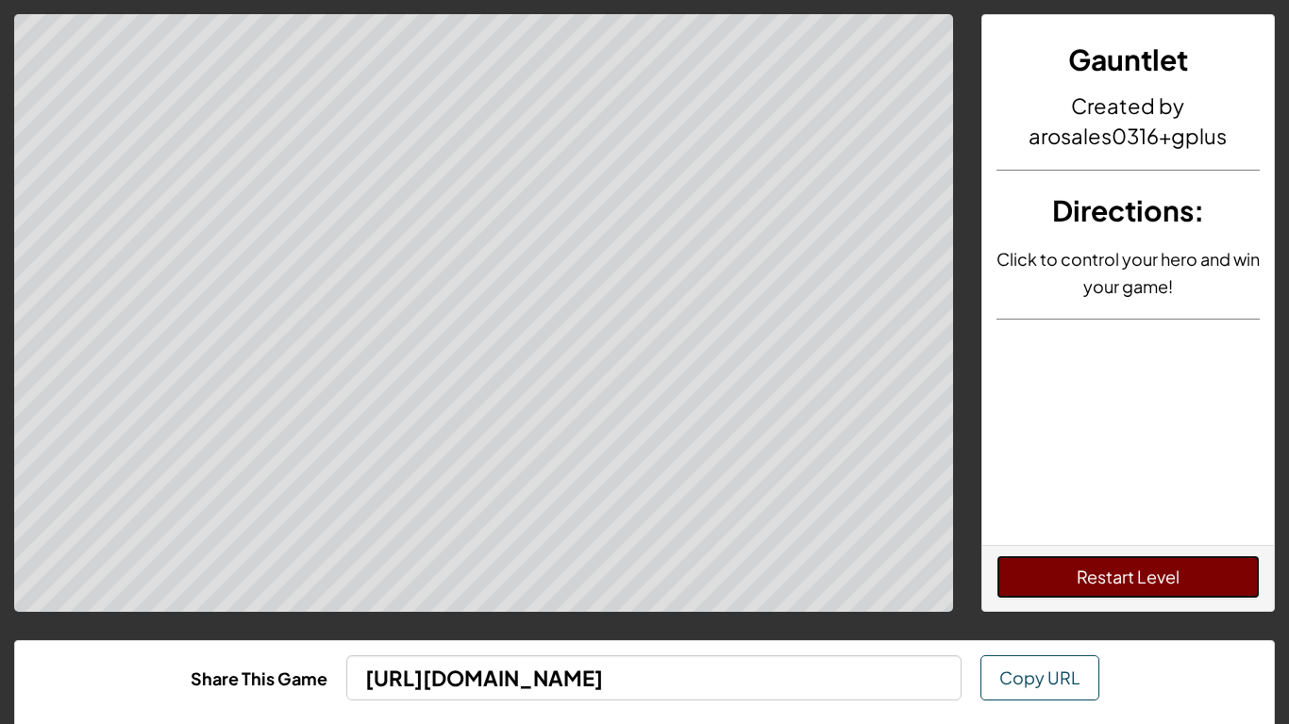
click at [1123, 587] on button "Restart Level" at bounding box center [1128, 577] width 264 height 43
click at [1121, 574] on button "Restart Level" at bounding box center [1128, 577] width 264 height 43
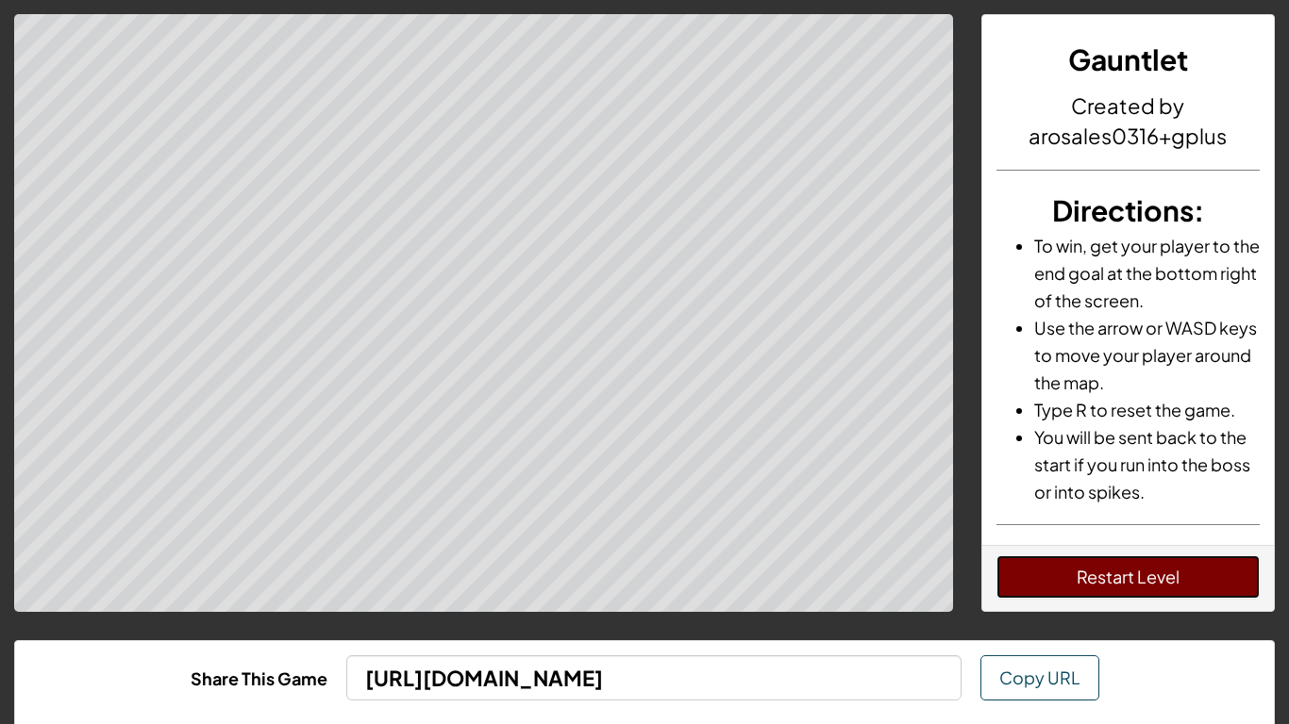
click at [1154, 563] on button "Restart Level" at bounding box center [1128, 577] width 264 height 43
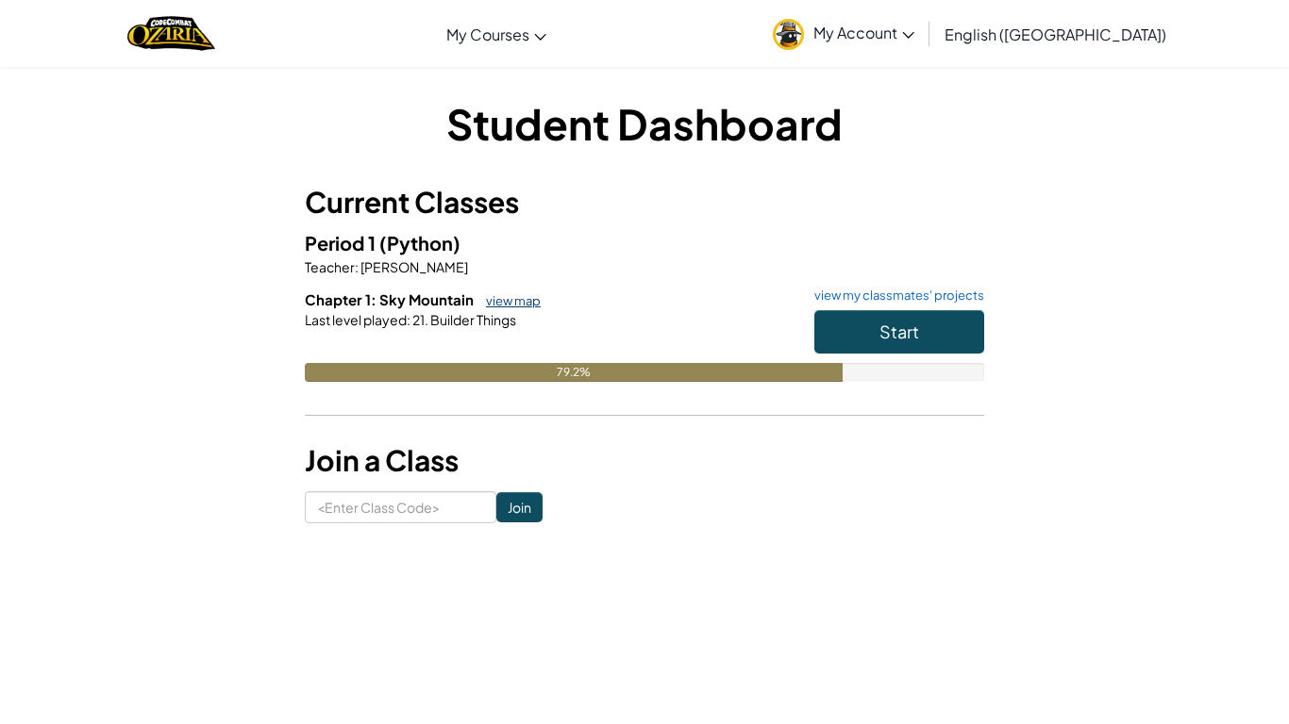
click at [508, 300] on link "view map" at bounding box center [508, 300] width 64 height 15
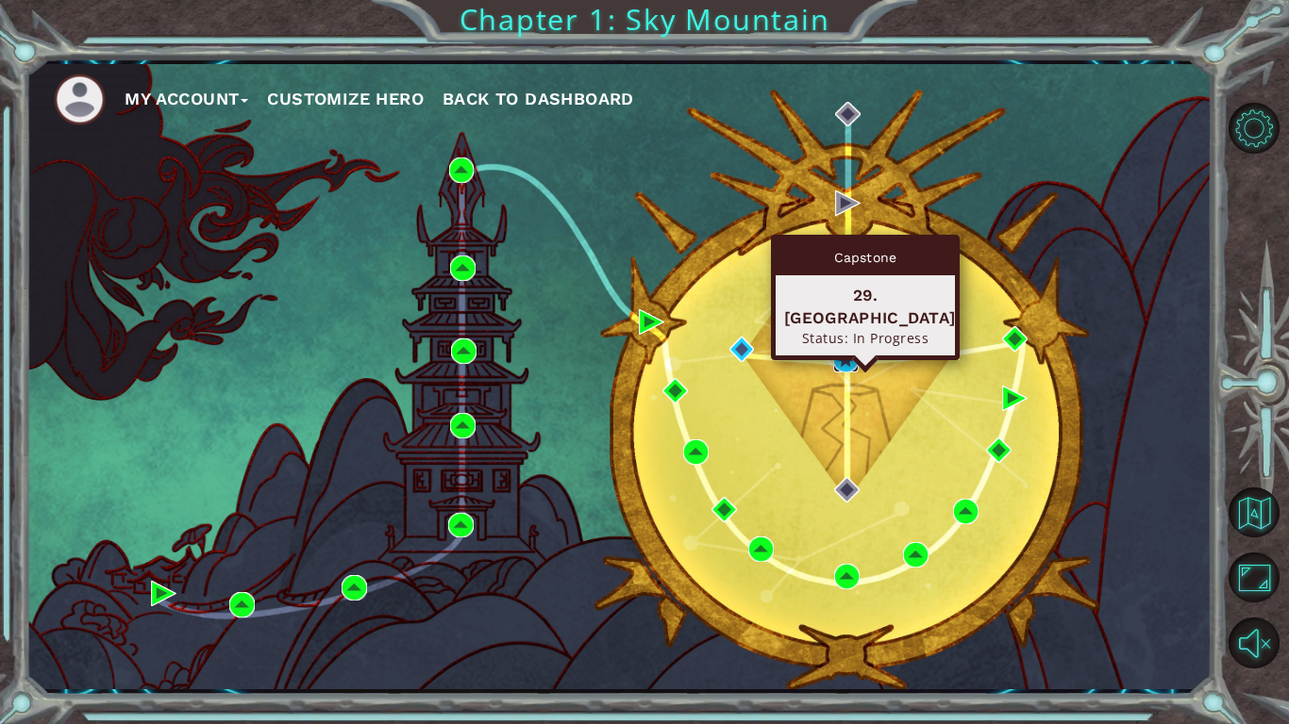
click at [838, 361] on img at bounding box center [845, 359] width 25 height 25
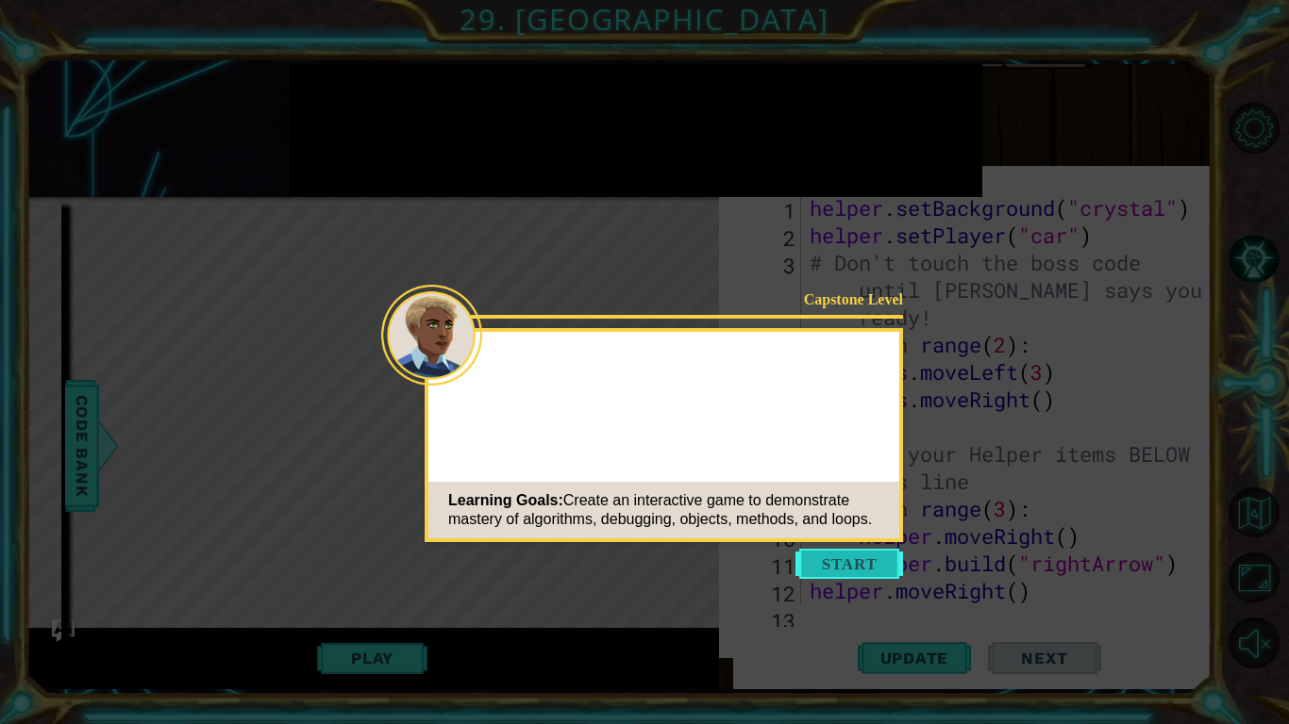
click at [853, 559] on button "Start" at bounding box center [849, 564] width 108 height 30
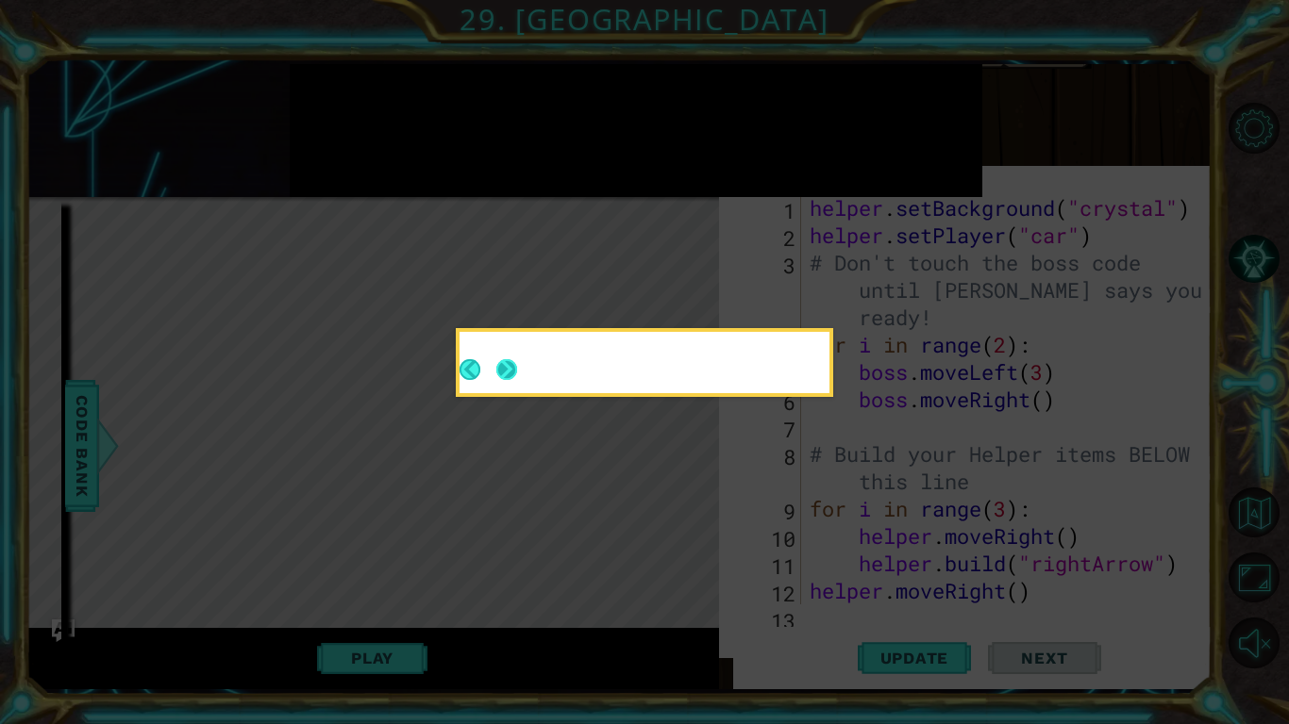
click at [511, 359] on button "Next" at bounding box center [506, 369] width 35 height 35
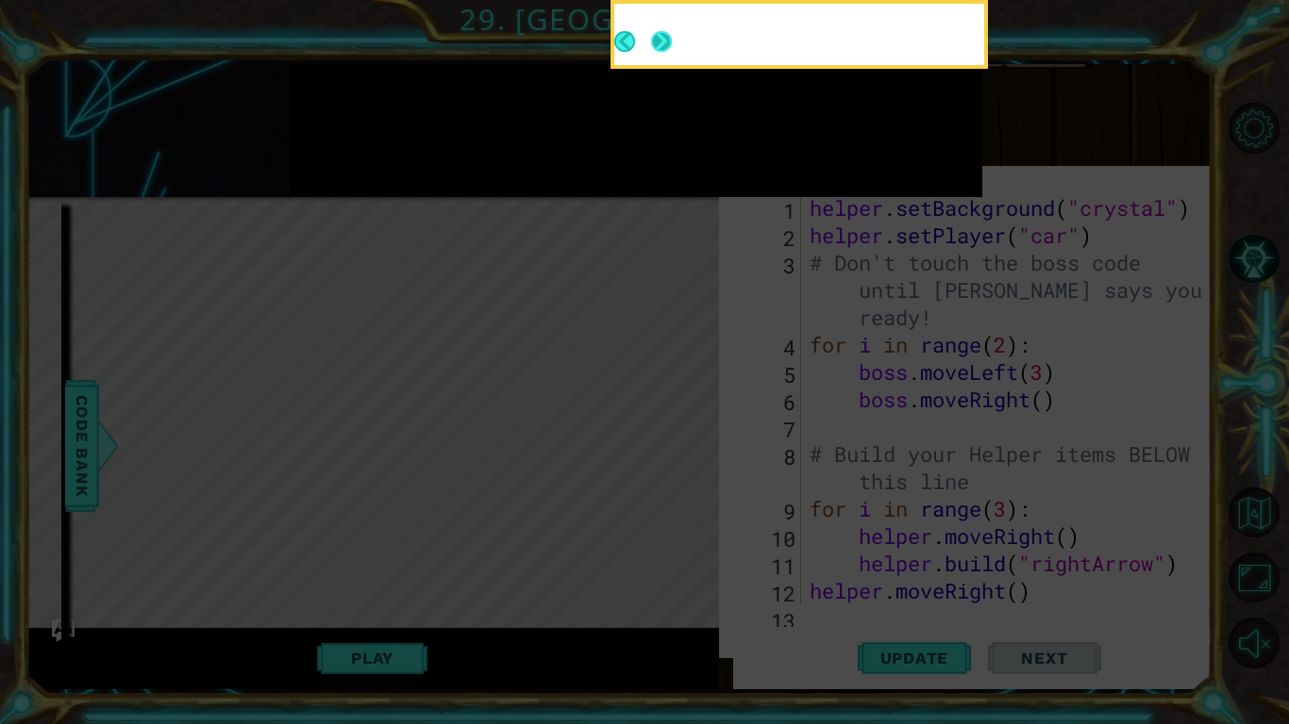
click at [652, 42] on button "Next" at bounding box center [661, 41] width 24 height 24
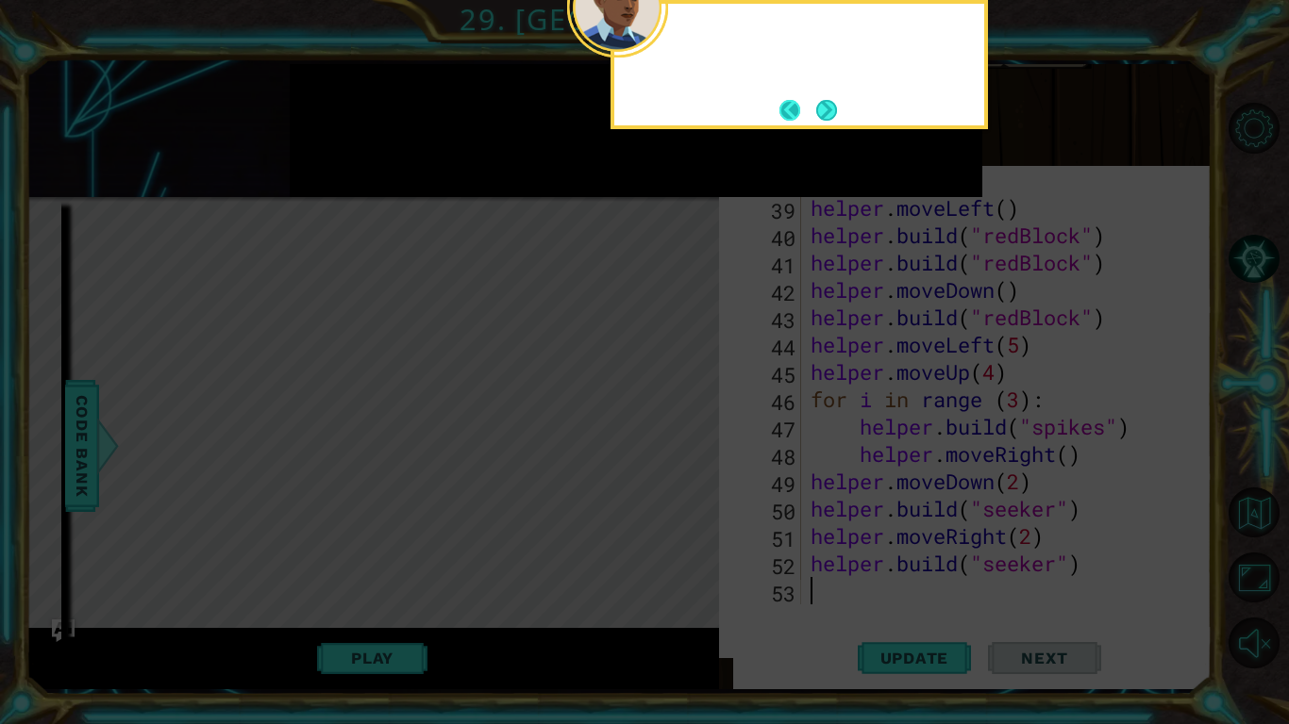
scroll to position [1122, 0]
click at [815, 110] on button "Next" at bounding box center [826, 110] width 22 height 22
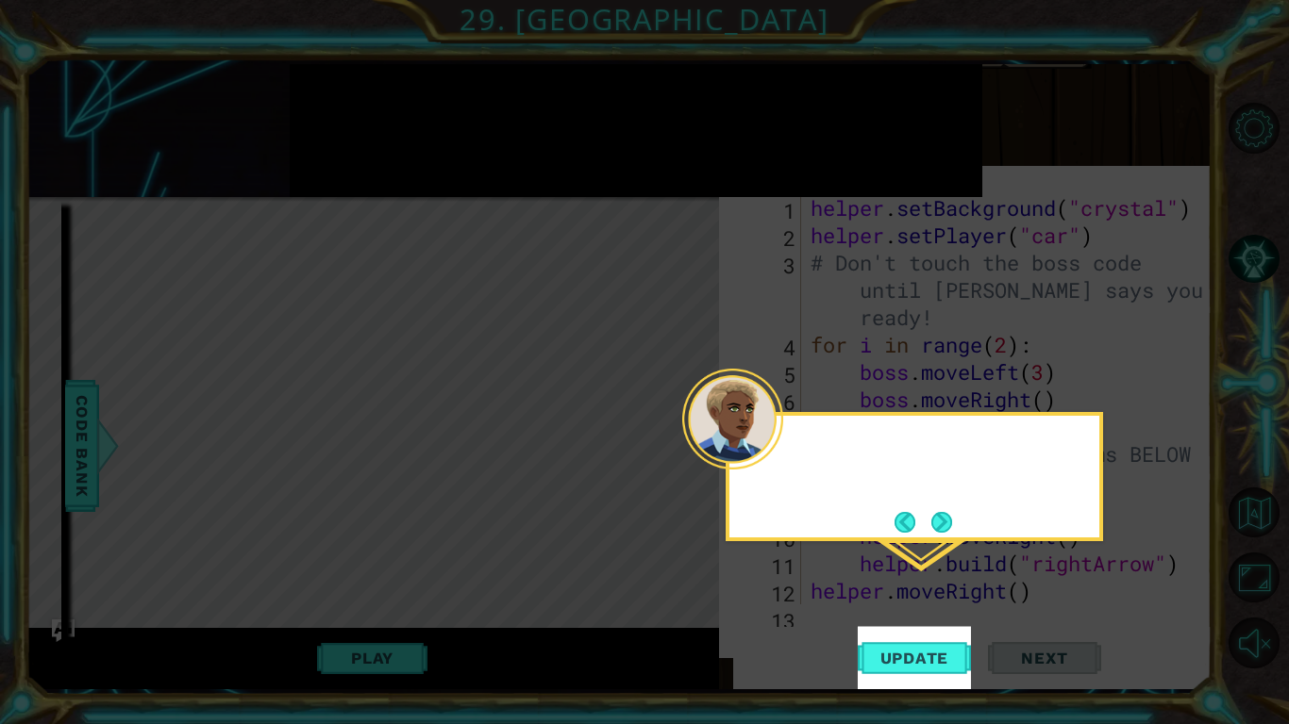
scroll to position [0, 0]
click at [944, 507] on button "Next" at bounding box center [941, 523] width 34 height 34
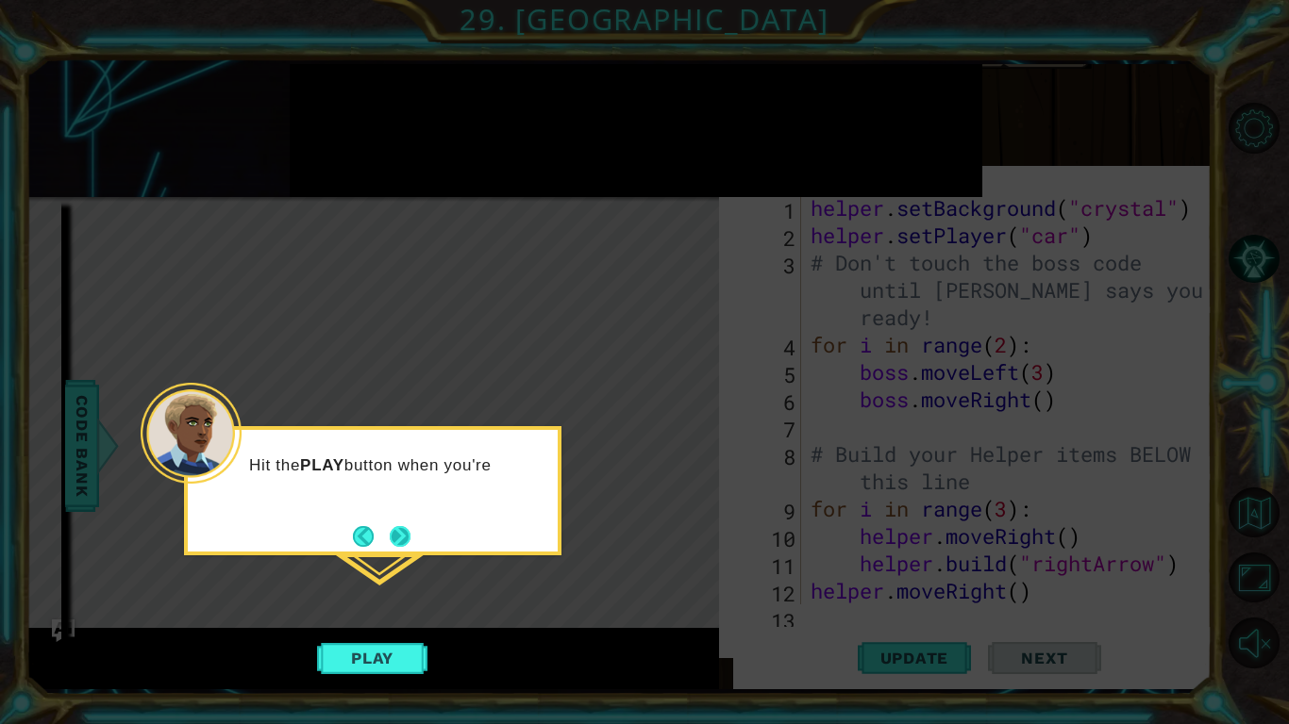
click at [386, 543] on button "Next" at bounding box center [400, 537] width 28 height 28
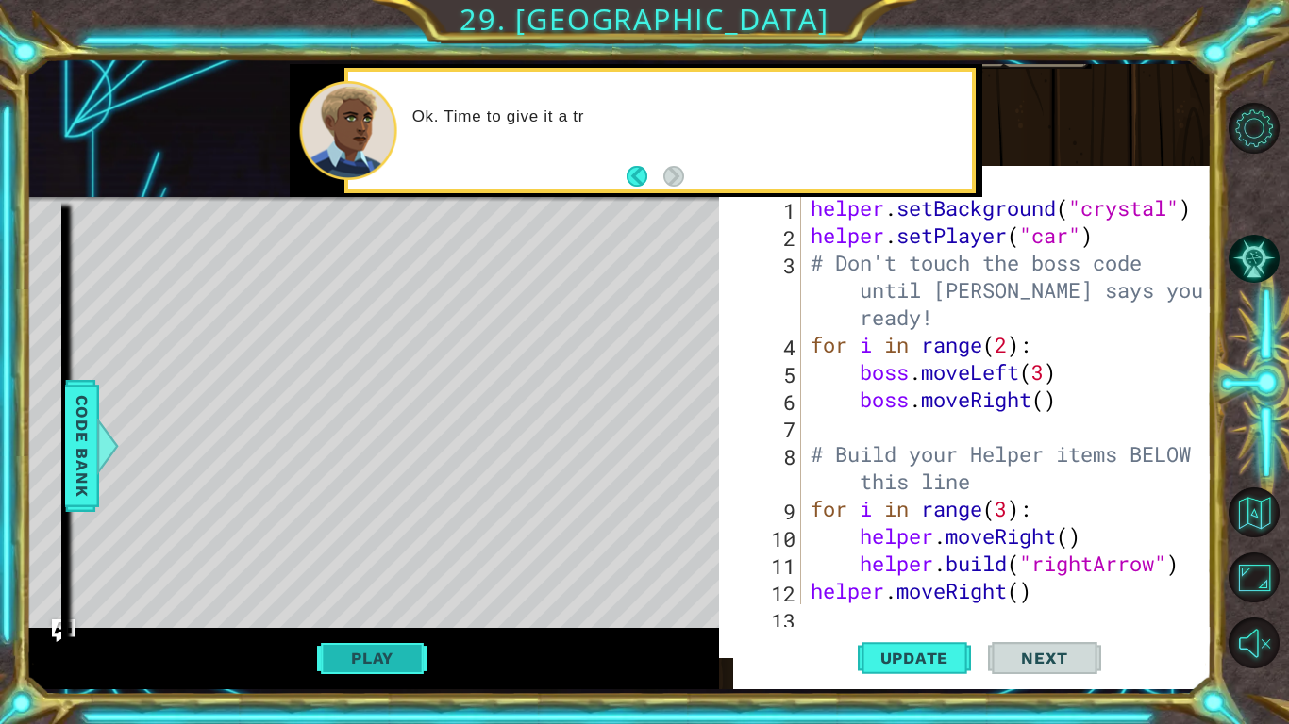
click at [392, 648] on button "Play" at bounding box center [372, 659] width 110 height 36
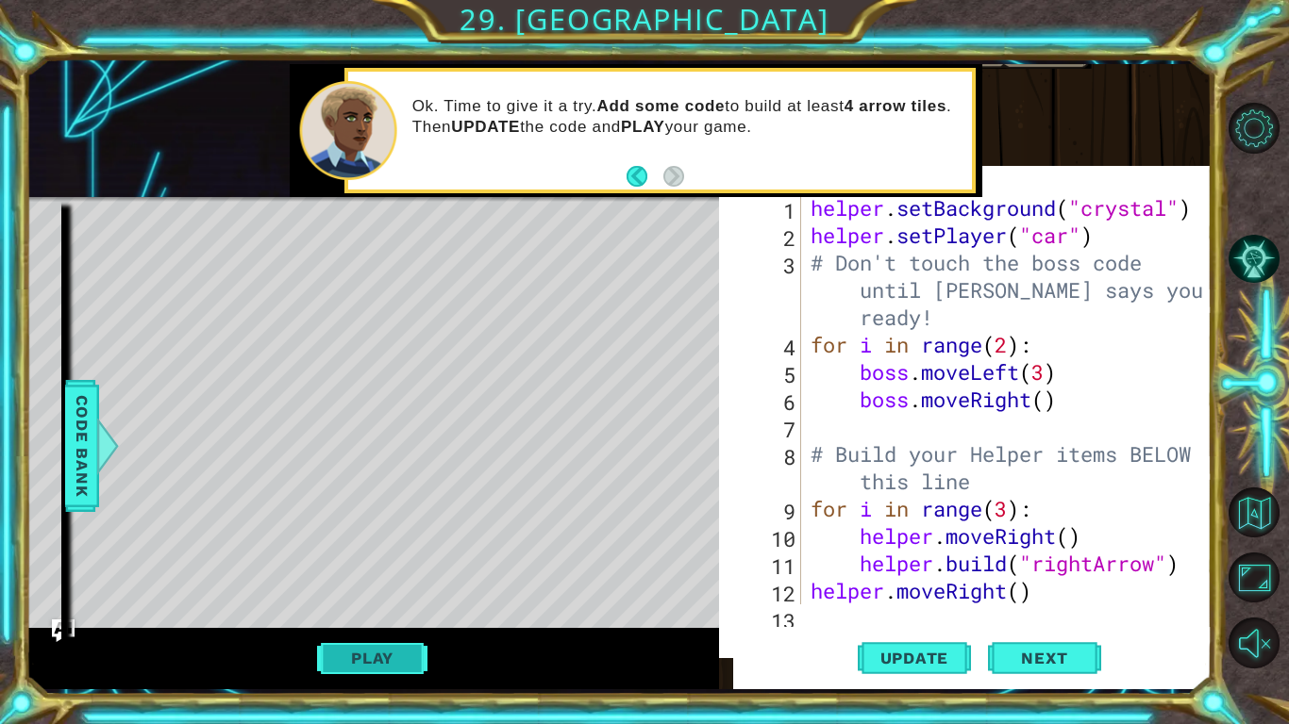
click at [317, 653] on button "Play" at bounding box center [372, 659] width 110 height 36
click at [374, 647] on button "Play" at bounding box center [372, 659] width 110 height 36
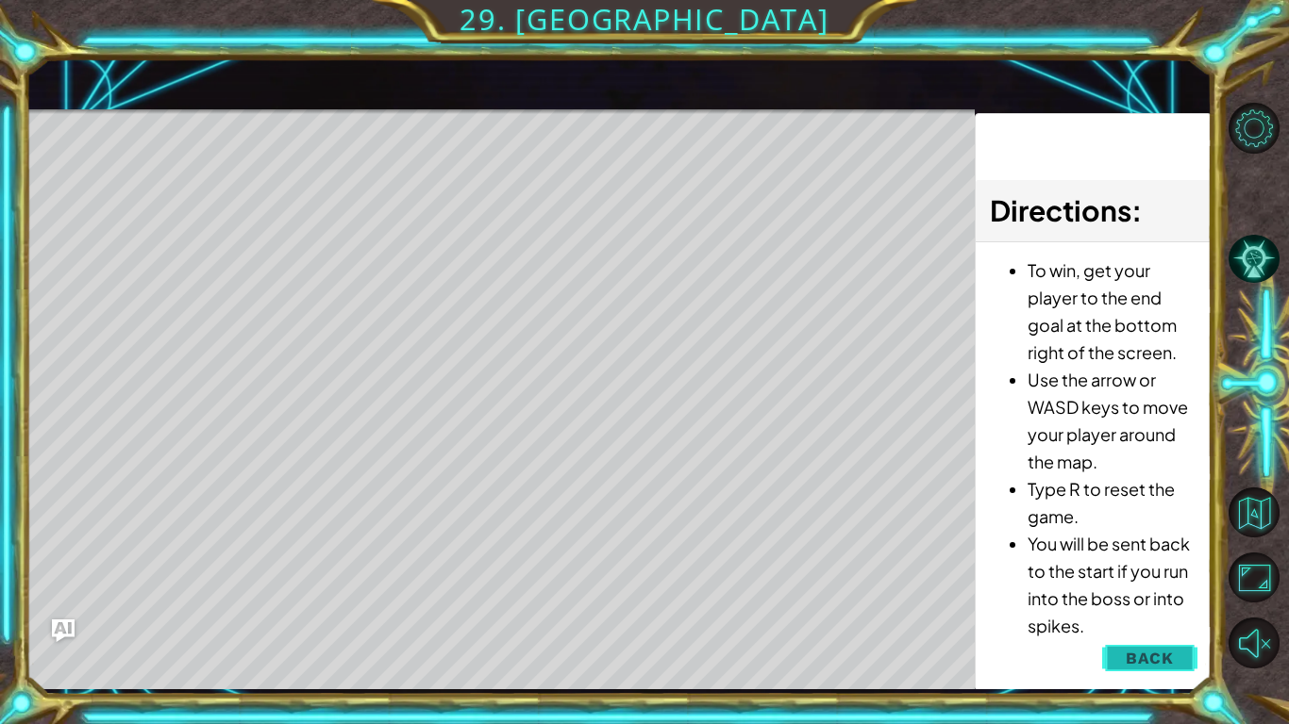
click at [1125, 649] on button "Back" at bounding box center [1149, 659] width 95 height 38
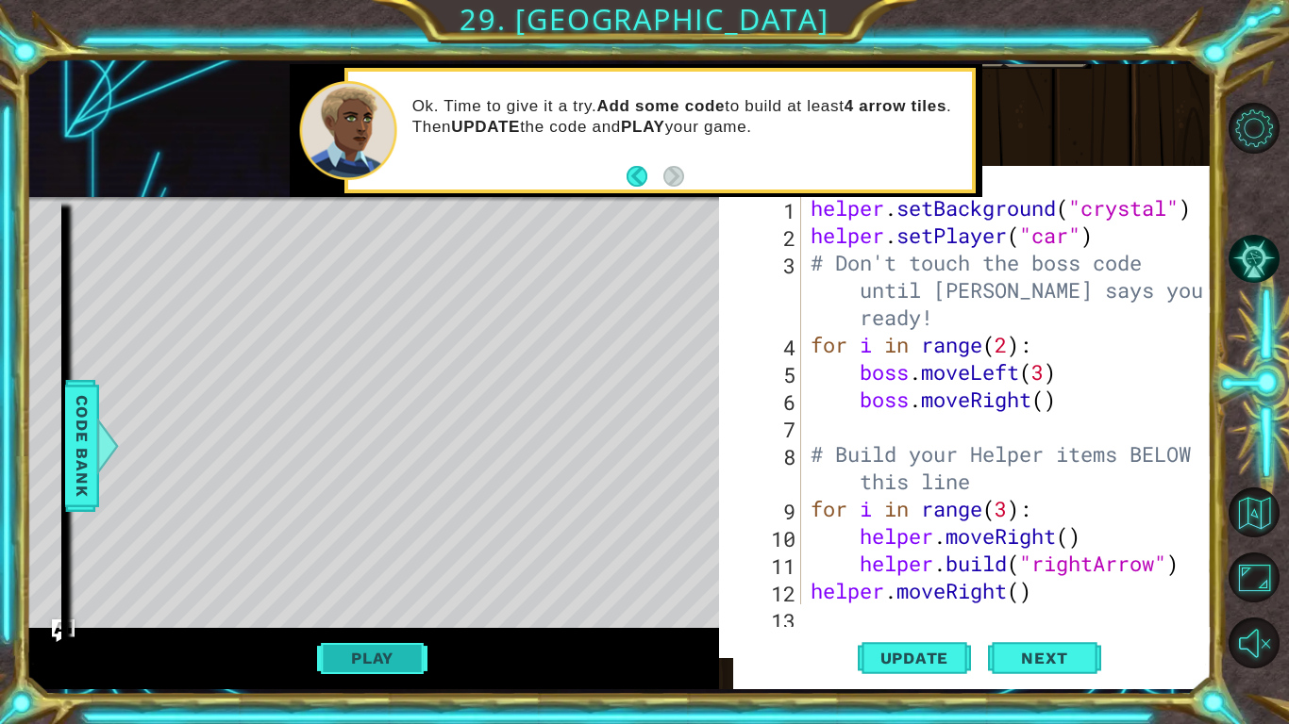
click at [400, 653] on button "Play" at bounding box center [372, 659] width 110 height 36
click at [1083, 649] on span "Next" at bounding box center [1044, 655] width 84 height 19
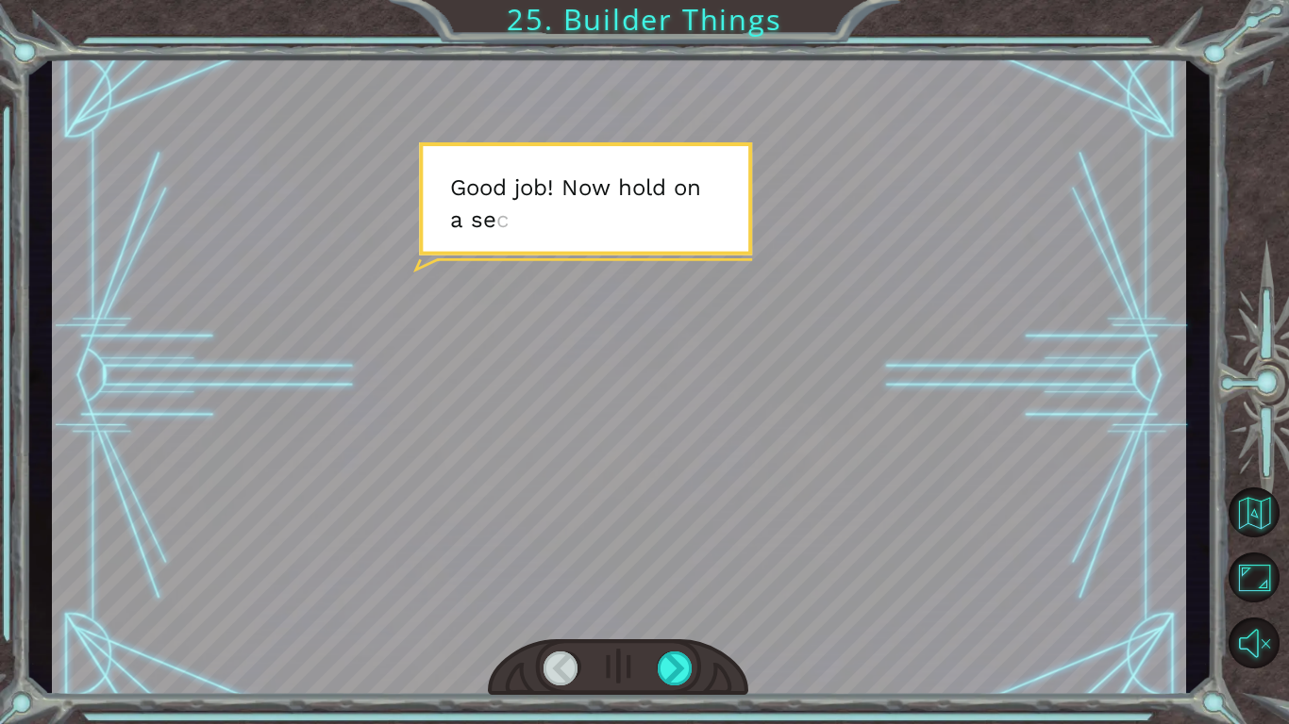
click at [501, 10] on div "Temporary Text G o o d j o b ! N o w h o l d o n a s e c o n d … T h e r e . T …" at bounding box center [644, 362] width 1289 height 724
click at [674, 647] on div at bounding box center [618, 669] width 260 height 58
click at [676, 661] on div at bounding box center [675, 669] width 36 height 34
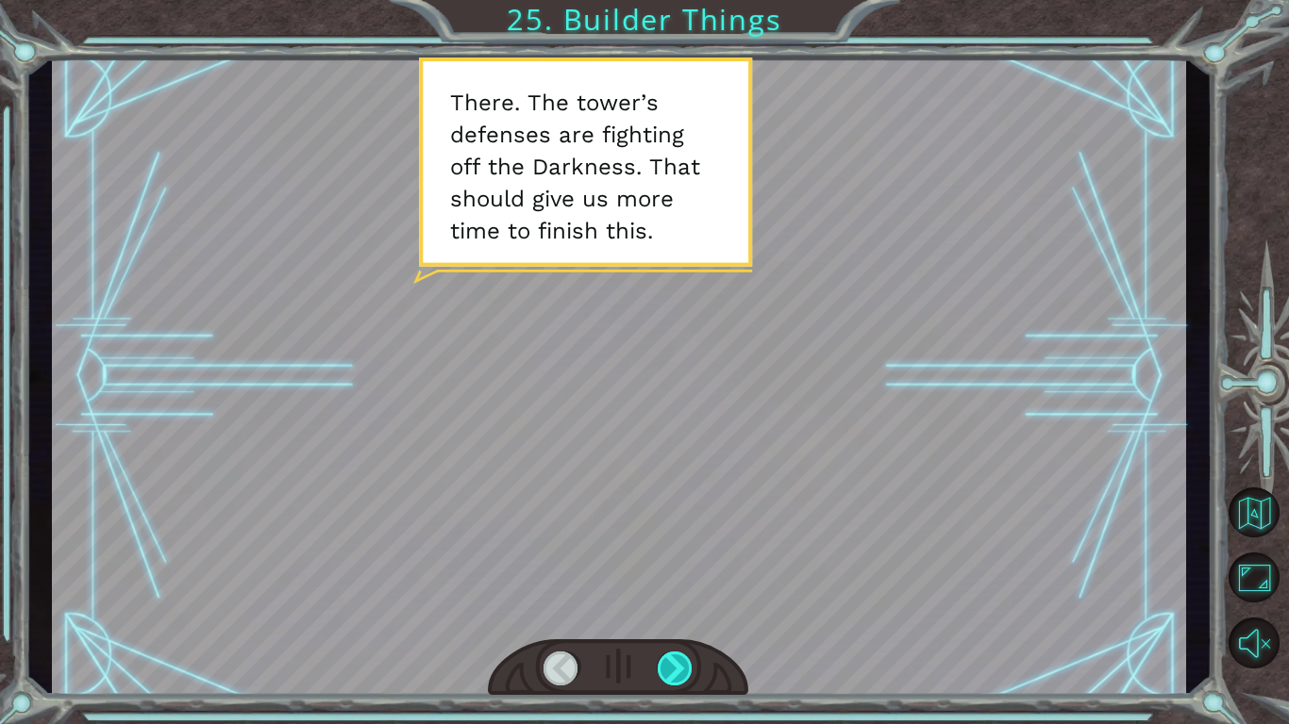
click at [676, 661] on div at bounding box center [675, 669] width 36 height 34
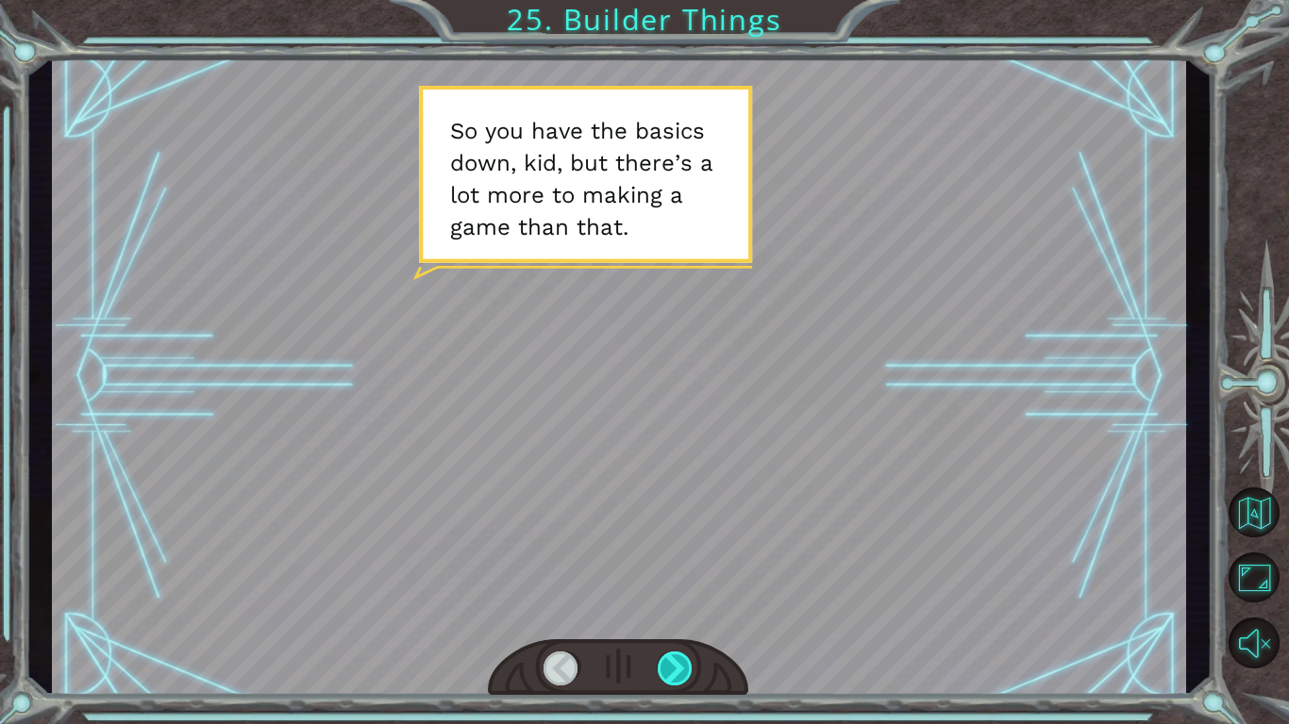
click at [676, 661] on div at bounding box center [675, 669] width 36 height 34
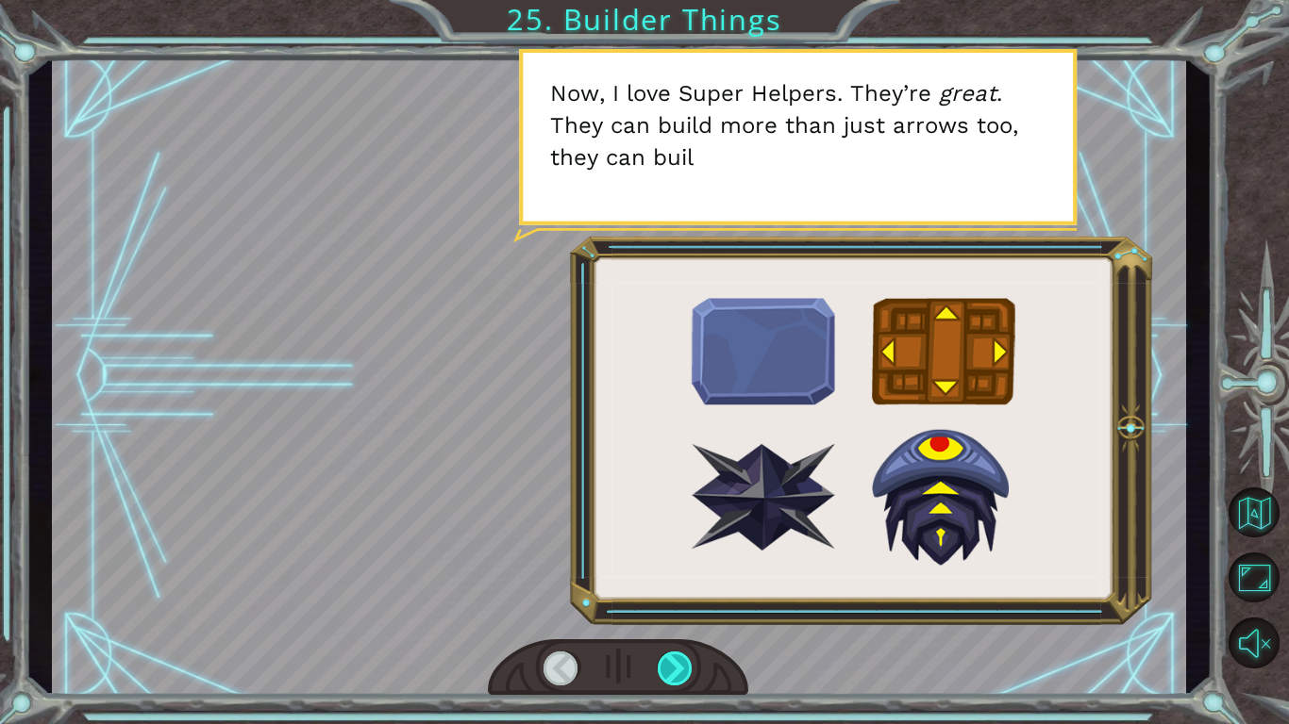
click at [676, 661] on div at bounding box center [675, 669] width 36 height 34
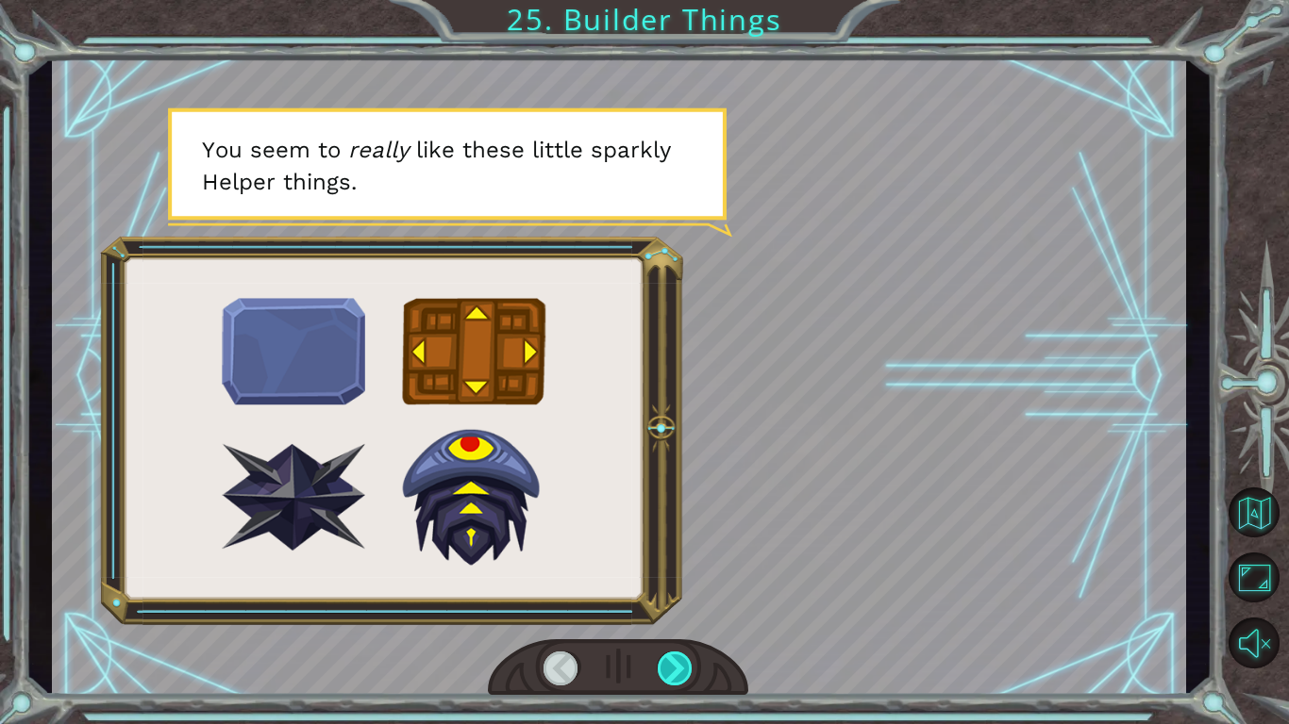
click at [676, 661] on div at bounding box center [675, 669] width 36 height 34
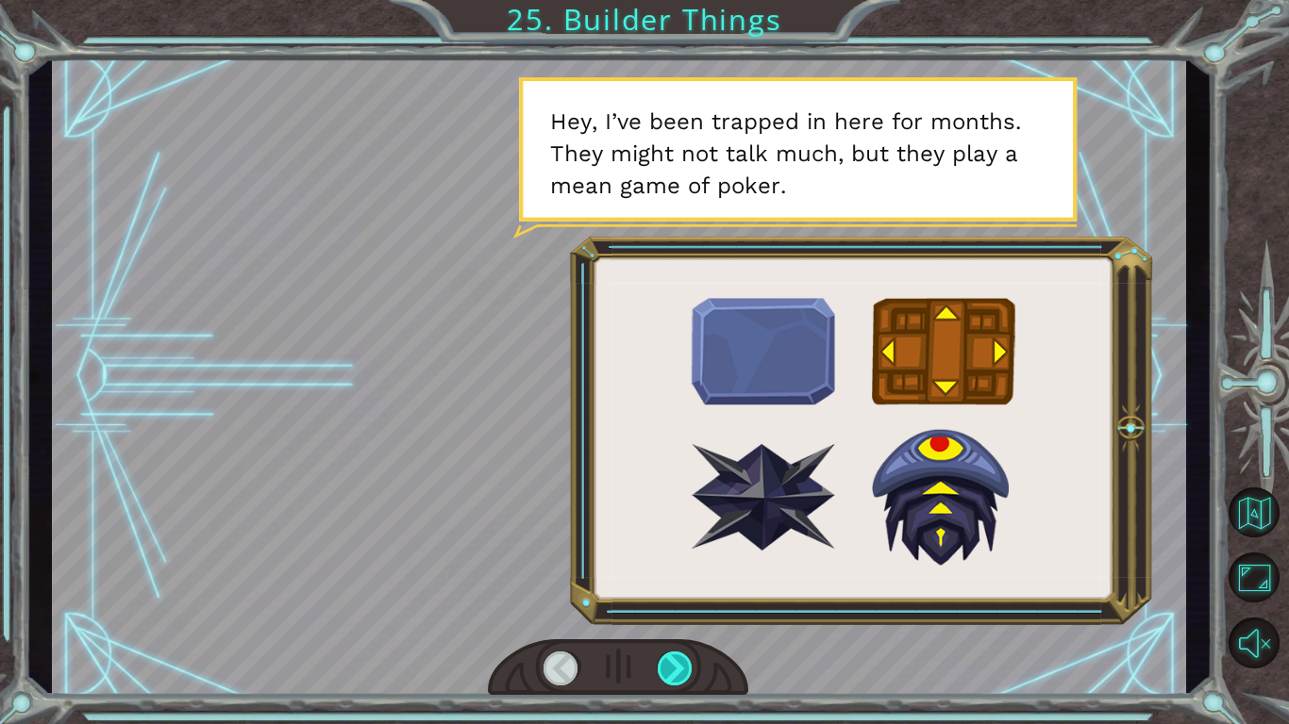
click at [680, 673] on div at bounding box center [675, 669] width 36 height 34
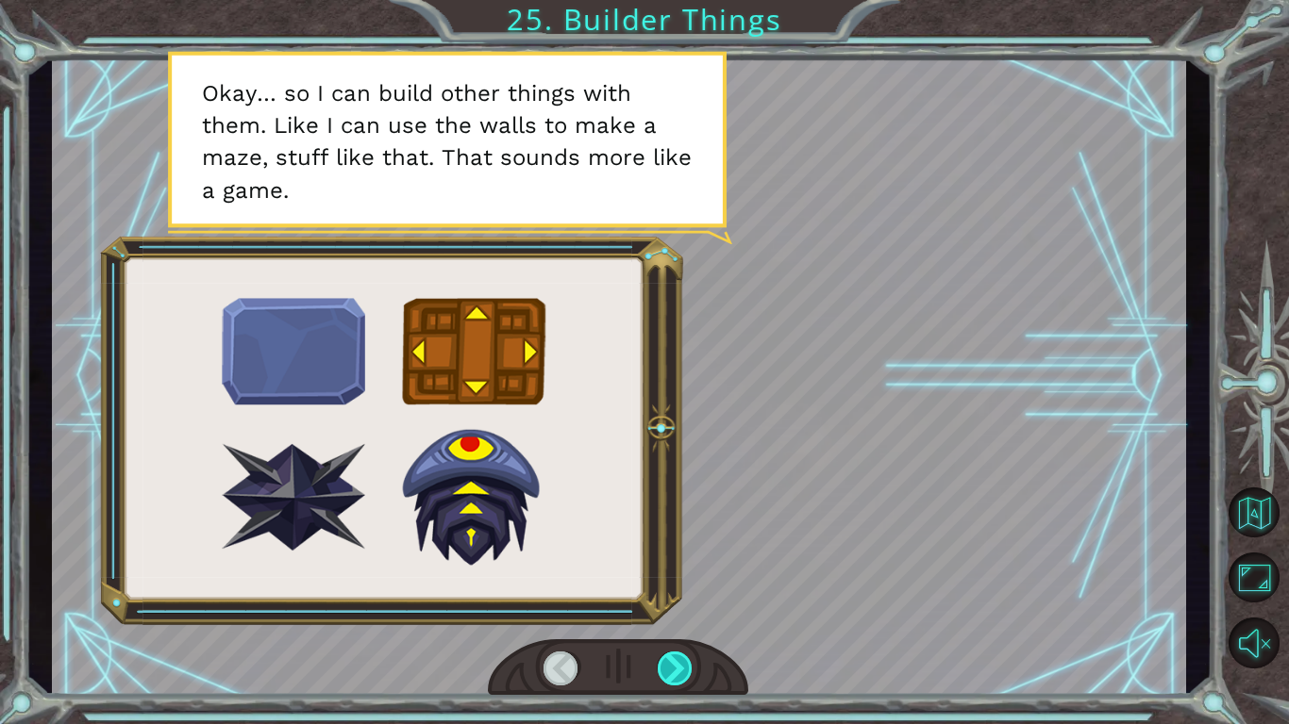
click at [683, 668] on div at bounding box center [675, 669] width 36 height 34
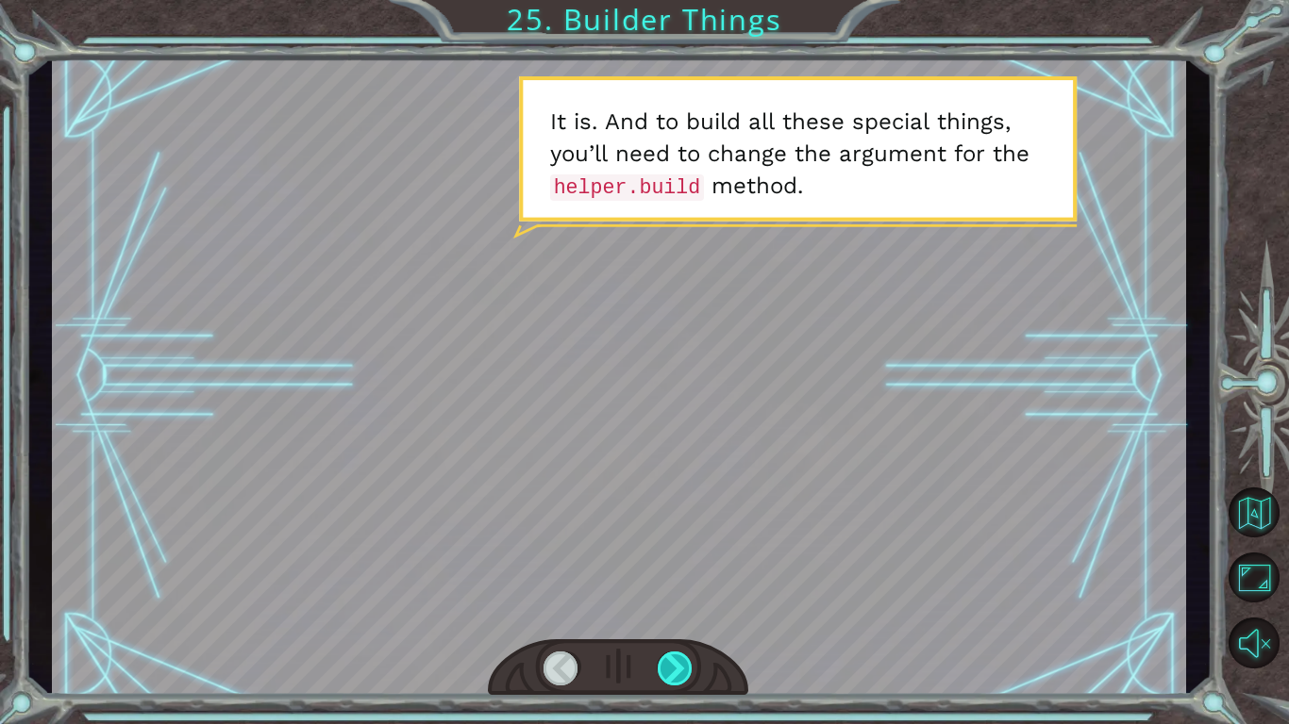
click at [681, 682] on div at bounding box center [675, 669] width 36 height 34
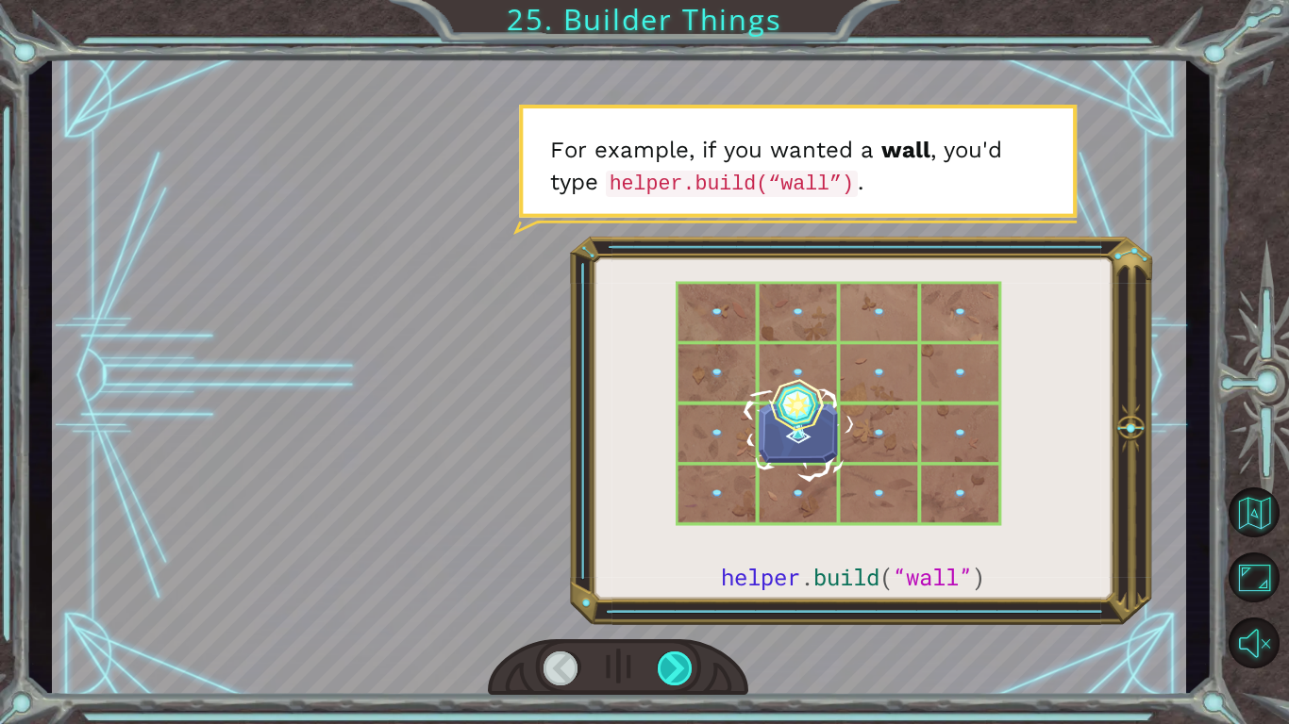
click at [681, 682] on div at bounding box center [675, 669] width 36 height 34
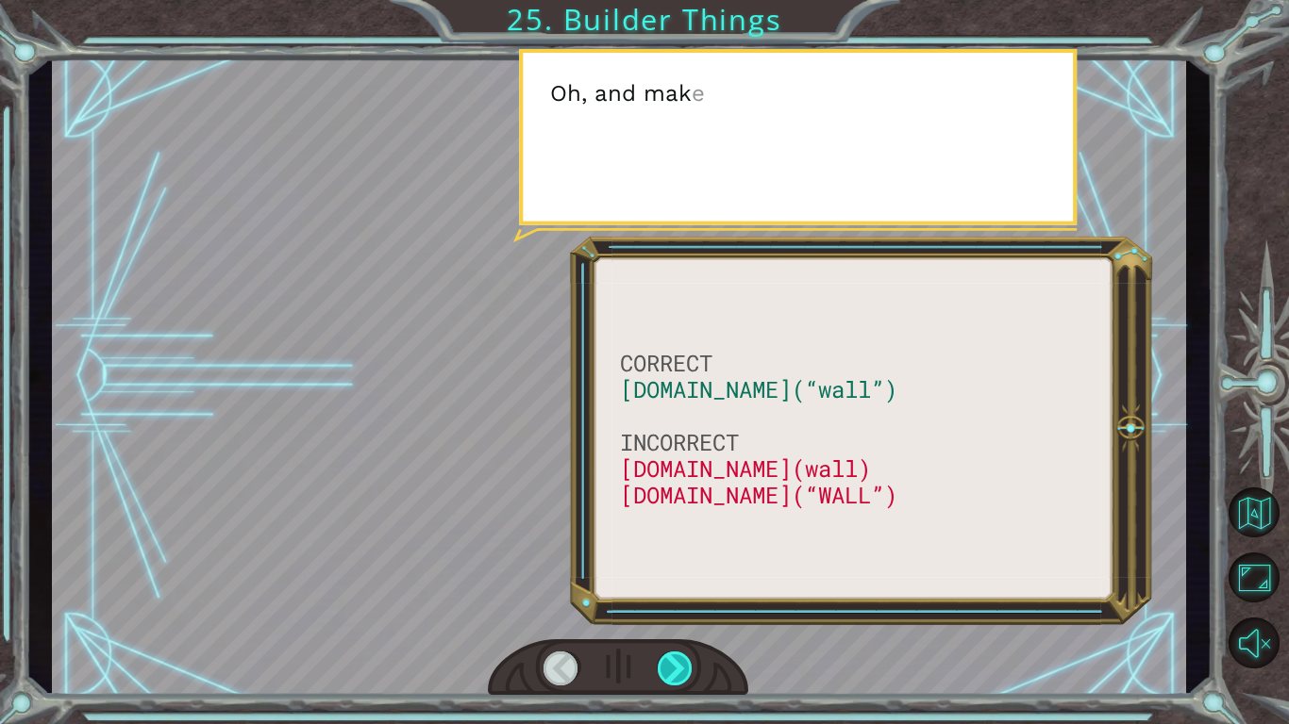
click at [681, 682] on div at bounding box center [675, 669] width 36 height 34
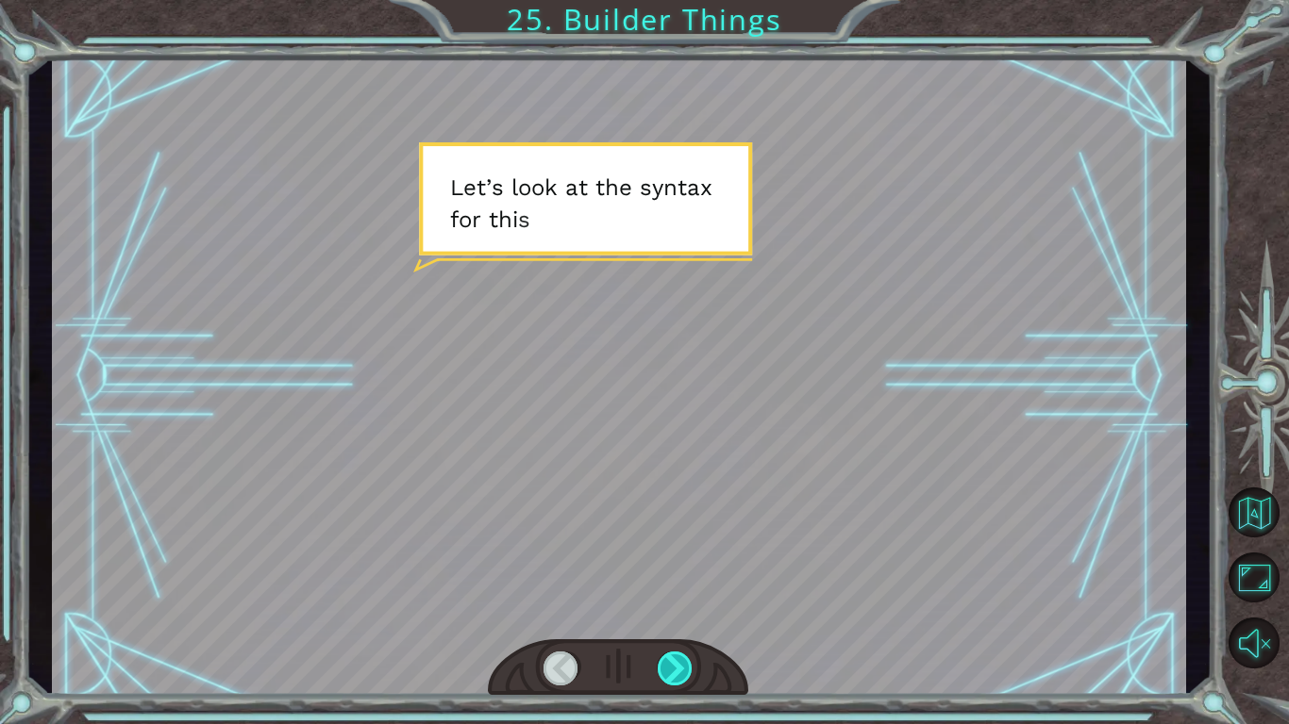
click at [681, 682] on div at bounding box center [675, 669] width 36 height 34
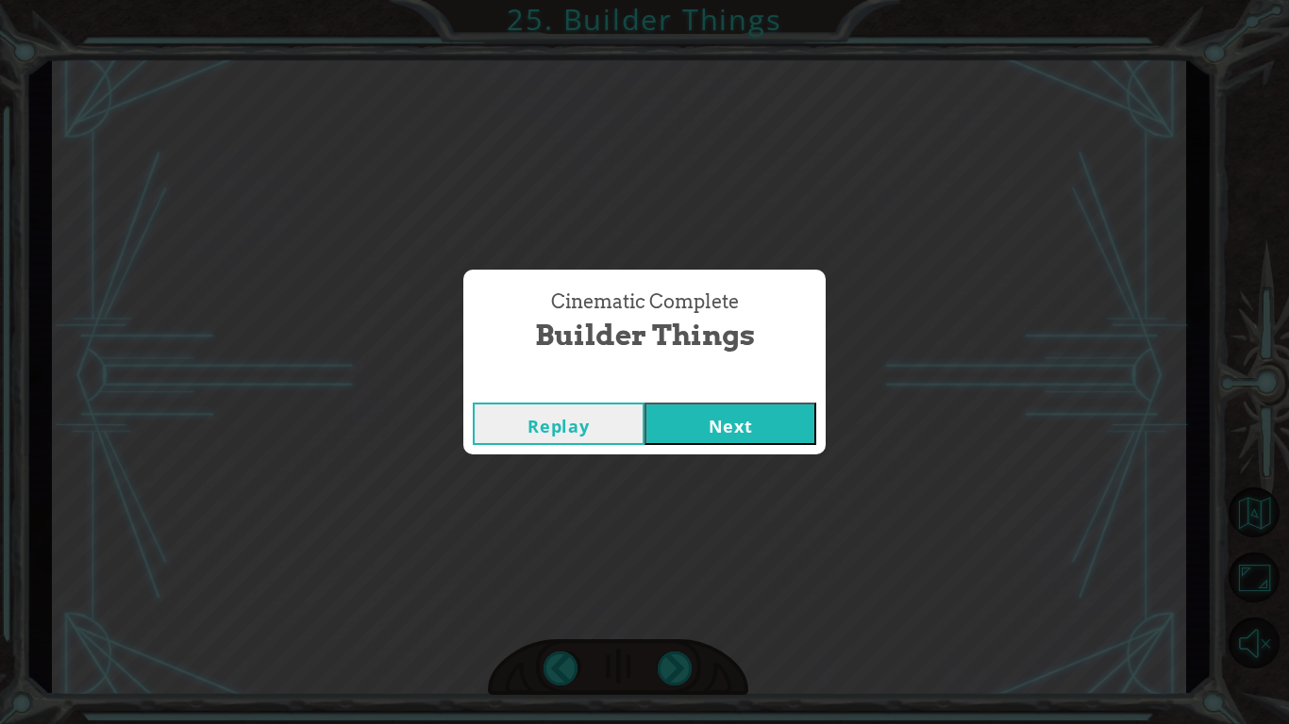
click at [773, 417] on button "Next" at bounding box center [730, 424] width 172 height 42
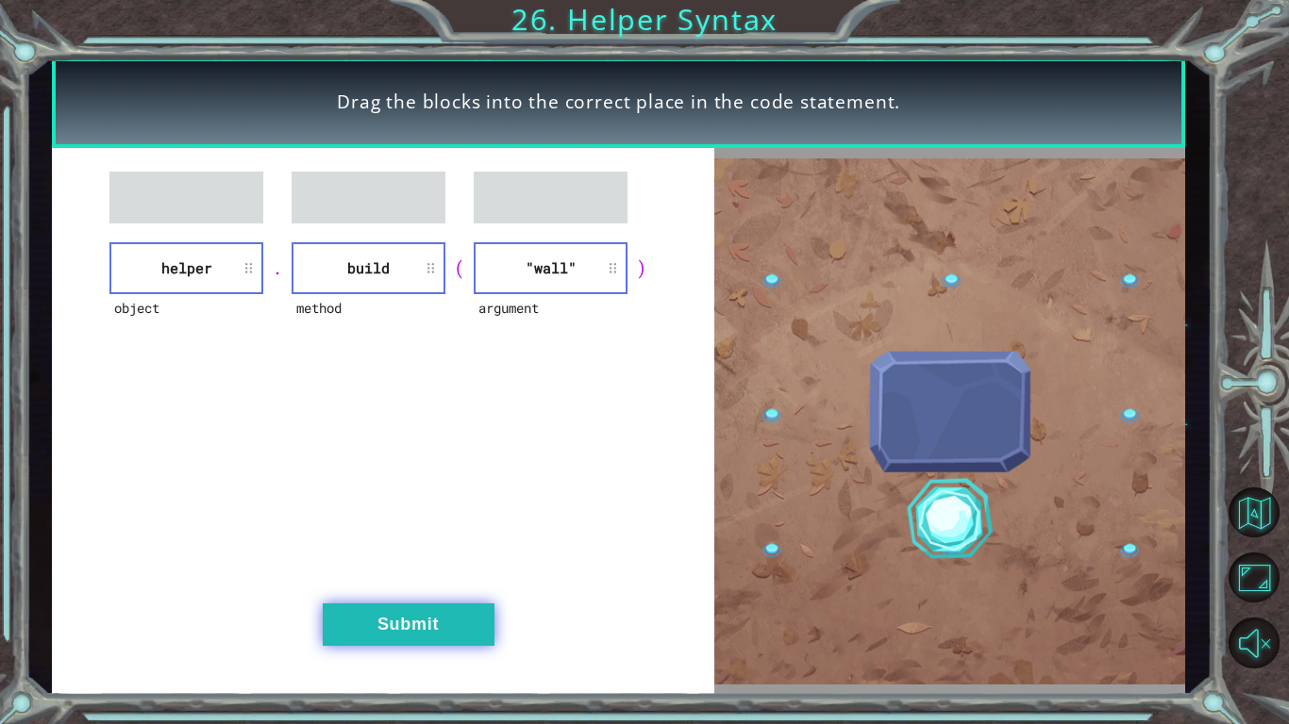
click at [424, 634] on button "Submit" at bounding box center [409, 625] width 172 height 42
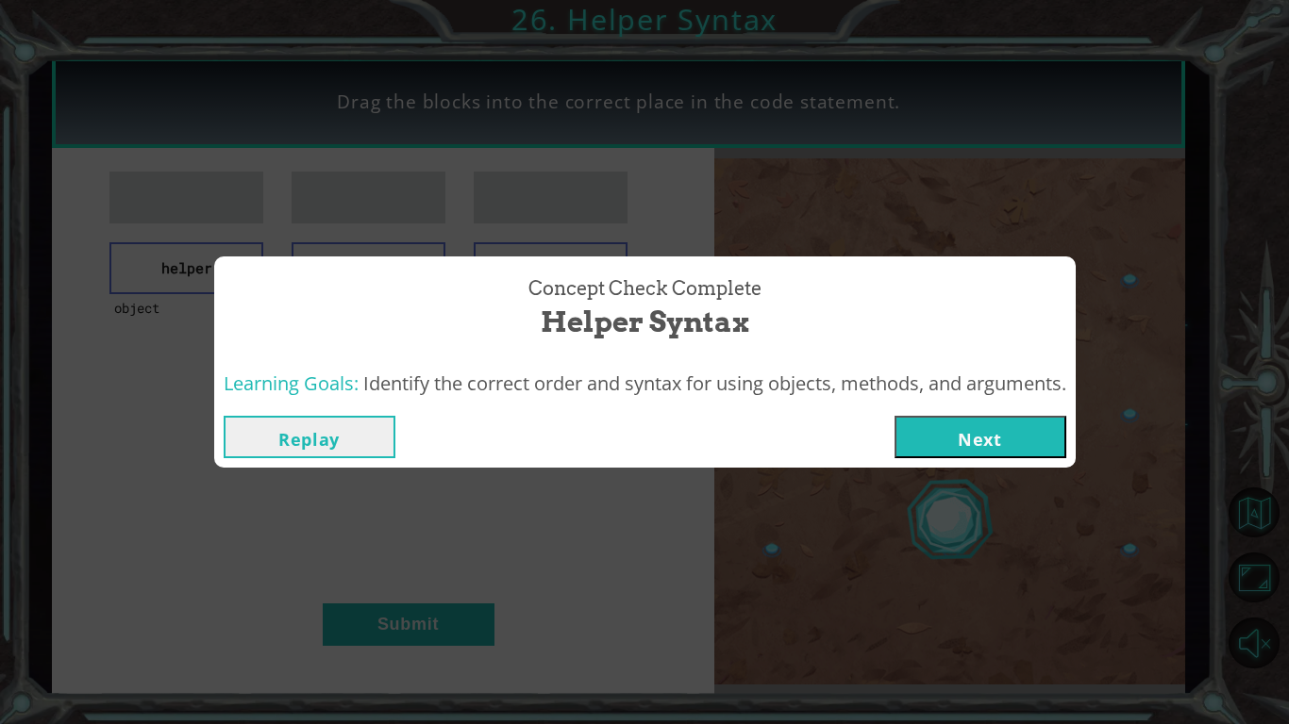
click at [1023, 447] on button "Next" at bounding box center [980, 437] width 172 height 42
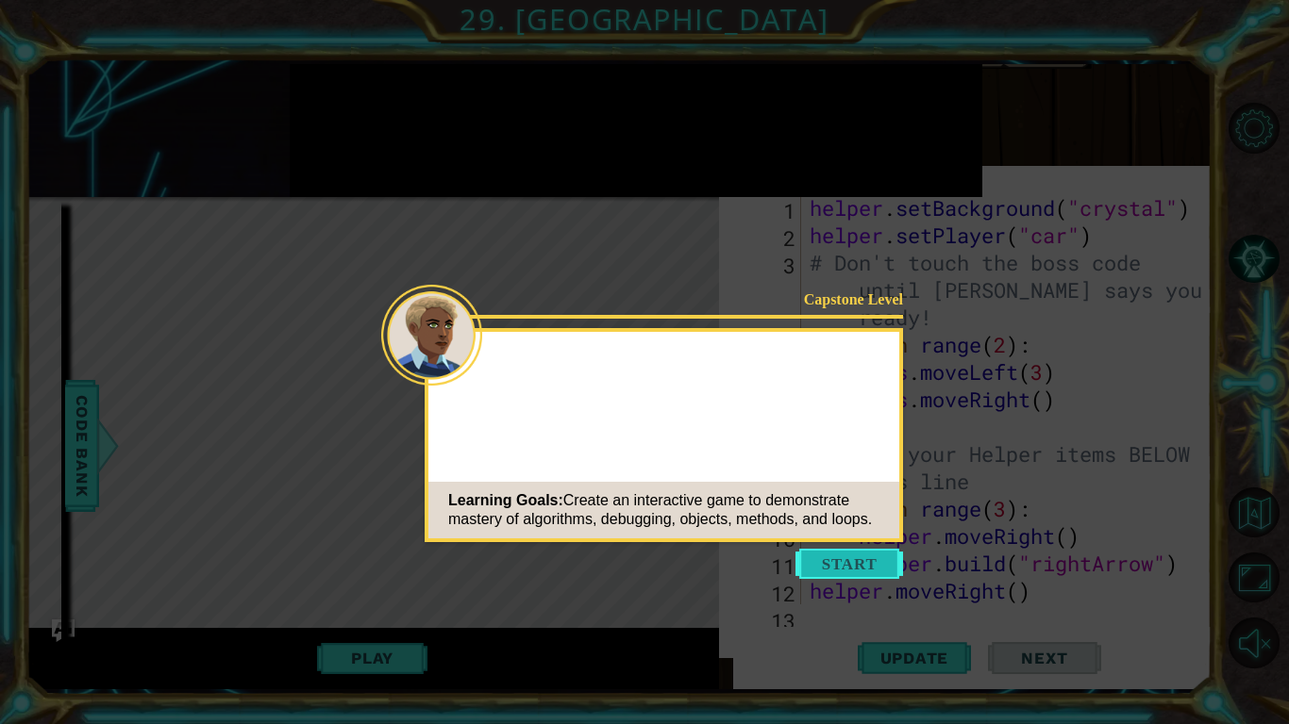
click at [885, 559] on button "Start" at bounding box center [849, 564] width 108 height 30
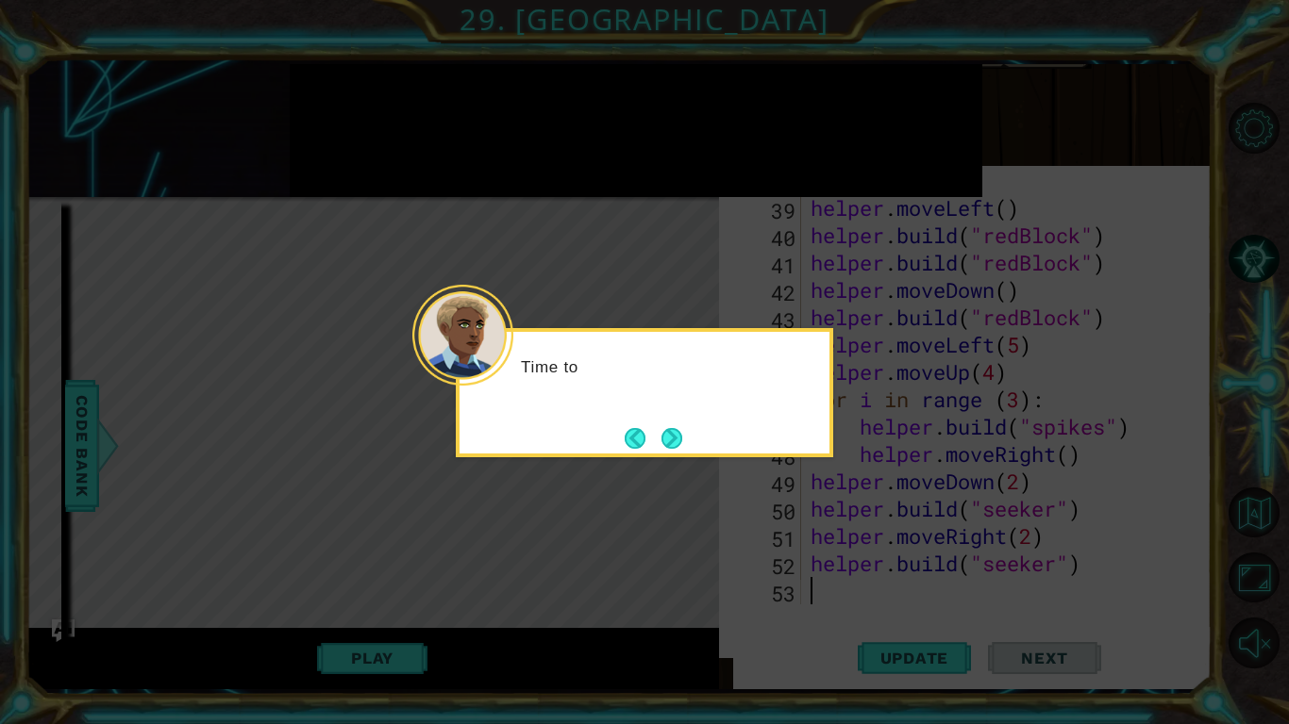
scroll to position [1122, 0]
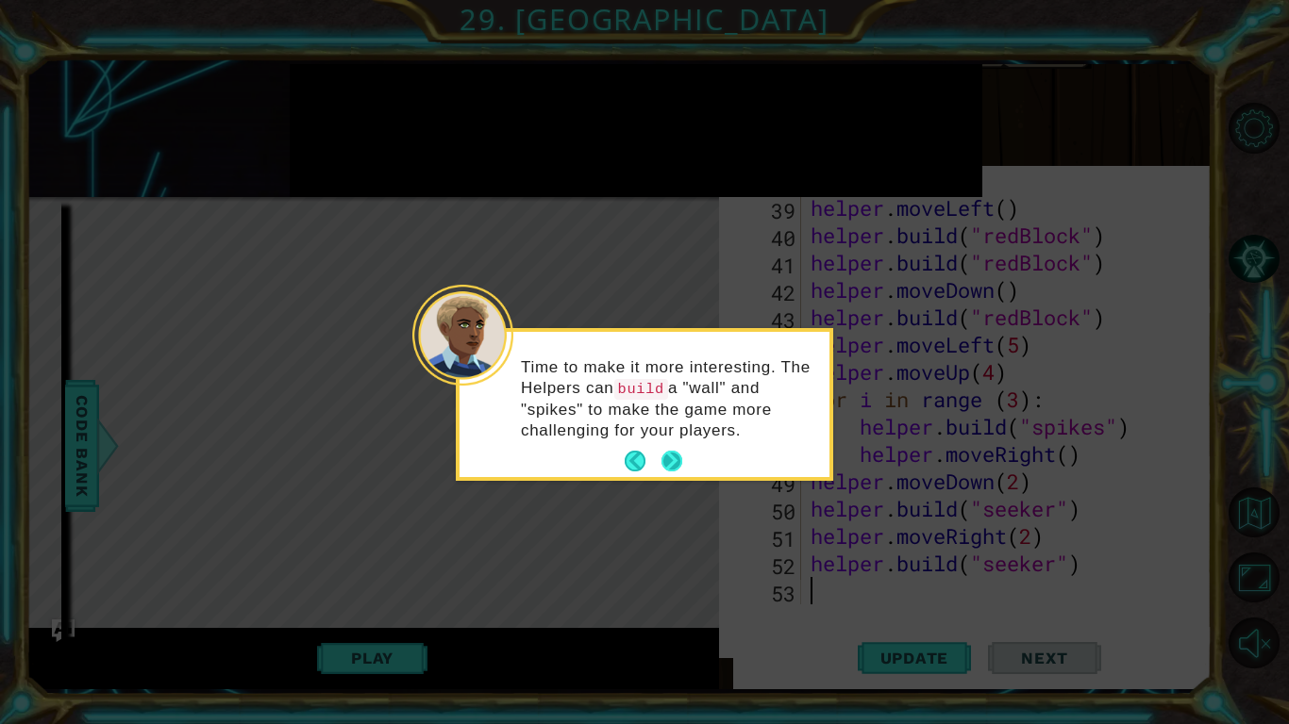
click at [671, 455] on button "Next" at bounding box center [671, 461] width 25 height 25
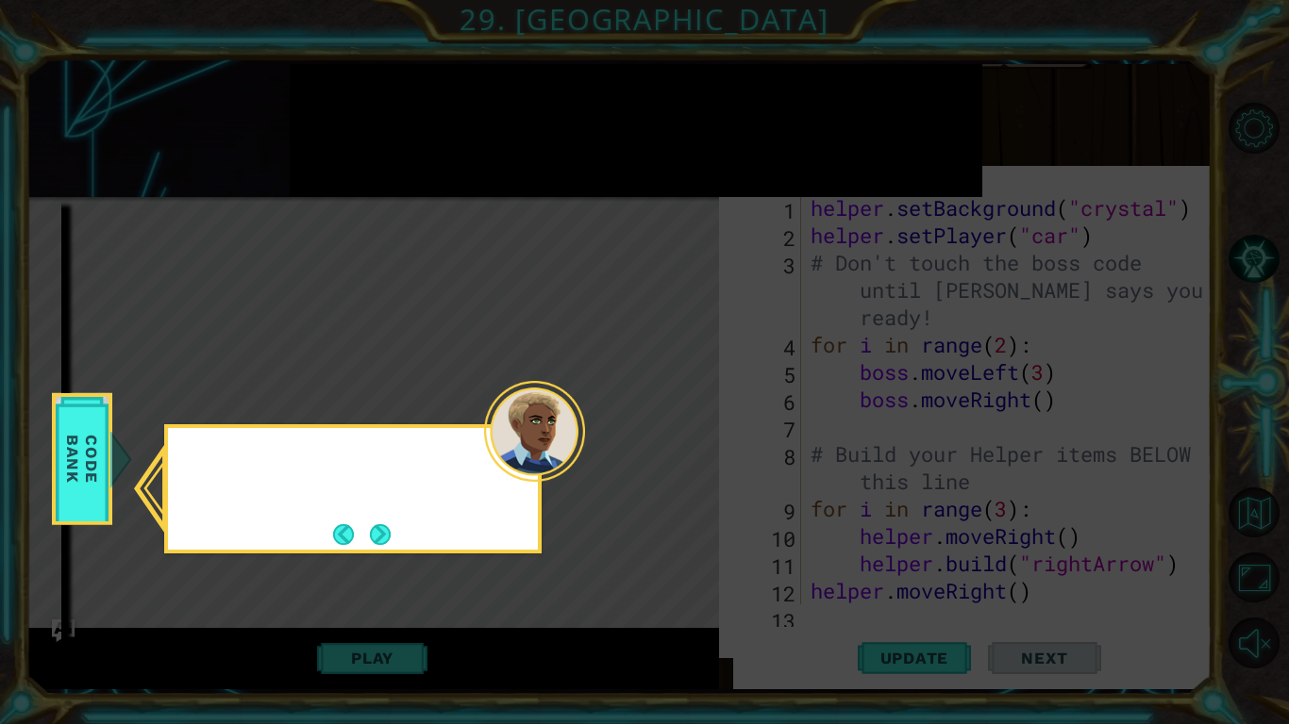
scroll to position [0, 0]
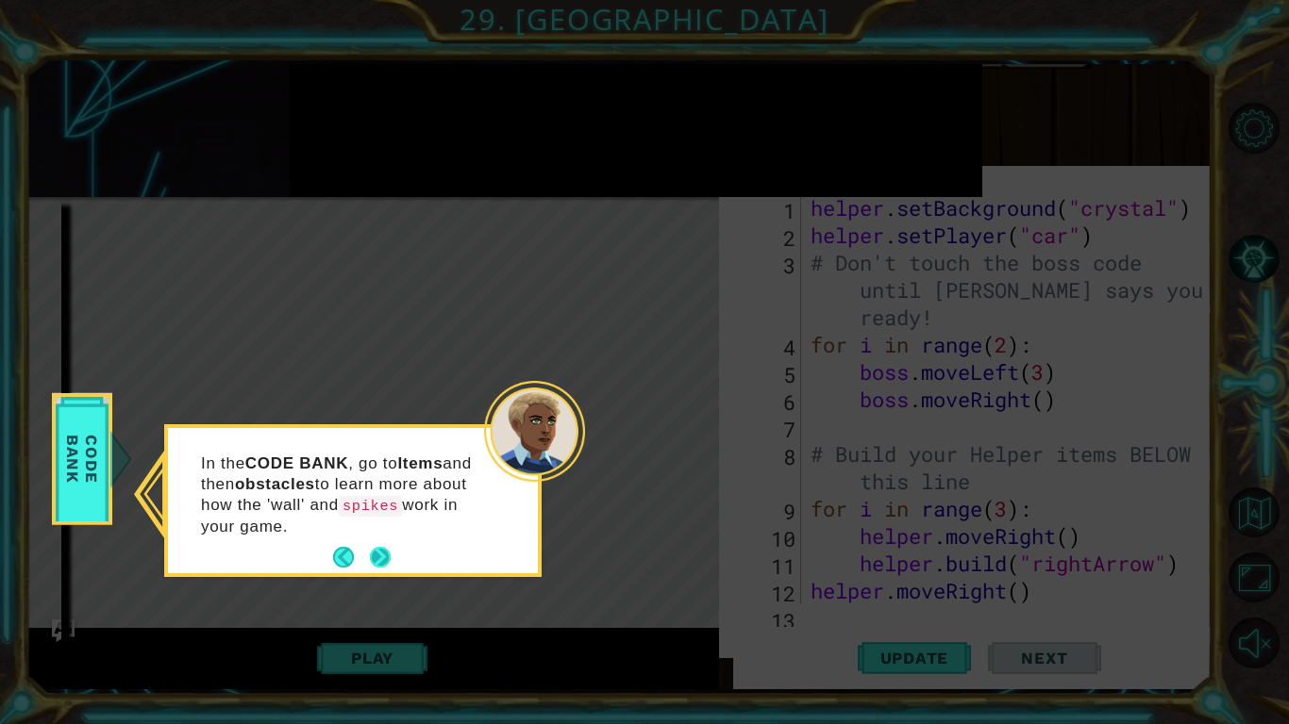
click at [375, 561] on button "Next" at bounding box center [380, 557] width 25 height 25
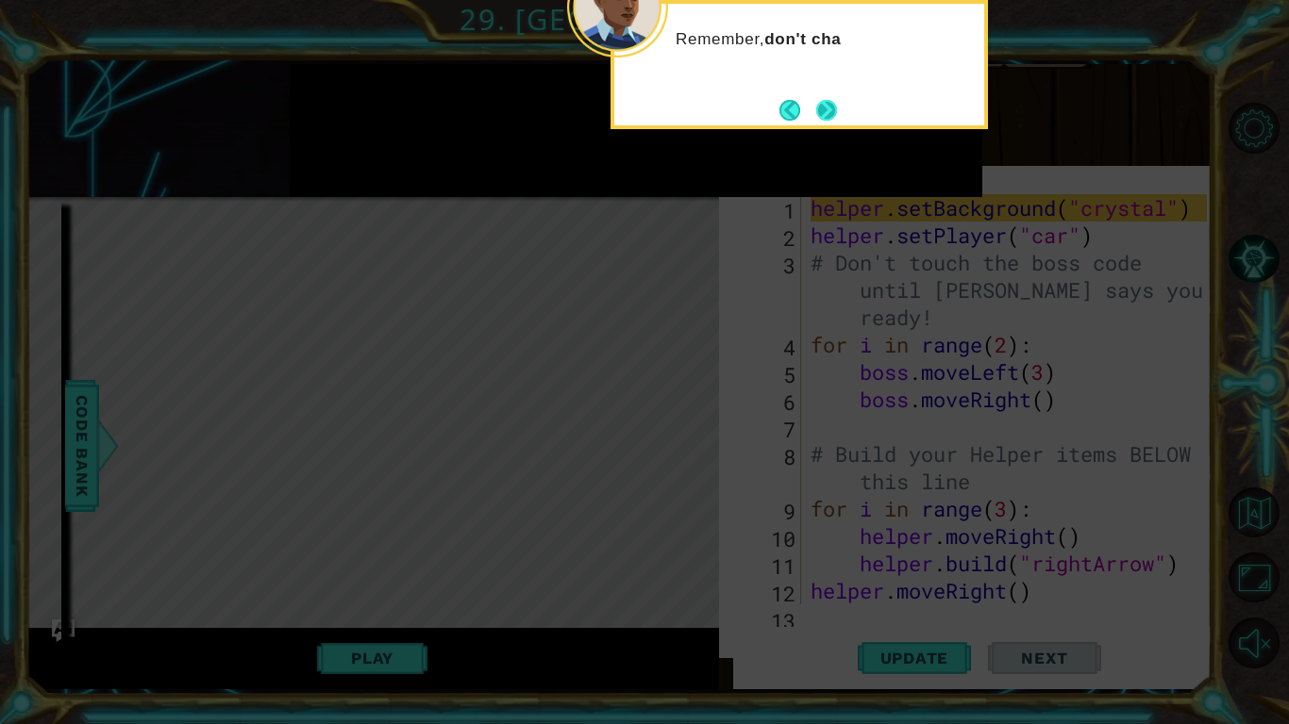
click at [829, 109] on button "Next" at bounding box center [826, 110] width 30 height 30
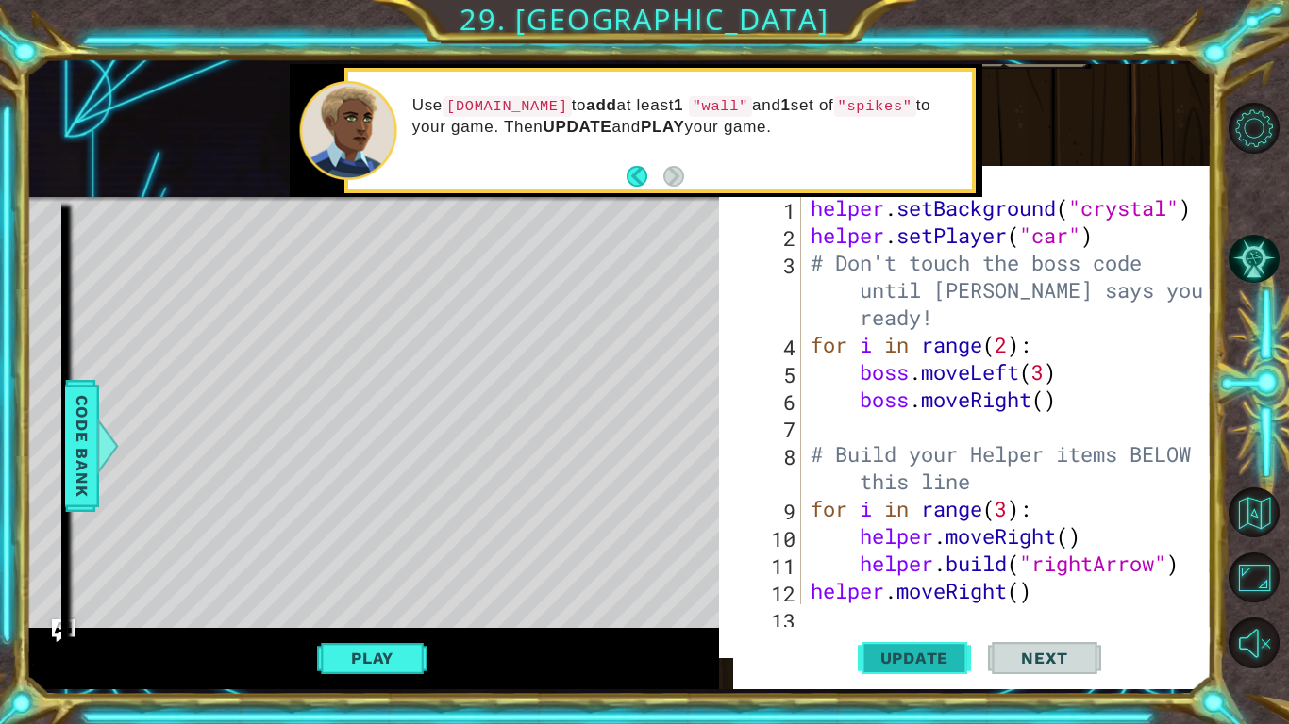
click at [934, 671] on button "Update" at bounding box center [913, 658] width 113 height 62
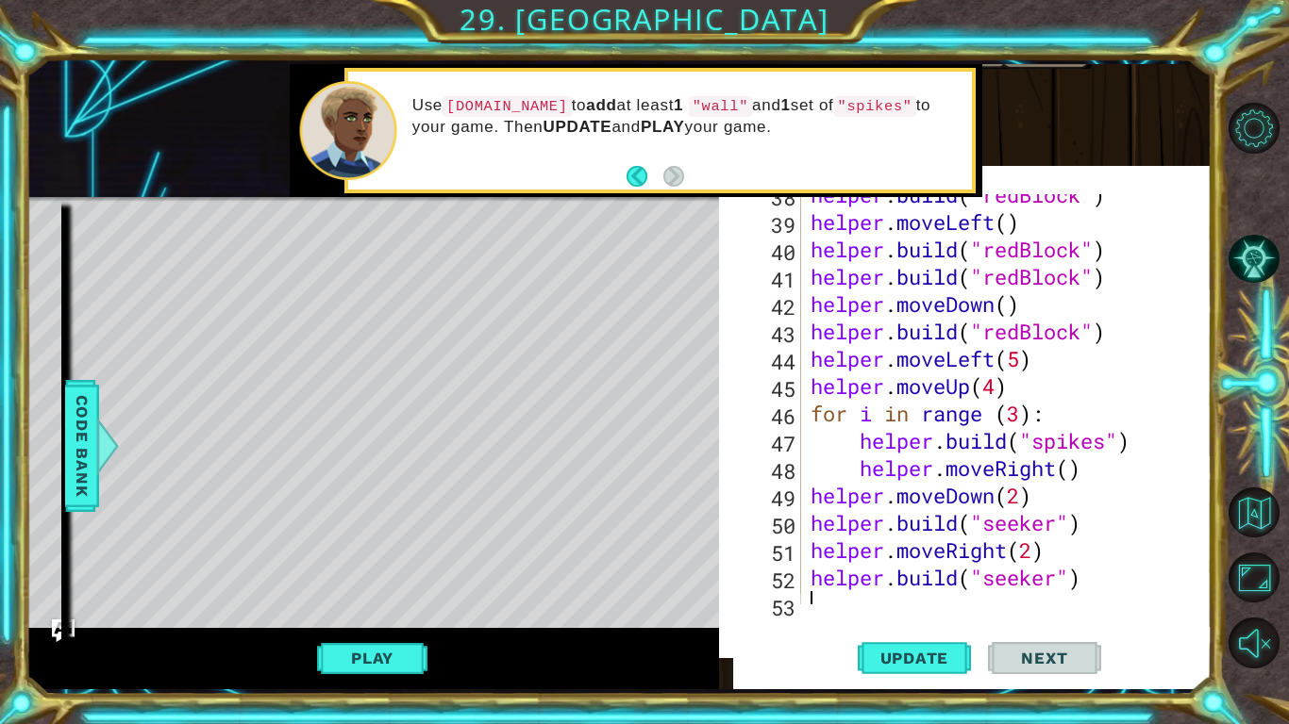
scroll to position [1121, 0]
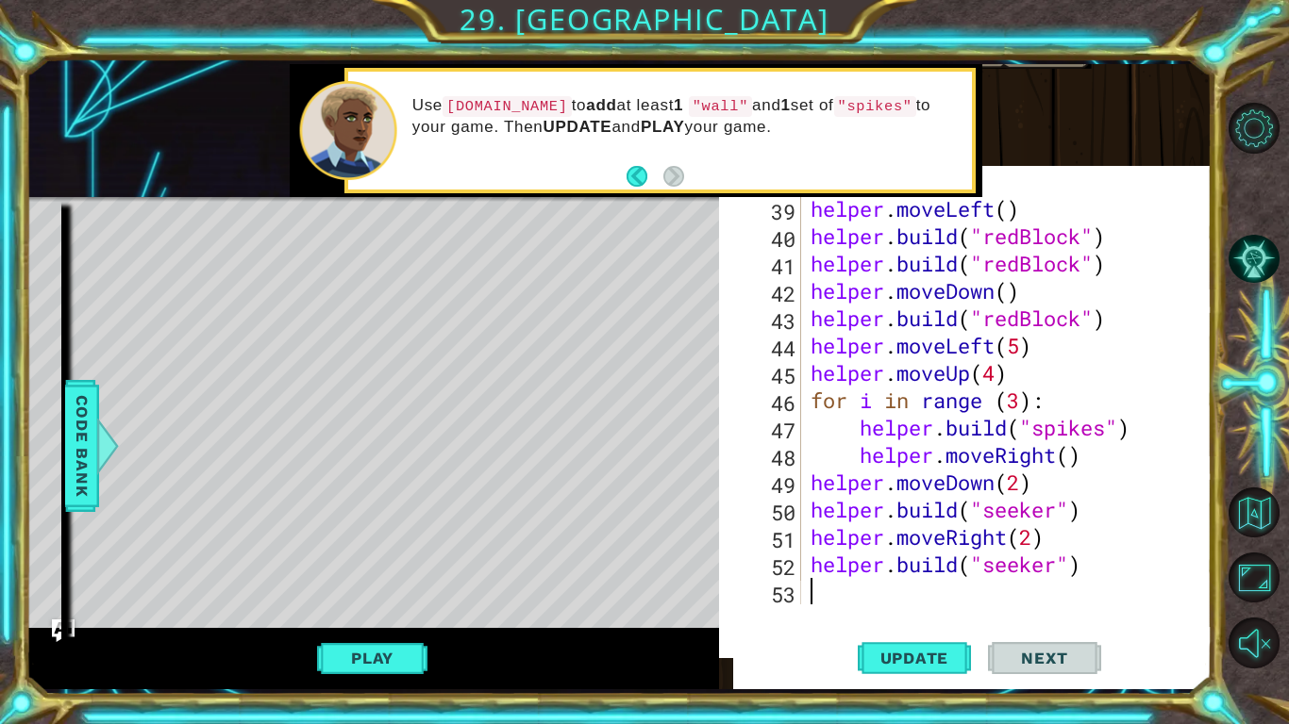
click at [1068, 490] on div "helper . build ( "redBlock" ) helper . moveLeft ( ) helper . build ( "redBlock"…" at bounding box center [1011, 400] width 409 height 465
type textarea "helper.moveDown(2)"
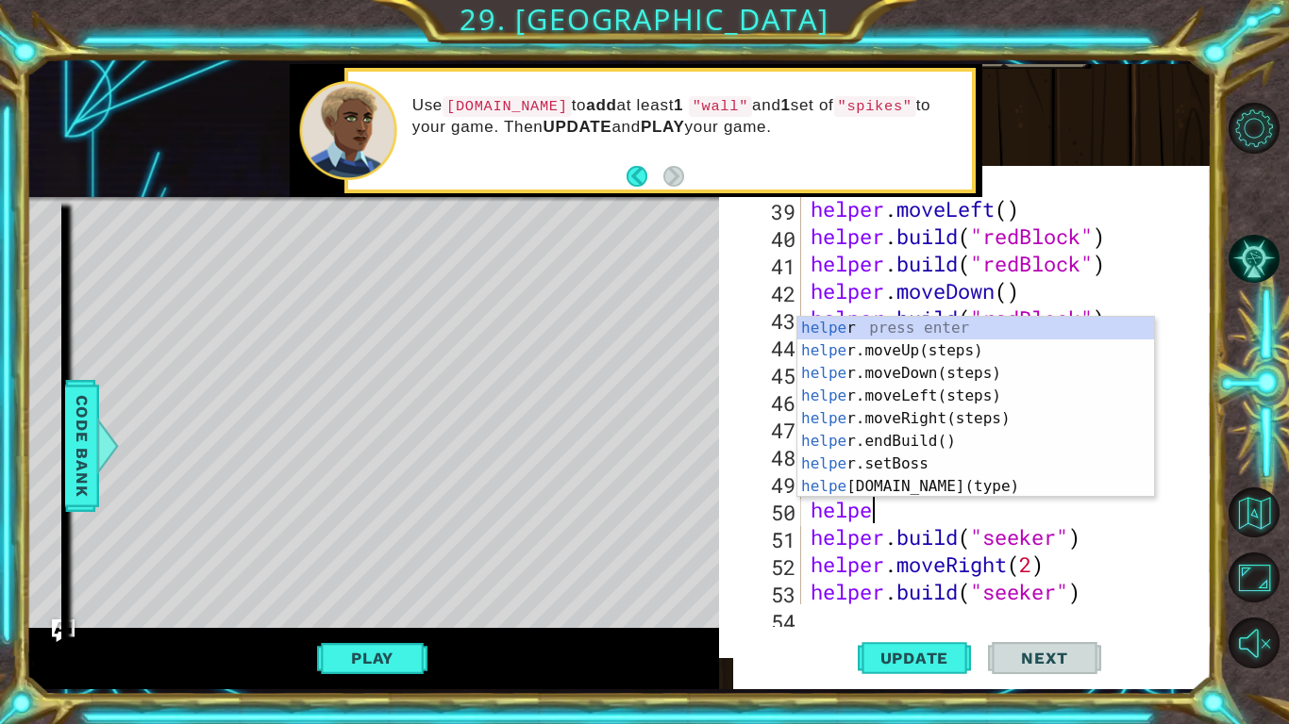
scroll to position [0, 2]
type textarea "helper"
click at [939, 391] on div "helper press enter helper .moveUp(steps) press enter helper .moveDown(steps) pr…" at bounding box center [975, 430] width 357 height 226
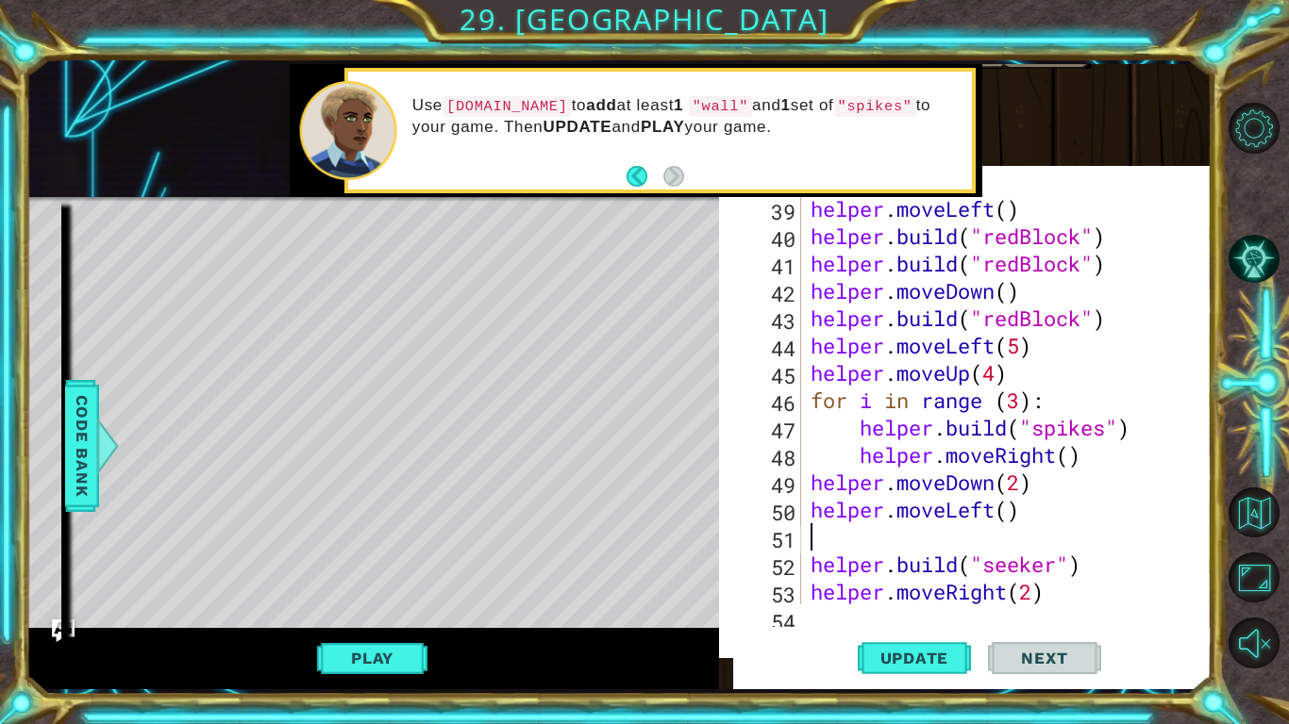
scroll to position [0, 0]
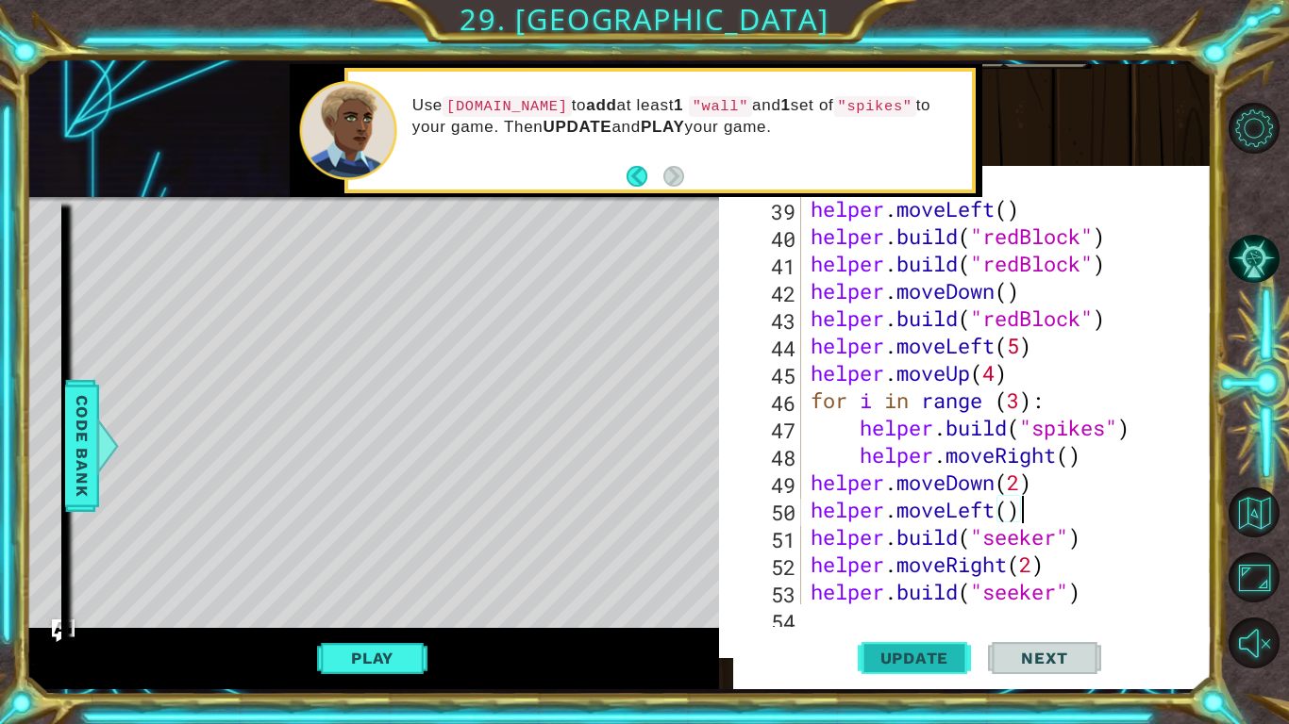
click at [885, 654] on span "Update" at bounding box center [914, 658] width 107 height 19
click at [1034, 571] on div "helper . build ( "redBlock" ) helper . moveLeft ( ) helper . build ( "redBlock"…" at bounding box center [1011, 400] width 409 height 465
click at [928, 640] on button "Update" at bounding box center [913, 658] width 113 height 62
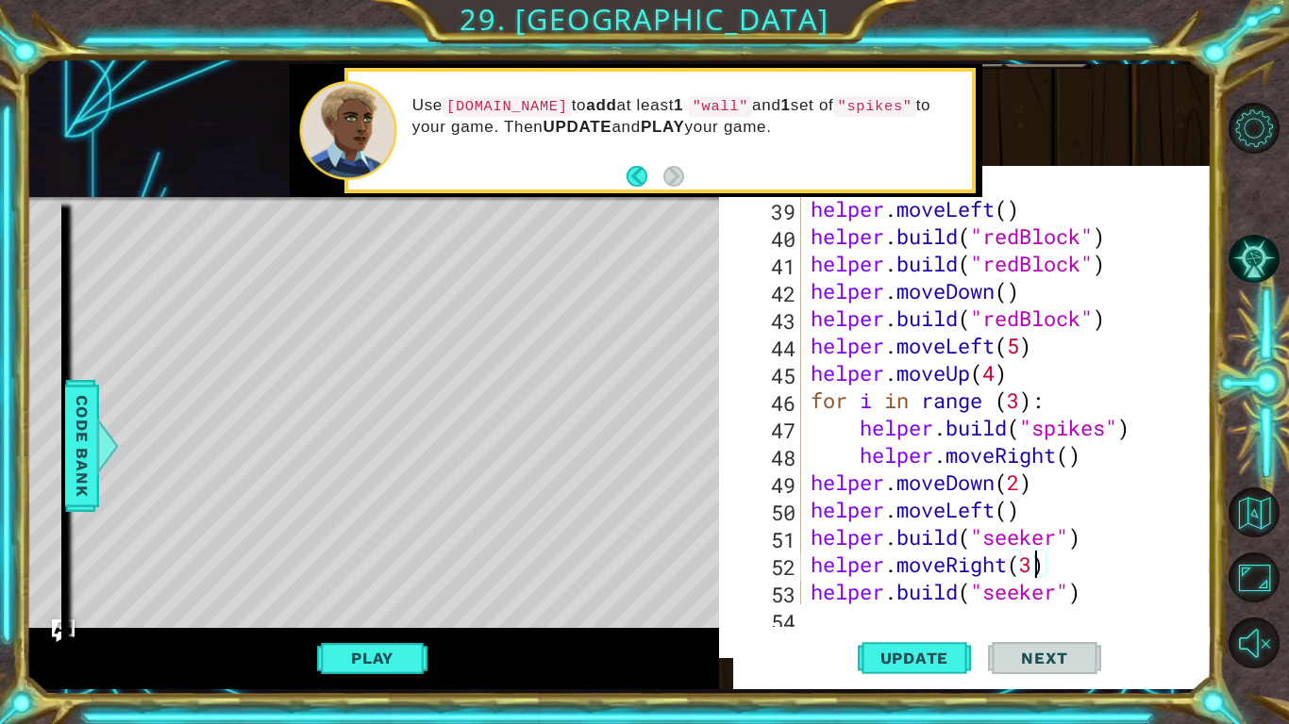
click at [917, 617] on div "helper.moveRight(3) 38 39 40 41 42 43 44 45 46 47 48 49 50 51 52 53 54 helper .…" at bounding box center [965, 421] width 492 height 492
click at [1100, 592] on div "helper . moveLeft ( ) helper . build ( "redBlock" ) helper . build ( "redBlock"…" at bounding box center [1011, 426] width 409 height 465
type textarea "helper.build("seeker")"
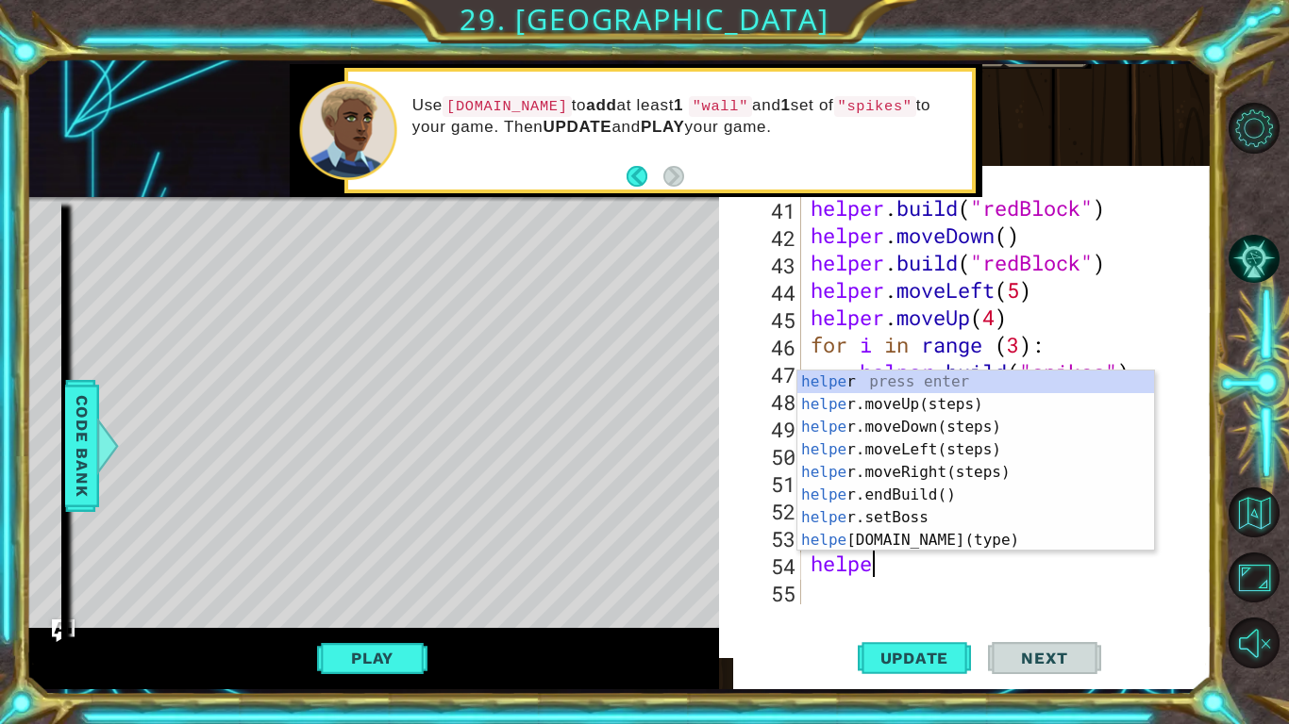
scroll to position [0, 2]
type textarea "helper"
click at [959, 447] on div "helper press enter helper .moveUp(steps) press enter helper .moveDown(steps) pr…" at bounding box center [975, 484] width 357 height 226
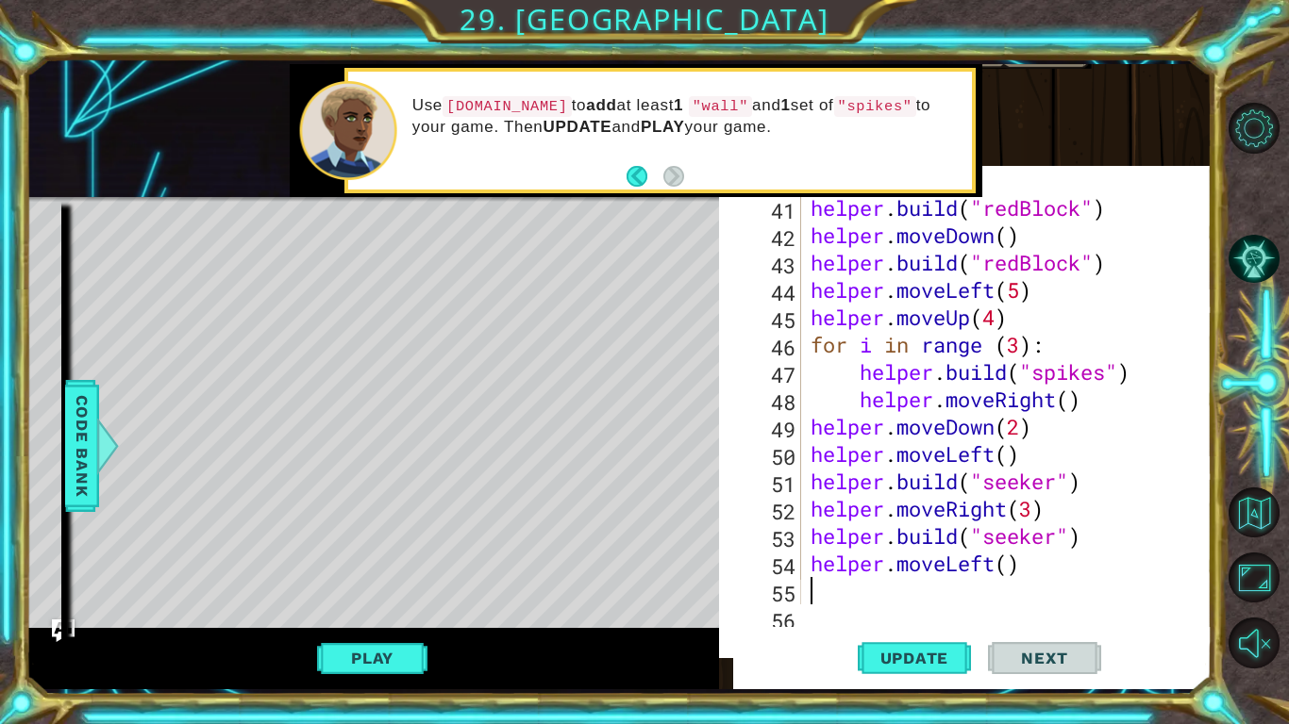
scroll to position [1204, 0]
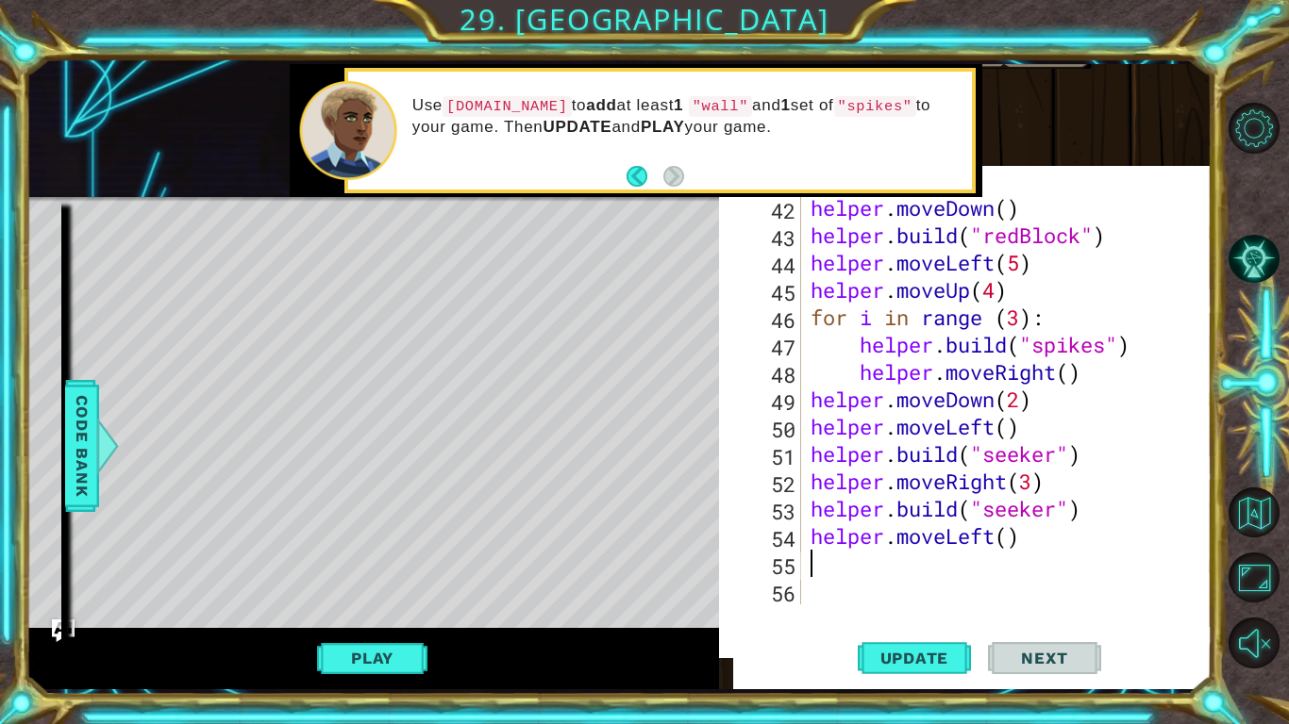
click at [1024, 542] on div "helper . moveDown ( ) helper . build ( "redBlock" ) helper . moveLeft ( 5 ) hel…" at bounding box center [1011, 426] width 409 height 465
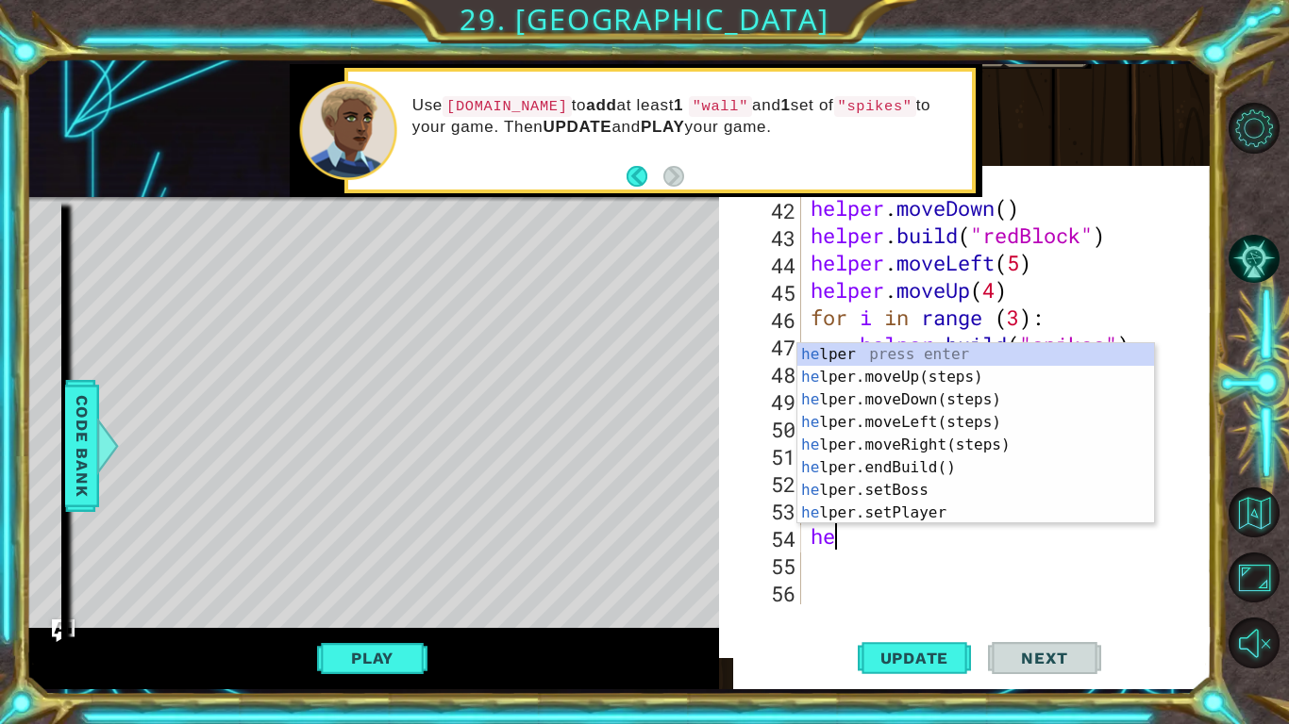
type textarea "h"
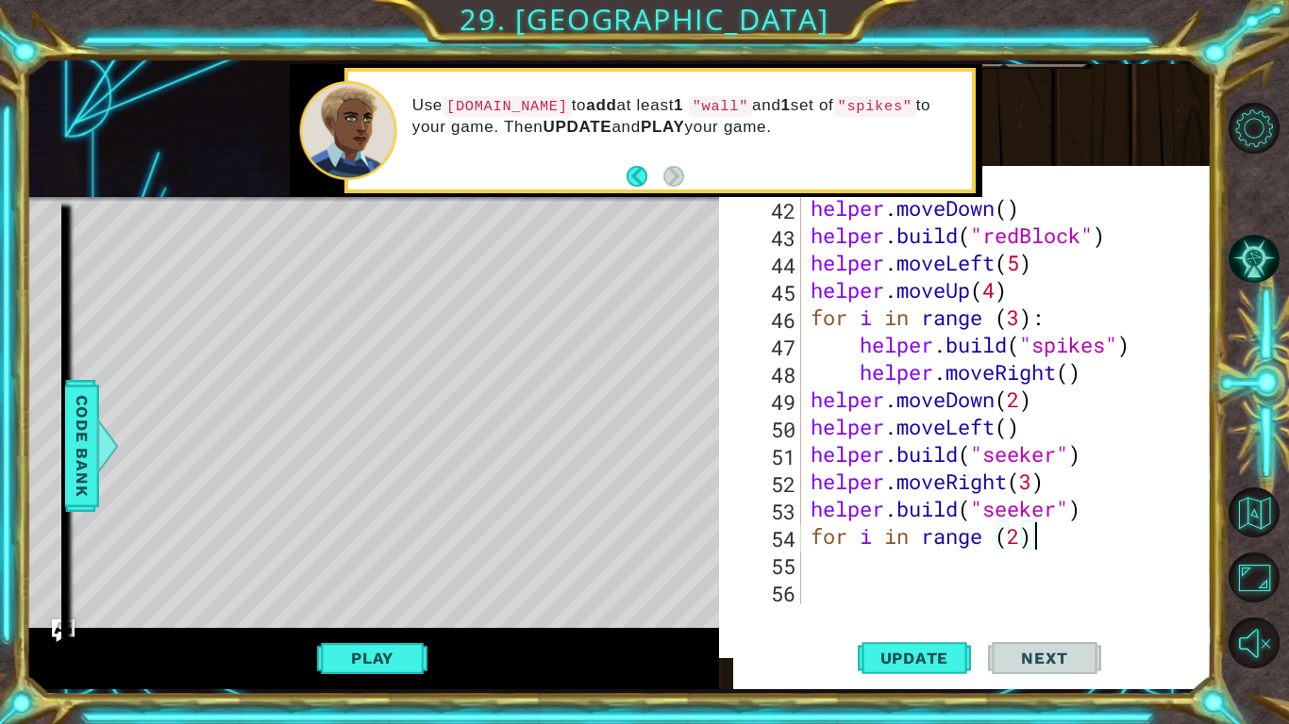
scroll to position [0, 9]
type textarea "for i in range (2):"
click at [845, 557] on div "helper . moveDown ( ) helper . build ( "redBlock" ) helper . moveLeft ( 5 ) hel…" at bounding box center [1011, 426] width 409 height 465
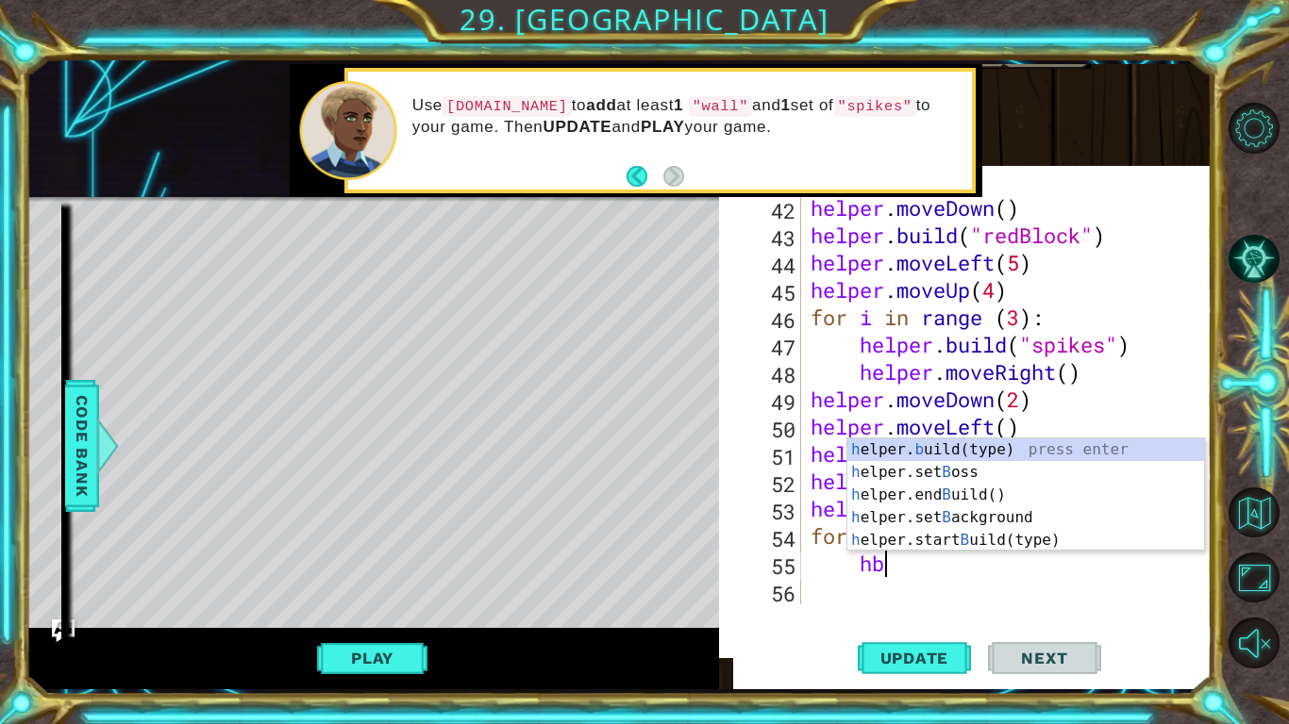
scroll to position [0, 2]
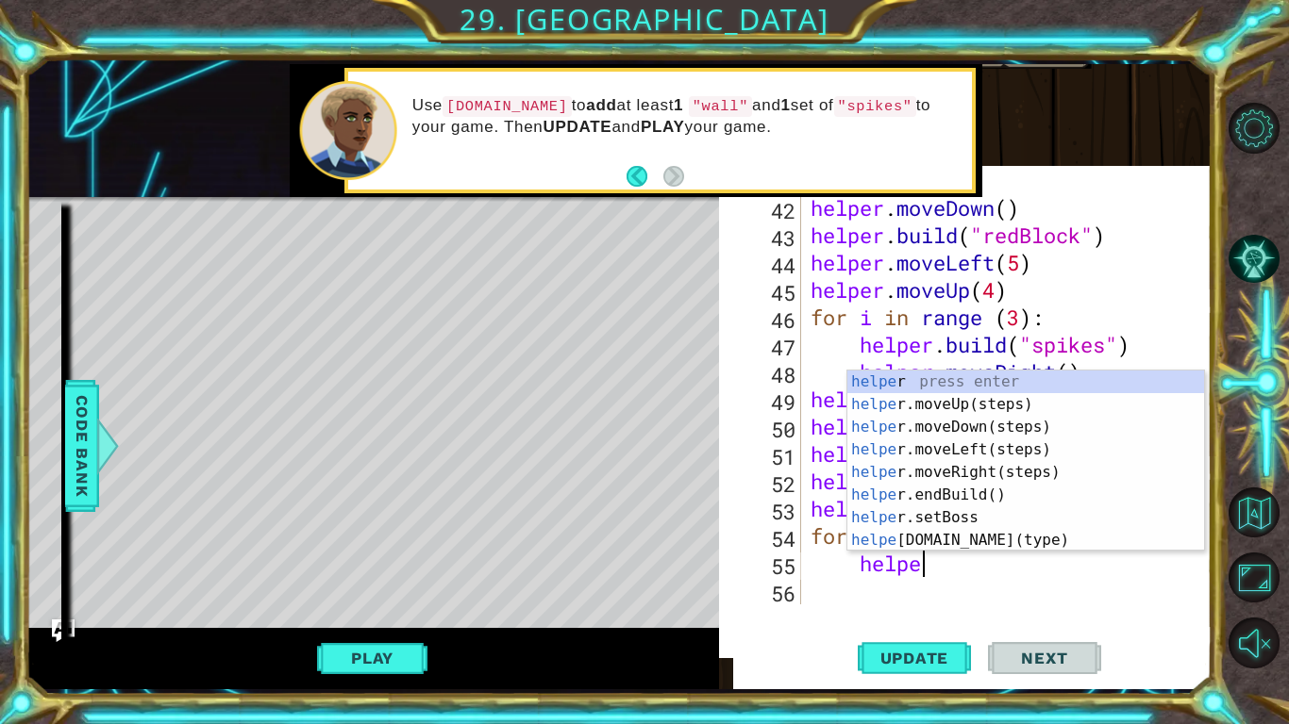
type textarea "helper"
click at [988, 444] on div "helper press enter helper .moveUp(steps) press enter helper .moveDown(steps) pr…" at bounding box center [1025, 484] width 357 height 226
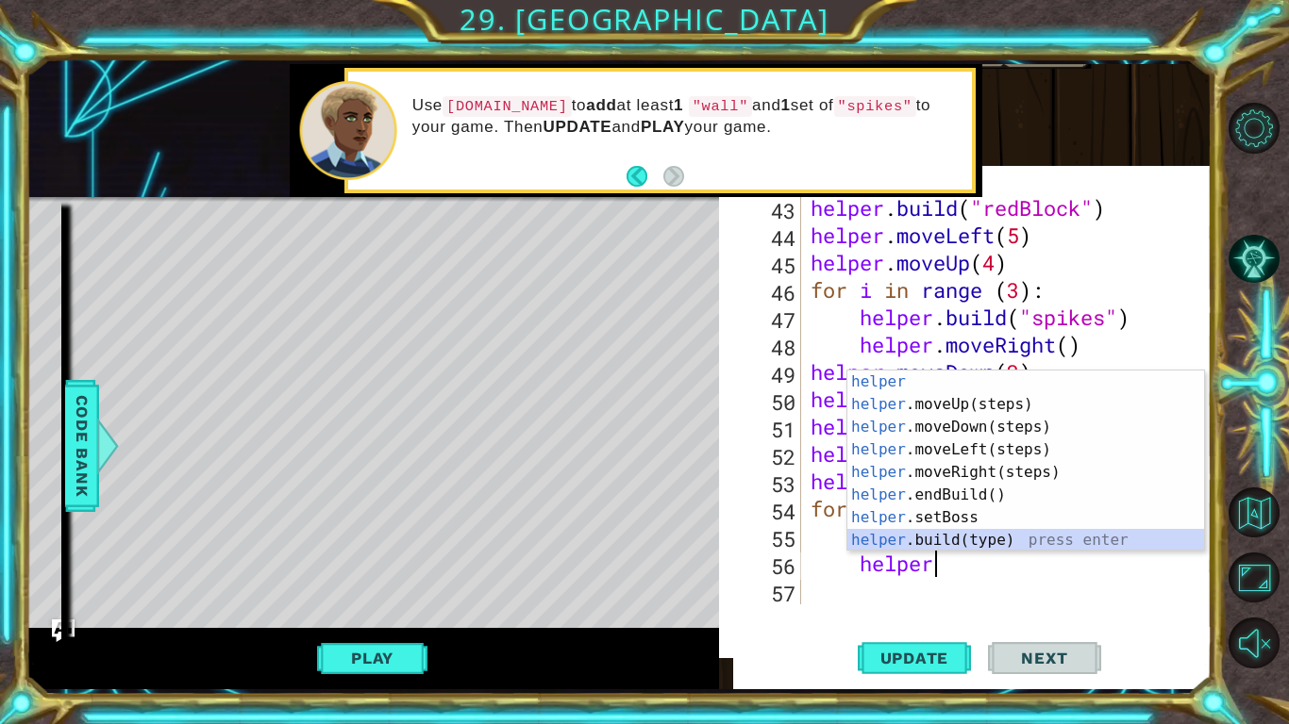
click at [1007, 548] on div "helper press enter helper .moveUp(steps) press enter helper .moveDown(steps) pr…" at bounding box center [1025, 484] width 357 height 226
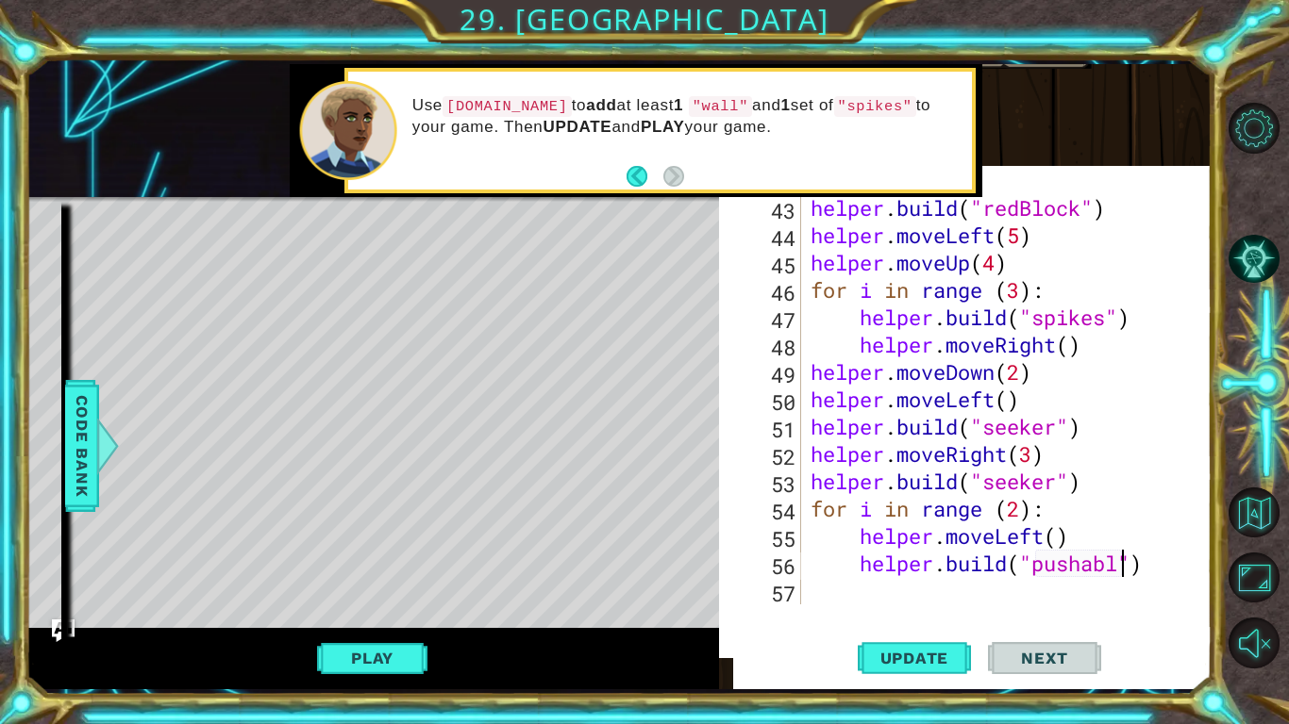
scroll to position [0, 14]
type textarea "helper.build("pushable")"
click at [926, 650] on span "Update" at bounding box center [914, 658] width 107 height 19
click at [418, 656] on button "Play" at bounding box center [372, 659] width 110 height 36
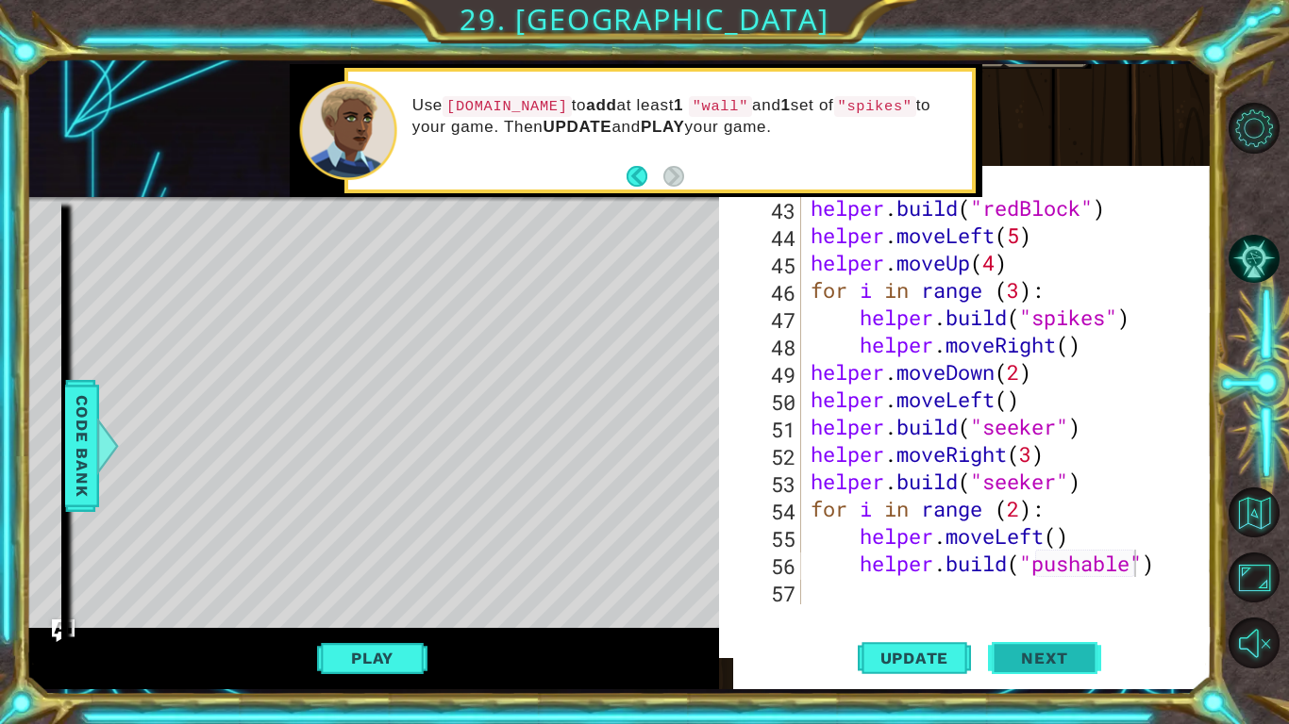
click at [1089, 663] on button "Next" at bounding box center [1044, 654] width 113 height 62
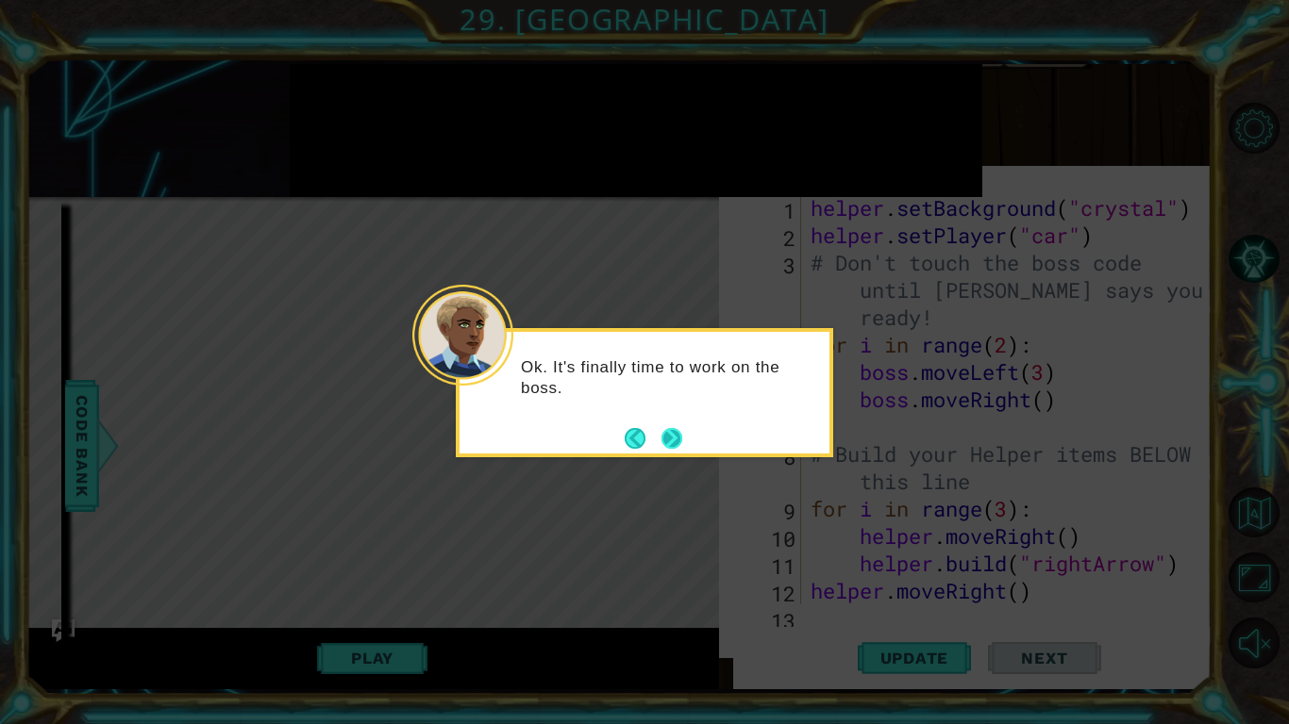
click at [680, 432] on button "Next" at bounding box center [671, 437] width 25 height 25
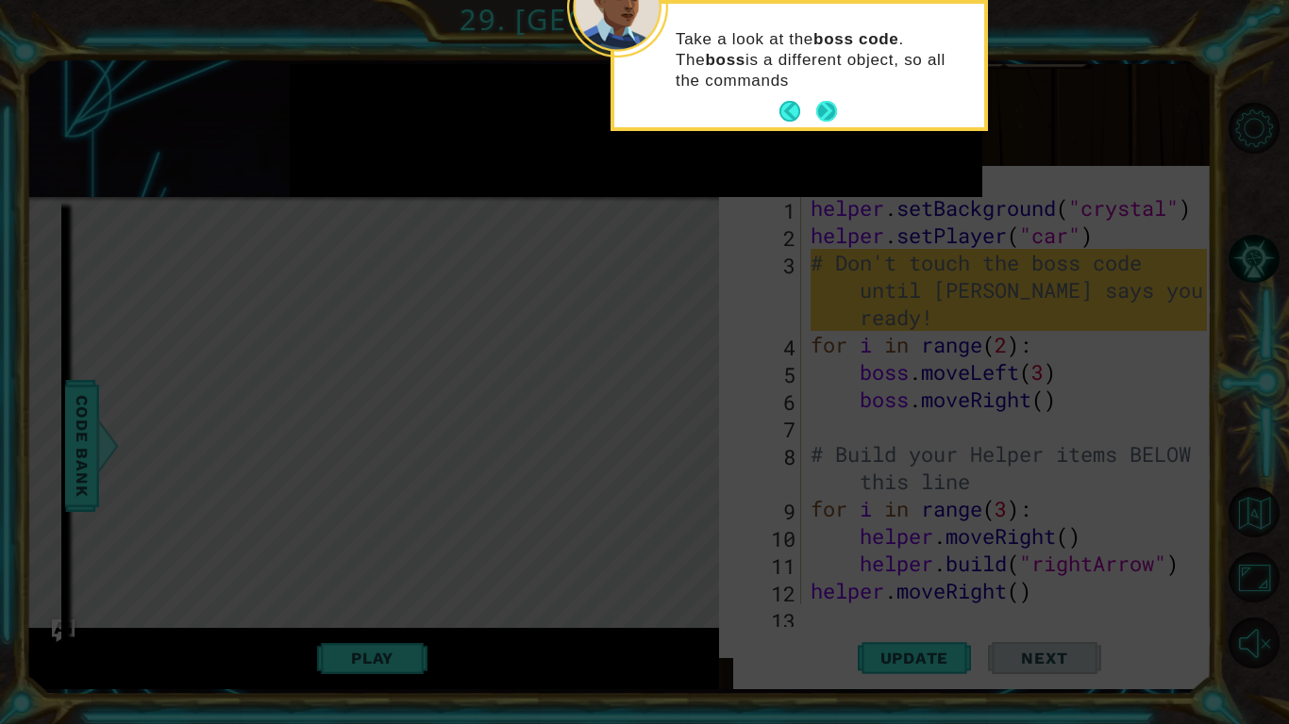
click at [831, 107] on button "Next" at bounding box center [826, 111] width 32 height 32
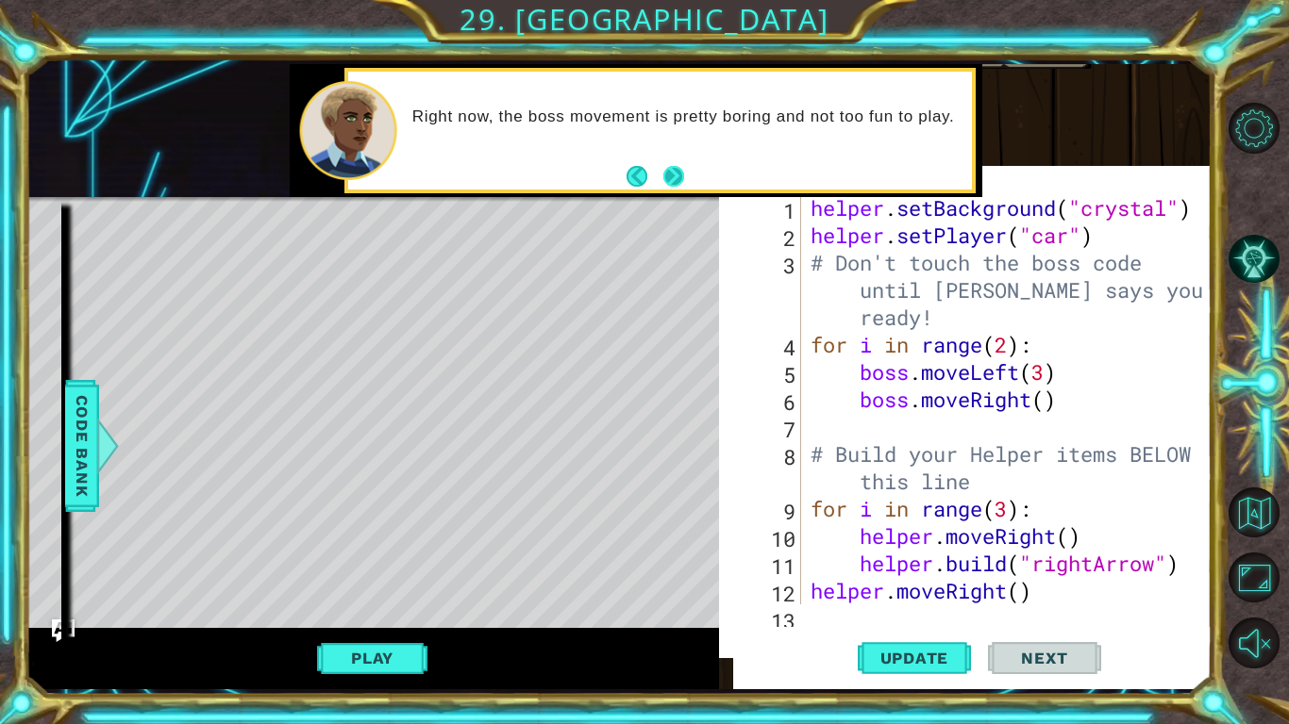
click at [682, 175] on button "Next" at bounding box center [673, 176] width 21 height 21
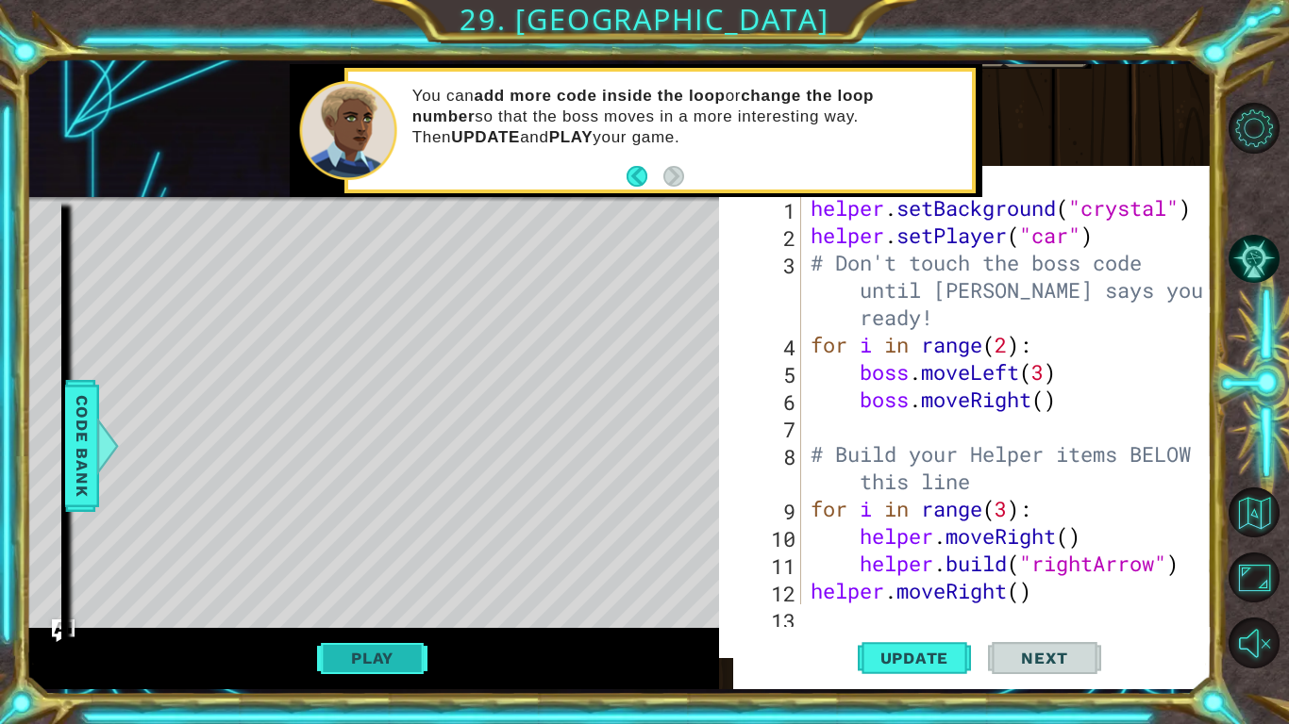
click at [400, 649] on button "Play" at bounding box center [372, 659] width 110 height 36
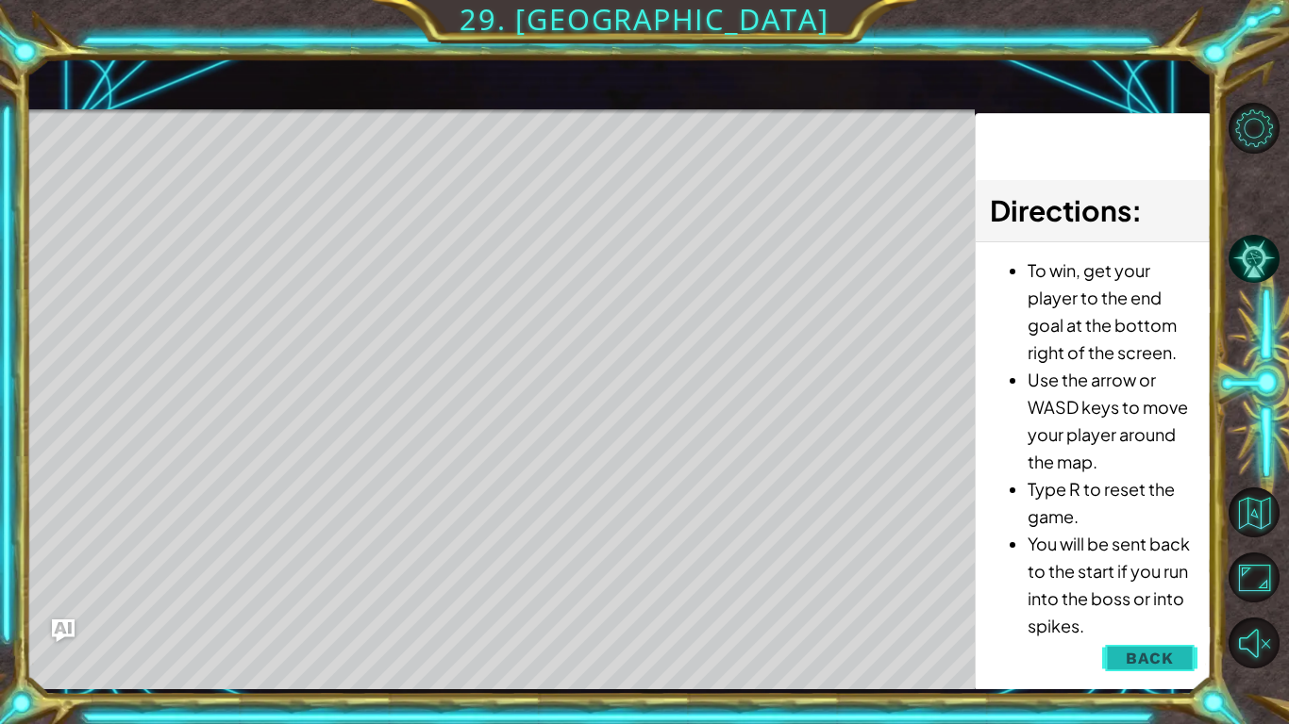
click at [1175, 652] on button "Back" at bounding box center [1149, 659] width 95 height 38
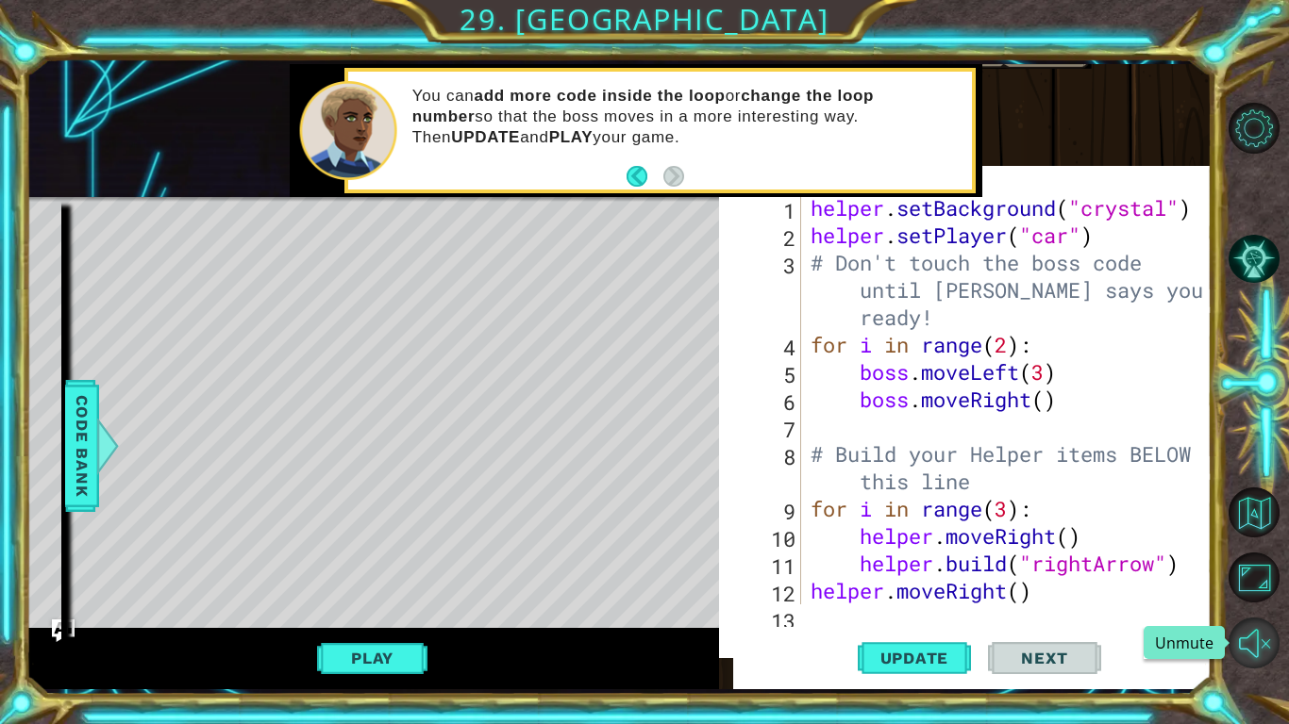
click at [1245, 642] on button "Unmute" at bounding box center [1253, 643] width 51 height 51
click at [1245, 642] on button "Mute" at bounding box center [1253, 643] width 51 height 51
click at [368, 658] on button "Play" at bounding box center [372, 659] width 110 height 36
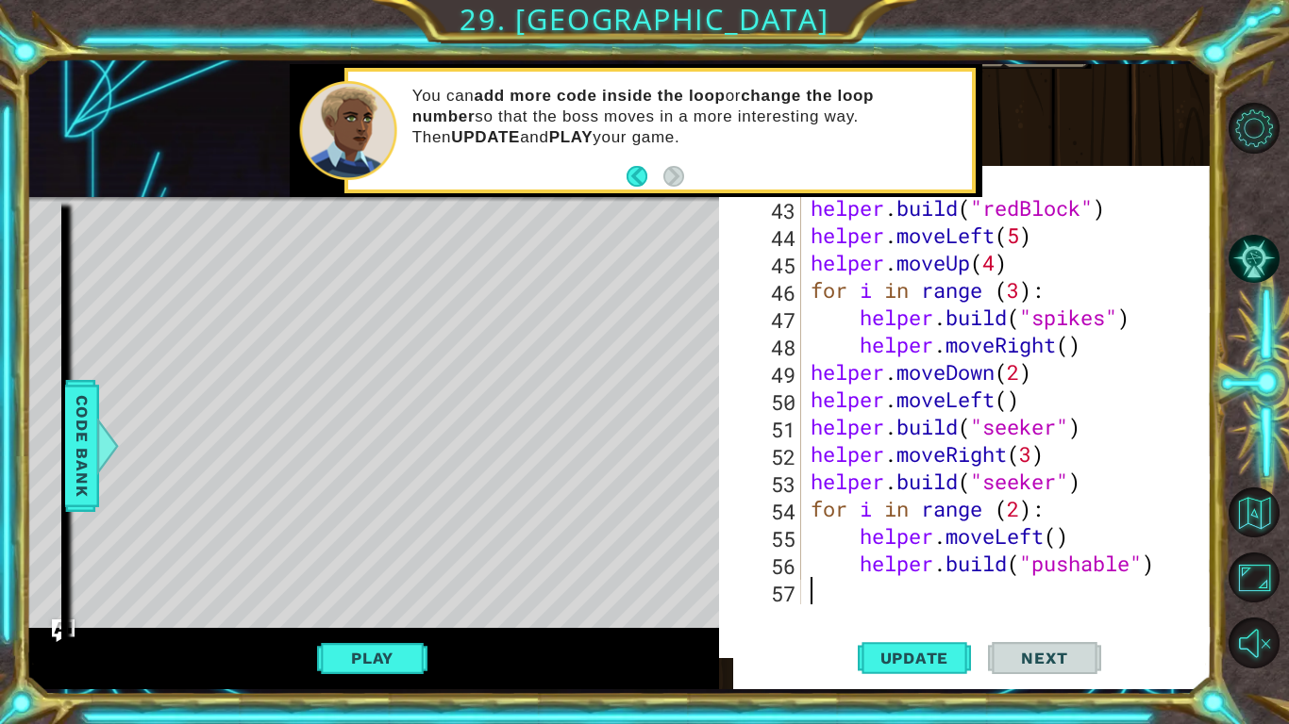
click at [391, 630] on div "Play" at bounding box center [371, 658] width 693 height 61
click at [375, 671] on button "Play" at bounding box center [372, 659] width 110 height 36
